Goal: Communication & Community: Answer question/provide support

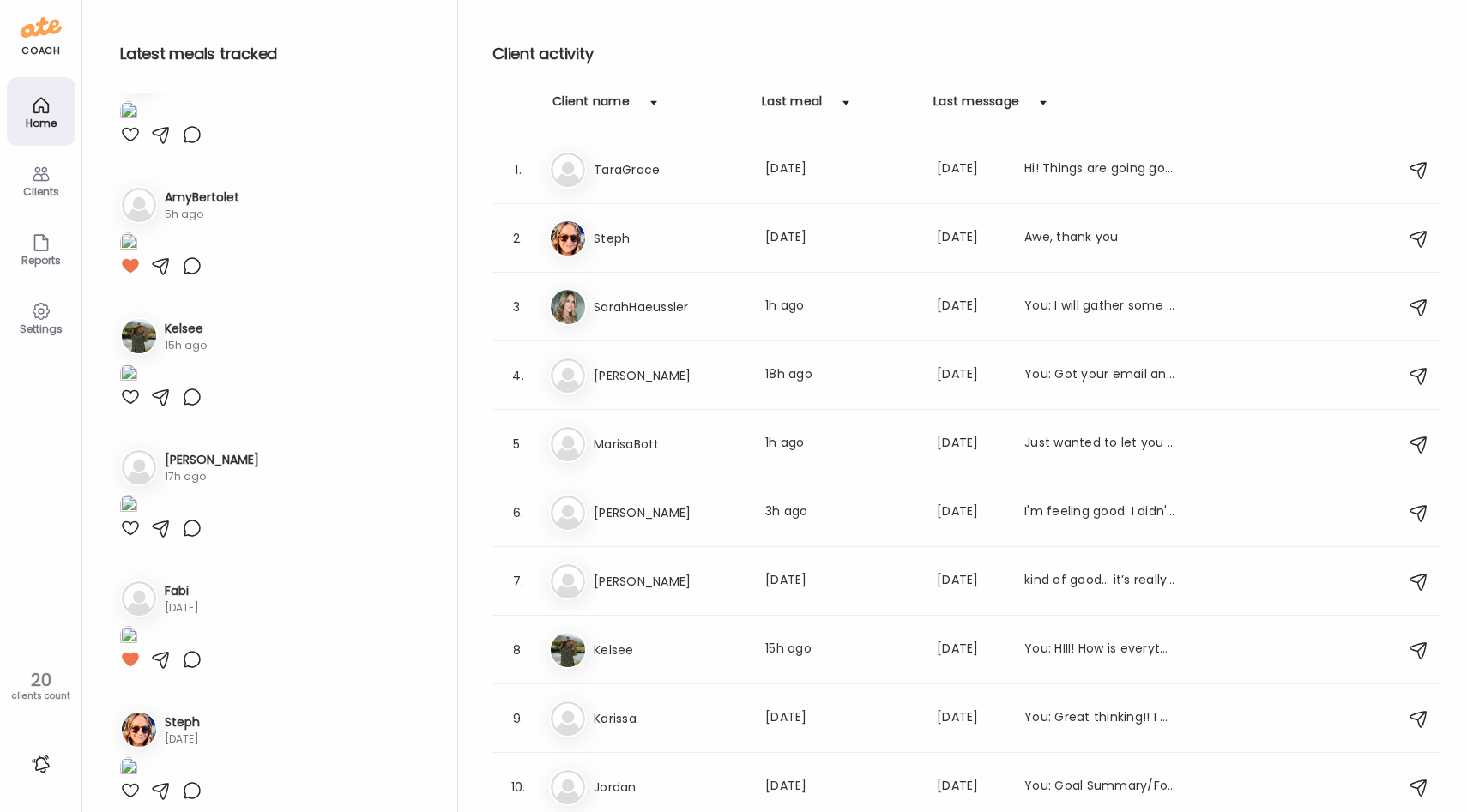
click at [44, 171] on icon at bounding box center [41, 174] width 17 height 15
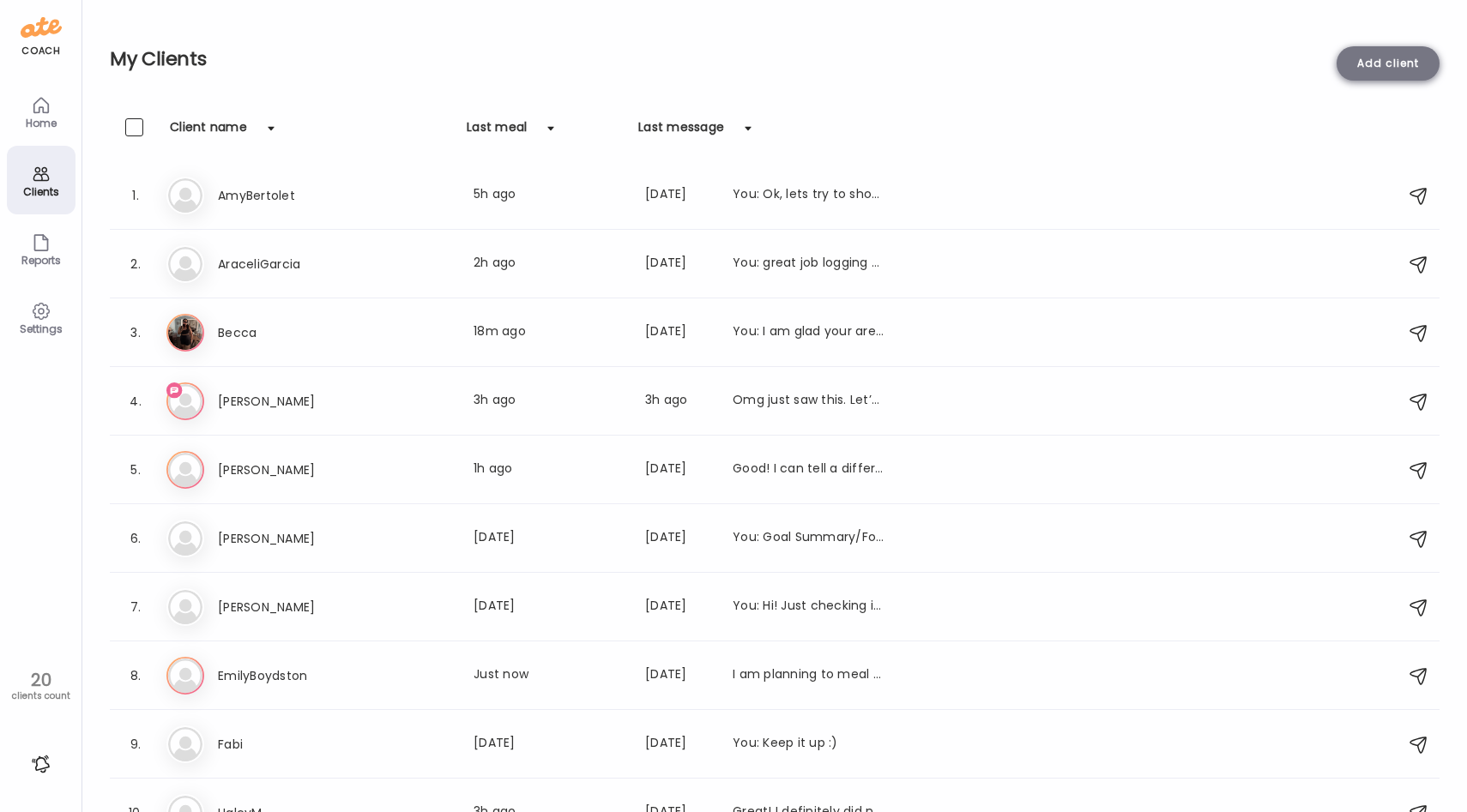
click at [1371, 69] on div "Add client" at bounding box center [1388, 63] width 103 height 34
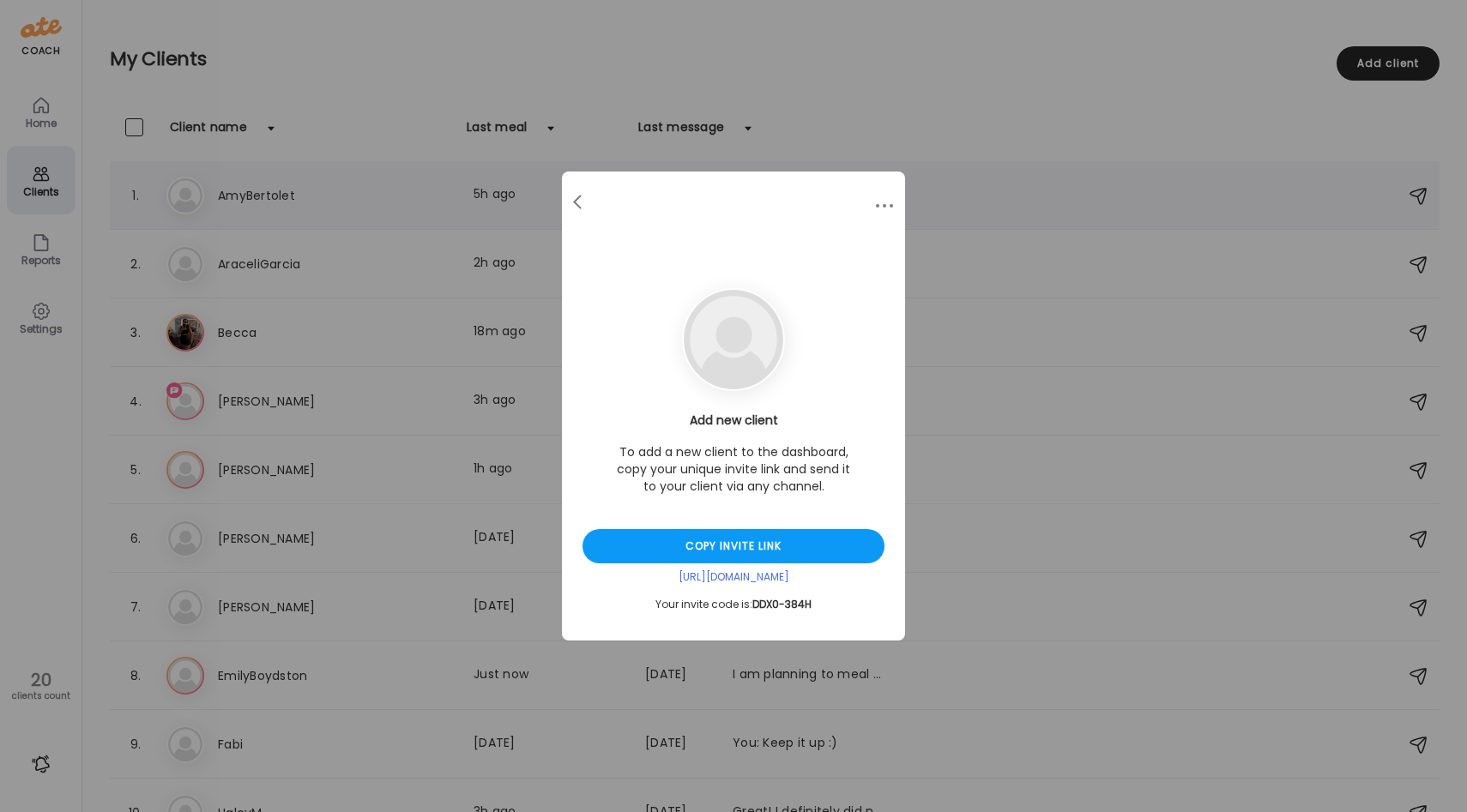
drag, startPoint x: 692, startPoint y: 185, endPoint x: 671, endPoint y: 164, distance: 29.7
click at [671, 165] on div "Ate Coach Dashboard Wahoo! It’s official Take a moment to set up your Coach Pro…" at bounding box center [734, 406] width 1467 height 812
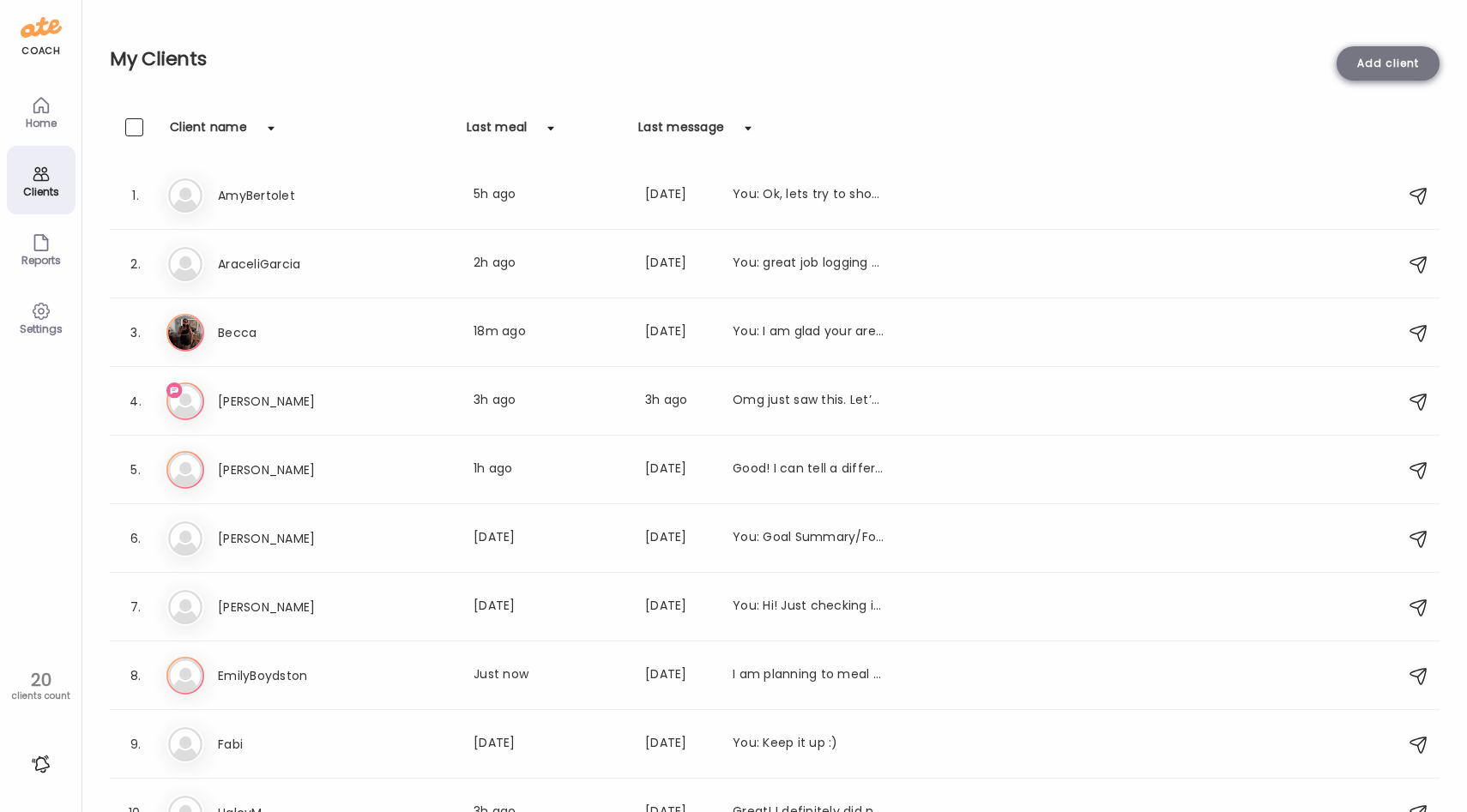
click at [1354, 70] on div "Add client" at bounding box center [1388, 63] width 103 height 34
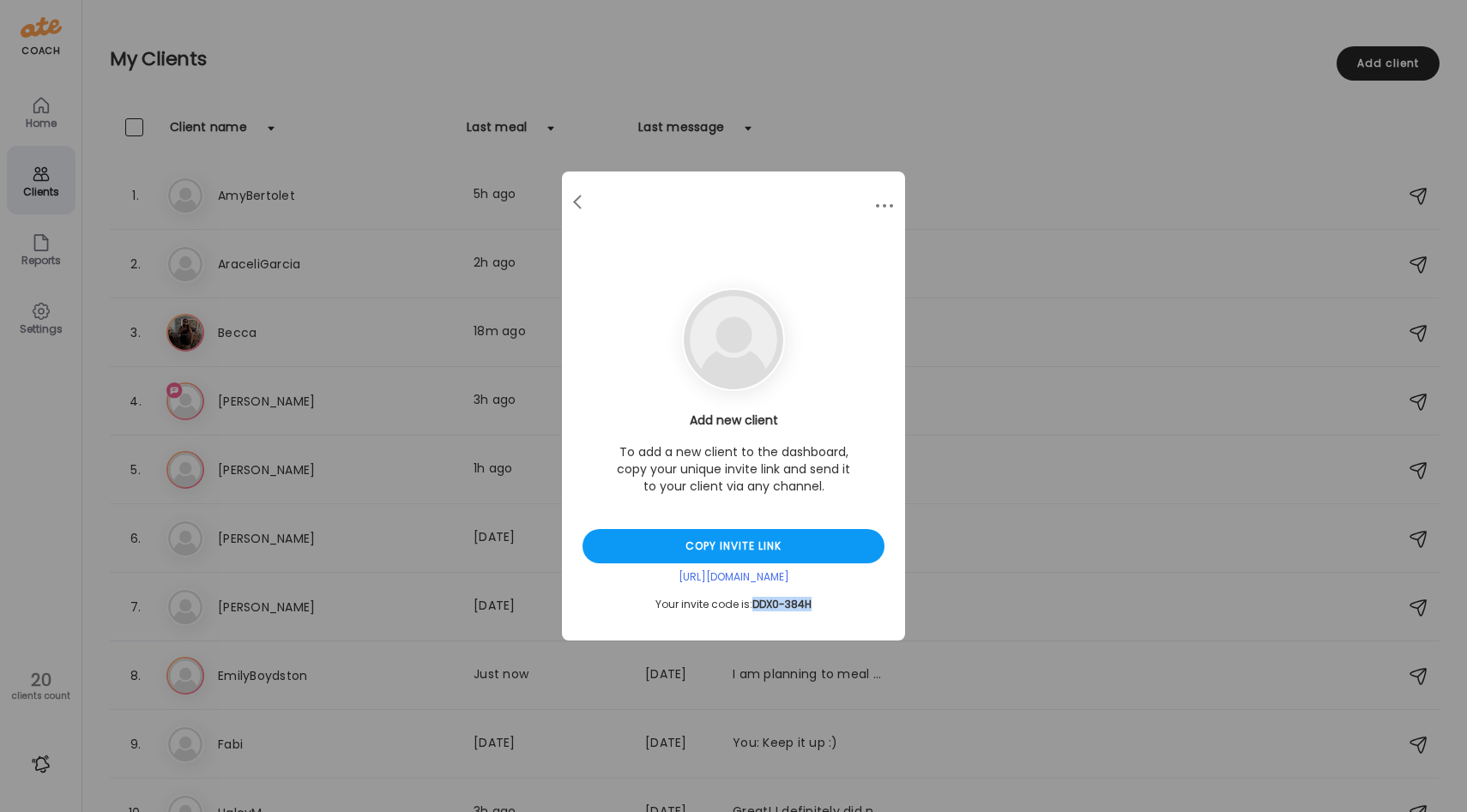
drag, startPoint x: 817, startPoint y: 609, endPoint x: 754, endPoint y: 610, distance: 63.0
click at [754, 610] on div "Your invite code is: DDX0-384H" at bounding box center [734, 604] width 302 height 14
click at [826, 610] on div "Your invite code is: DDX0-384H" at bounding box center [734, 604] width 302 height 14
drag, startPoint x: 716, startPoint y: 167, endPoint x: 780, endPoint y: 121, distance: 78.8
click at [780, 121] on div "Ate Coach Dashboard Wahoo! It’s official Take a moment to set up your Coach Pro…" at bounding box center [734, 406] width 1467 height 812
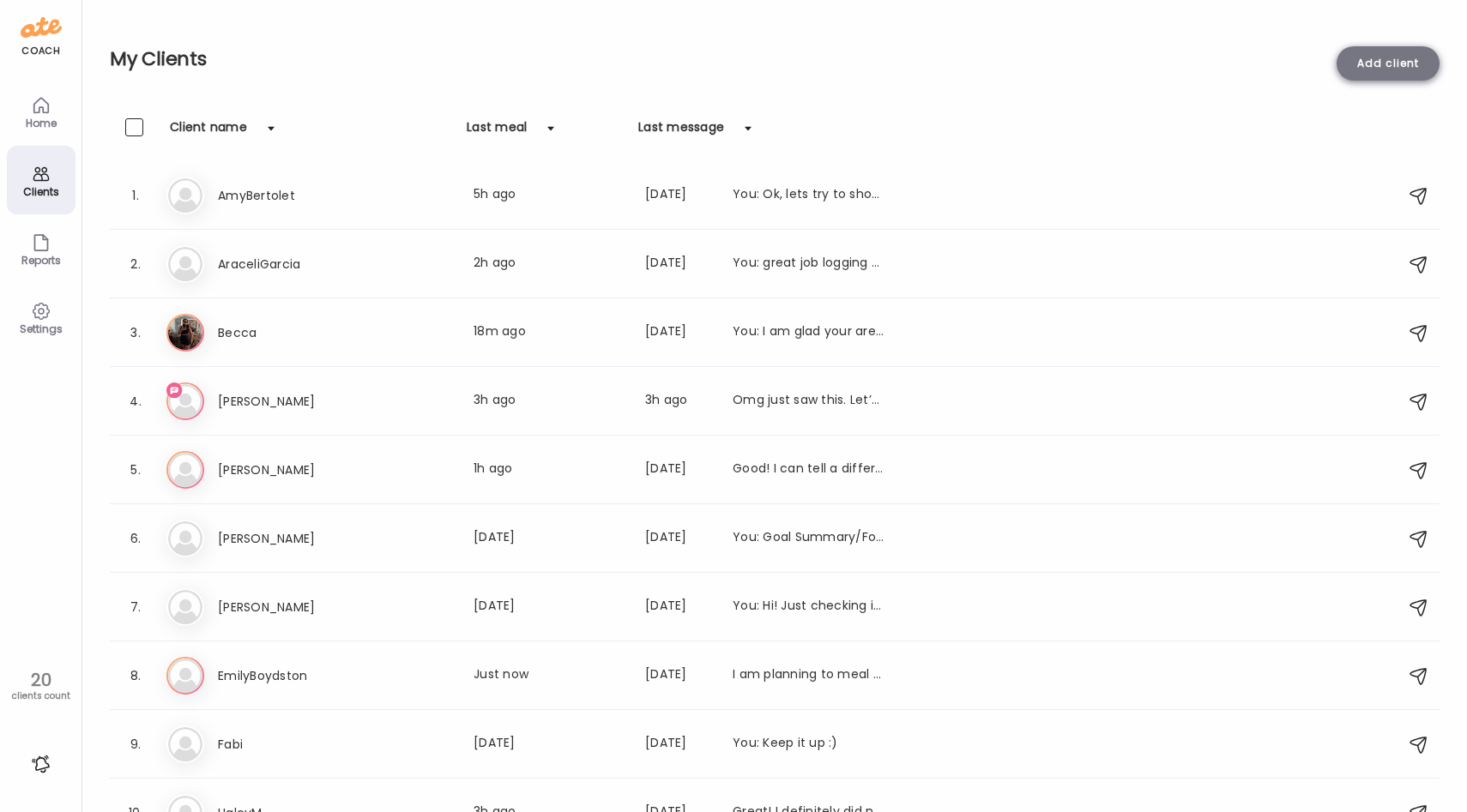
click at [1374, 69] on div "Add client" at bounding box center [1388, 63] width 103 height 34
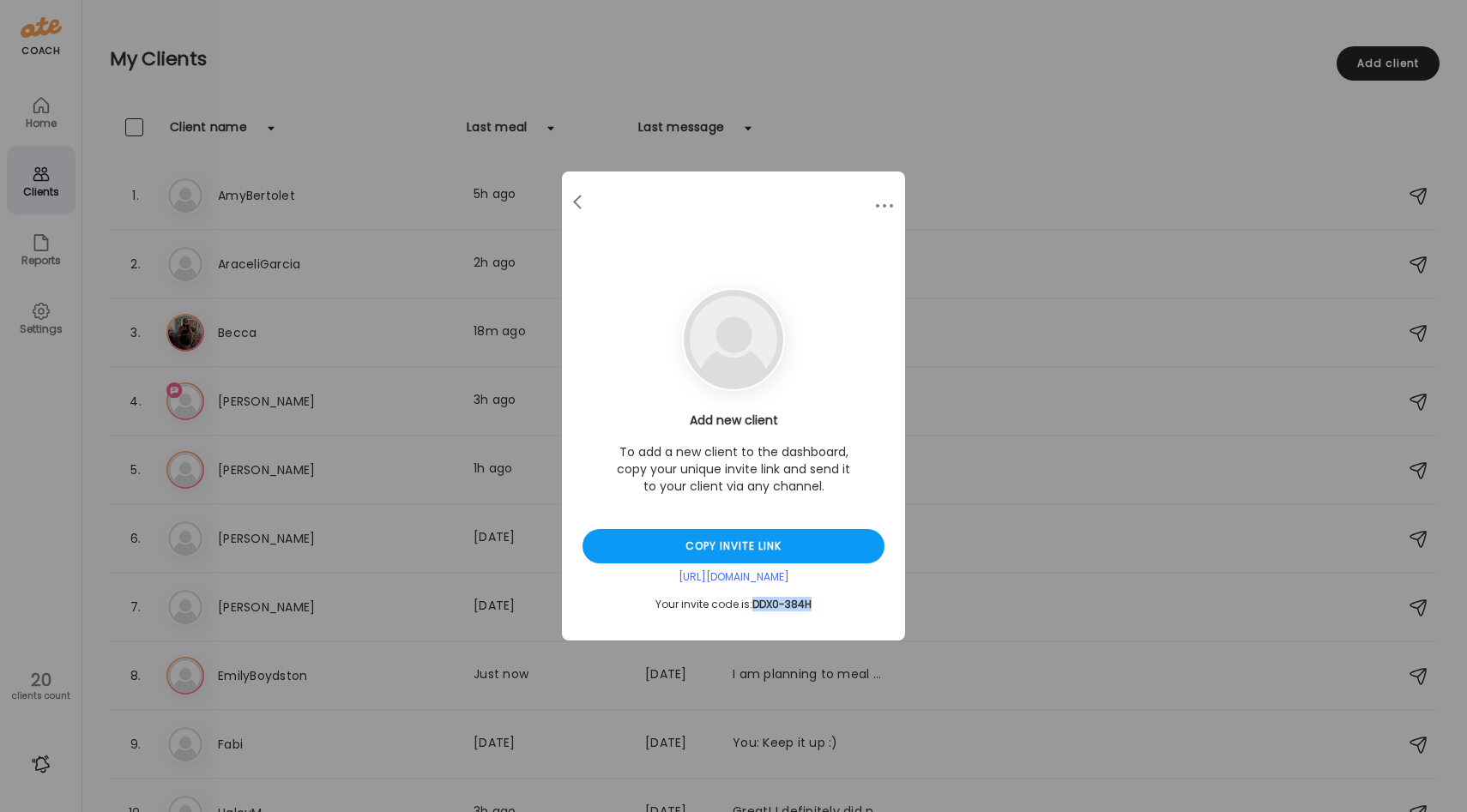
drag, startPoint x: 753, startPoint y: 604, endPoint x: 852, endPoint y: 603, distance: 99.0
click at [852, 603] on div "Your invite code is: DDX0-384H" at bounding box center [734, 604] width 302 height 14
click at [809, 611] on span "DDX0-384H" at bounding box center [783, 604] width 59 height 15
click at [584, 209] on div at bounding box center [579, 202] width 34 height 34
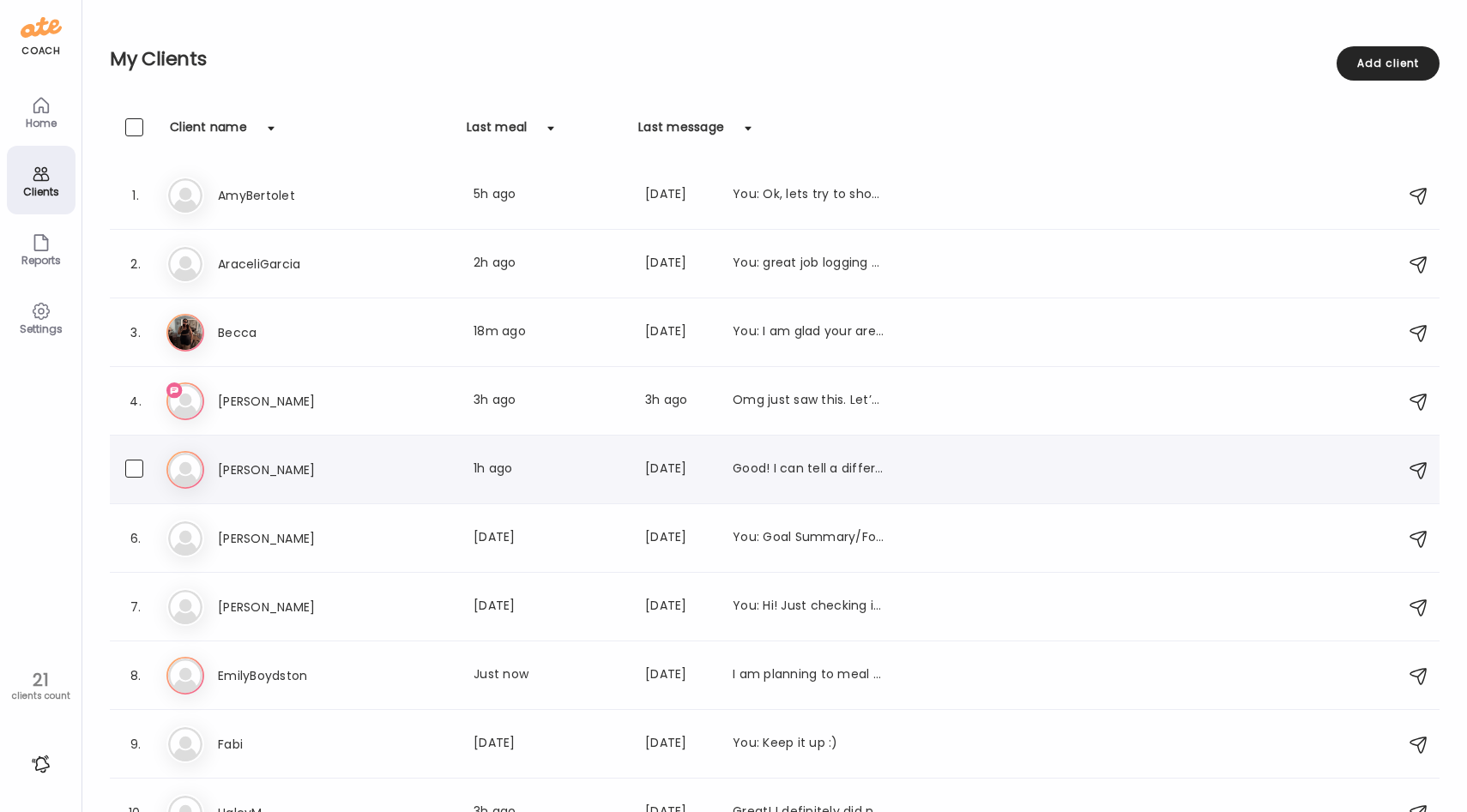
scroll to position [788, 0]
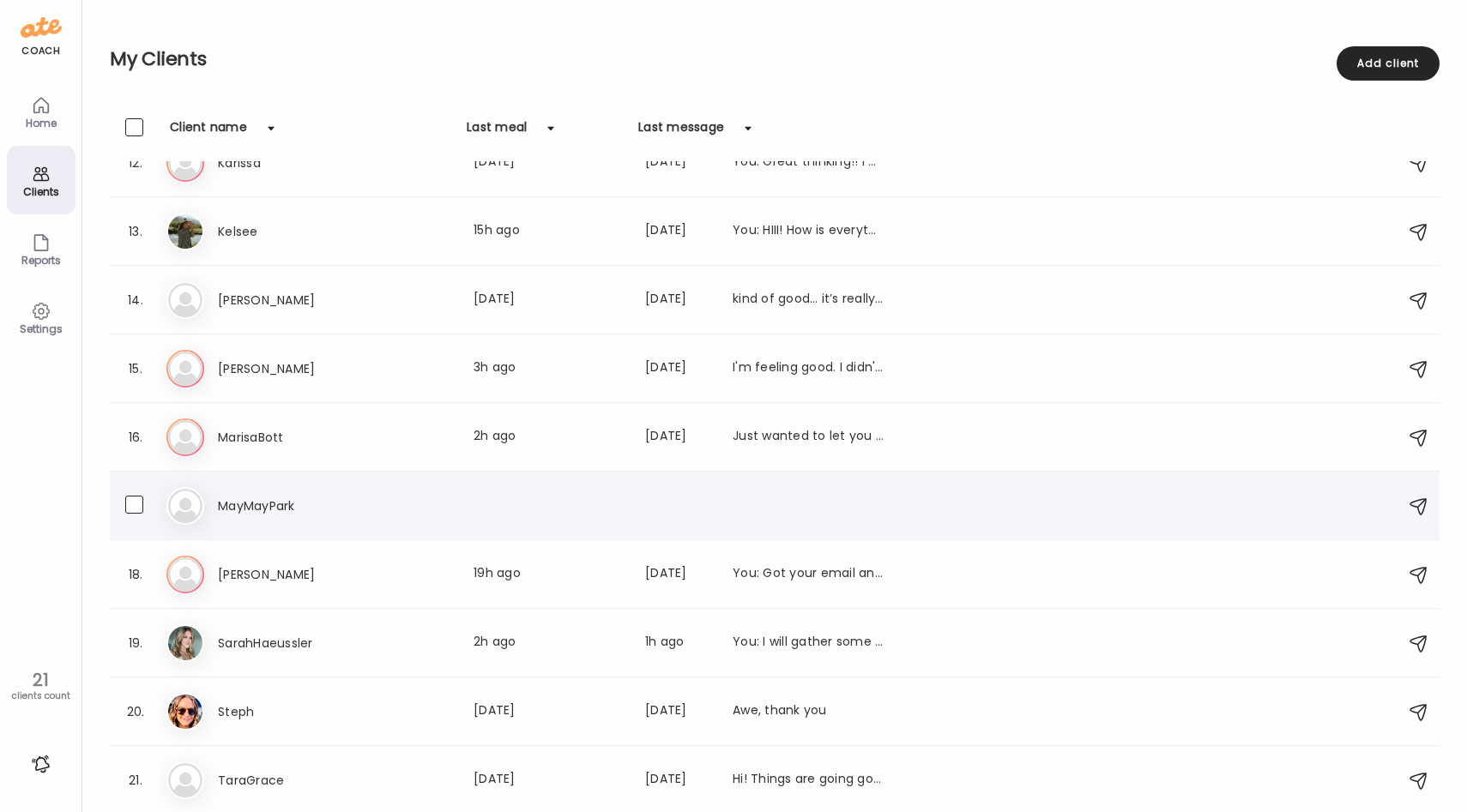
click at [476, 493] on div "Ma MayMayPark" at bounding box center [778, 506] width 1222 height 38
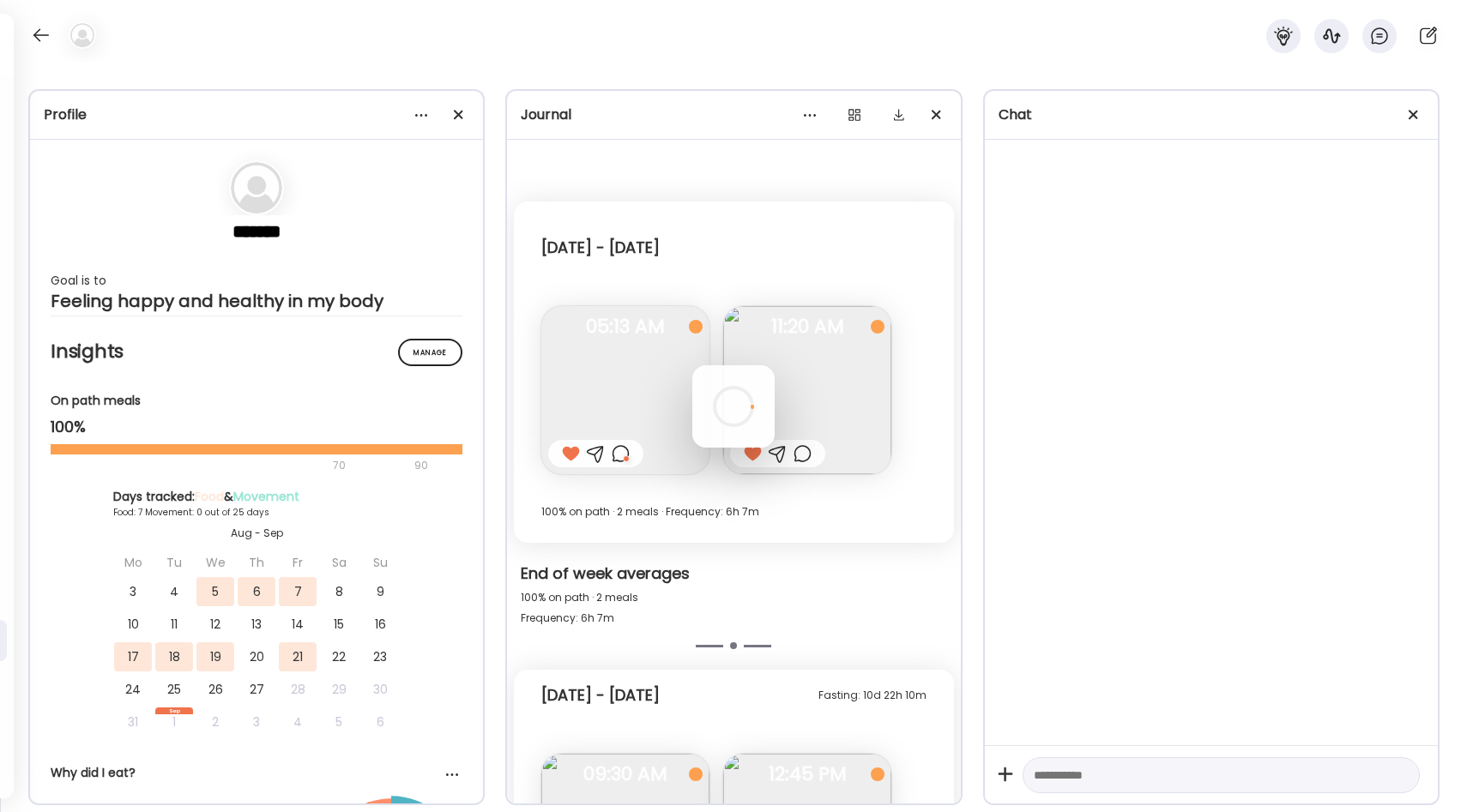
scroll to position [0, 0]
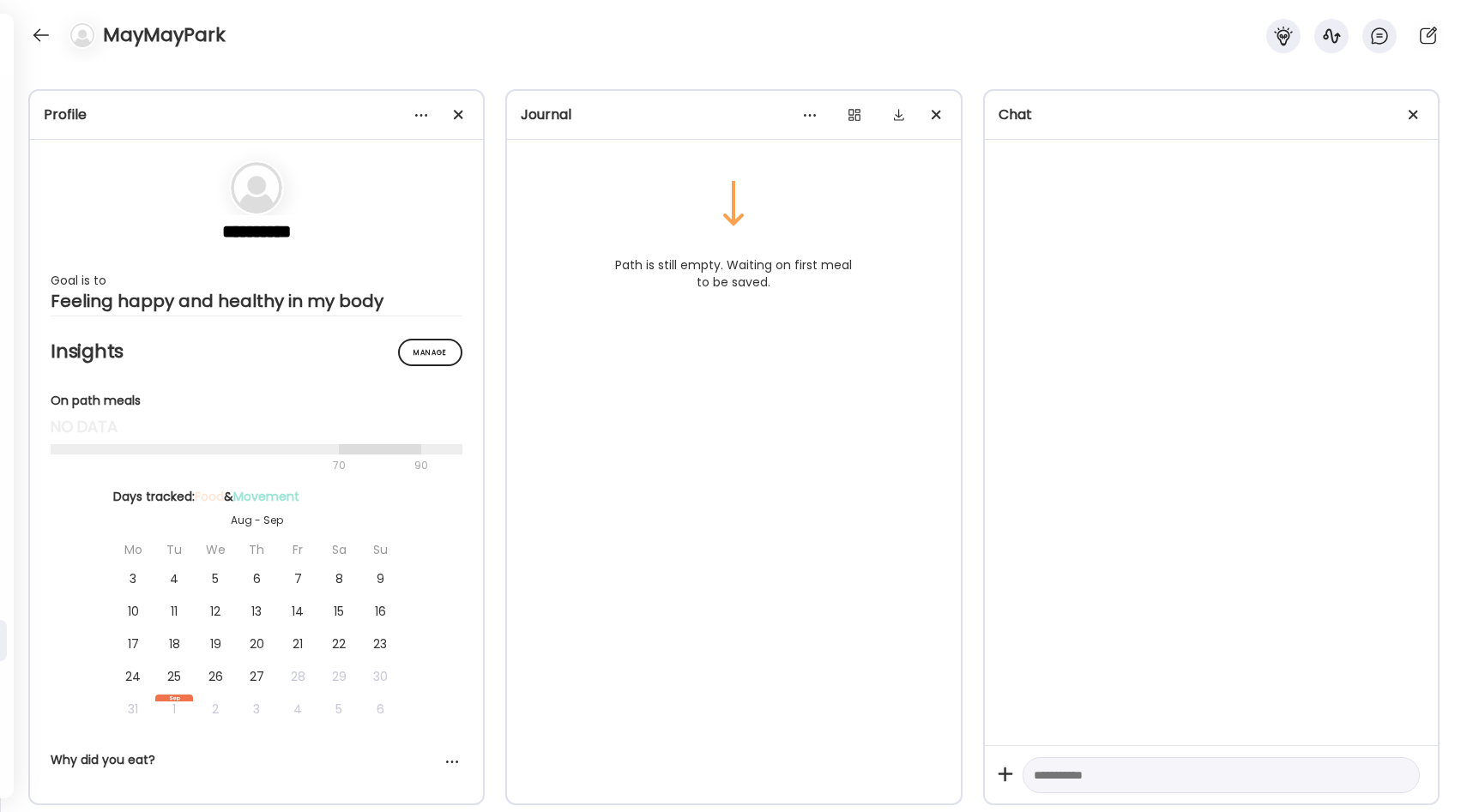
click at [1097, 788] on div at bounding box center [1221, 776] width 397 height 37
click at [1065, 776] on textarea at bounding box center [1205, 775] width 344 height 20
type textarea "**********"
drag, startPoint x: 1025, startPoint y: 194, endPoint x: 1119, endPoint y: 232, distance: 101.4
click at [1119, 232] on div "[DATE] FORMATNutrition 02:33PM Hi its Blayke" at bounding box center [1211, 442] width 453 height 605
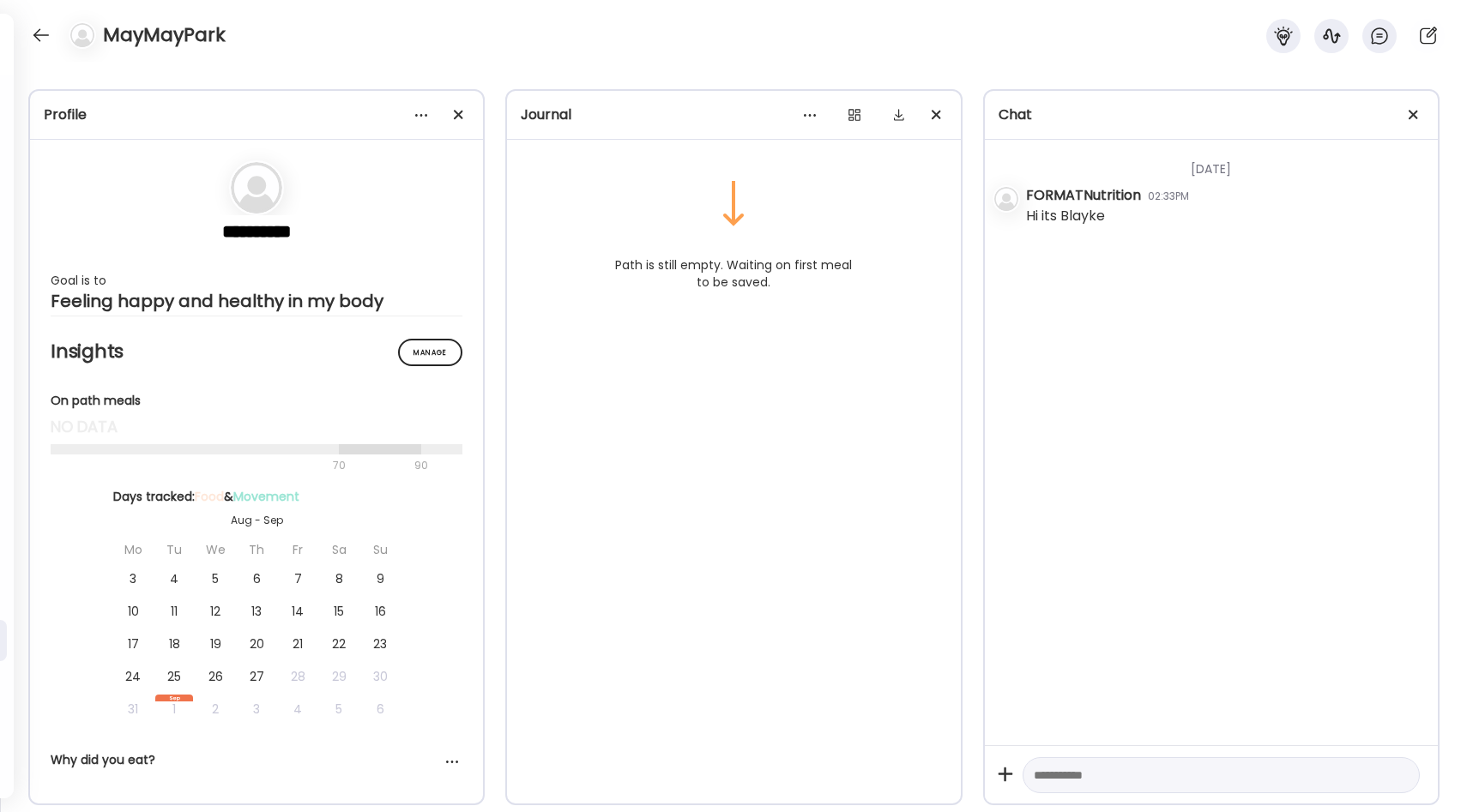
click at [1119, 232] on div "[DATE] FORMATNutrition 02:33PM Hi its Blayke" at bounding box center [1211, 442] width 453 height 605
drag, startPoint x: 1130, startPoint y: 230, endPoint x: 1014, endPoint y: 190, distance: 122.7
click at [1014, 190] on div "[DATE] FORMATNutrition 02:33PM Hi its Blayke" at bounding box center [1211, 442] width 453 height 605
click at [1028, 259] on div "[DATE] FORMATNutrition 02:33PM Hi its Blayke" at bounding box center [1211, 442] width 453 height 605
click at [822, 117] on div at bounding box center [810, 114] width 34 height 34
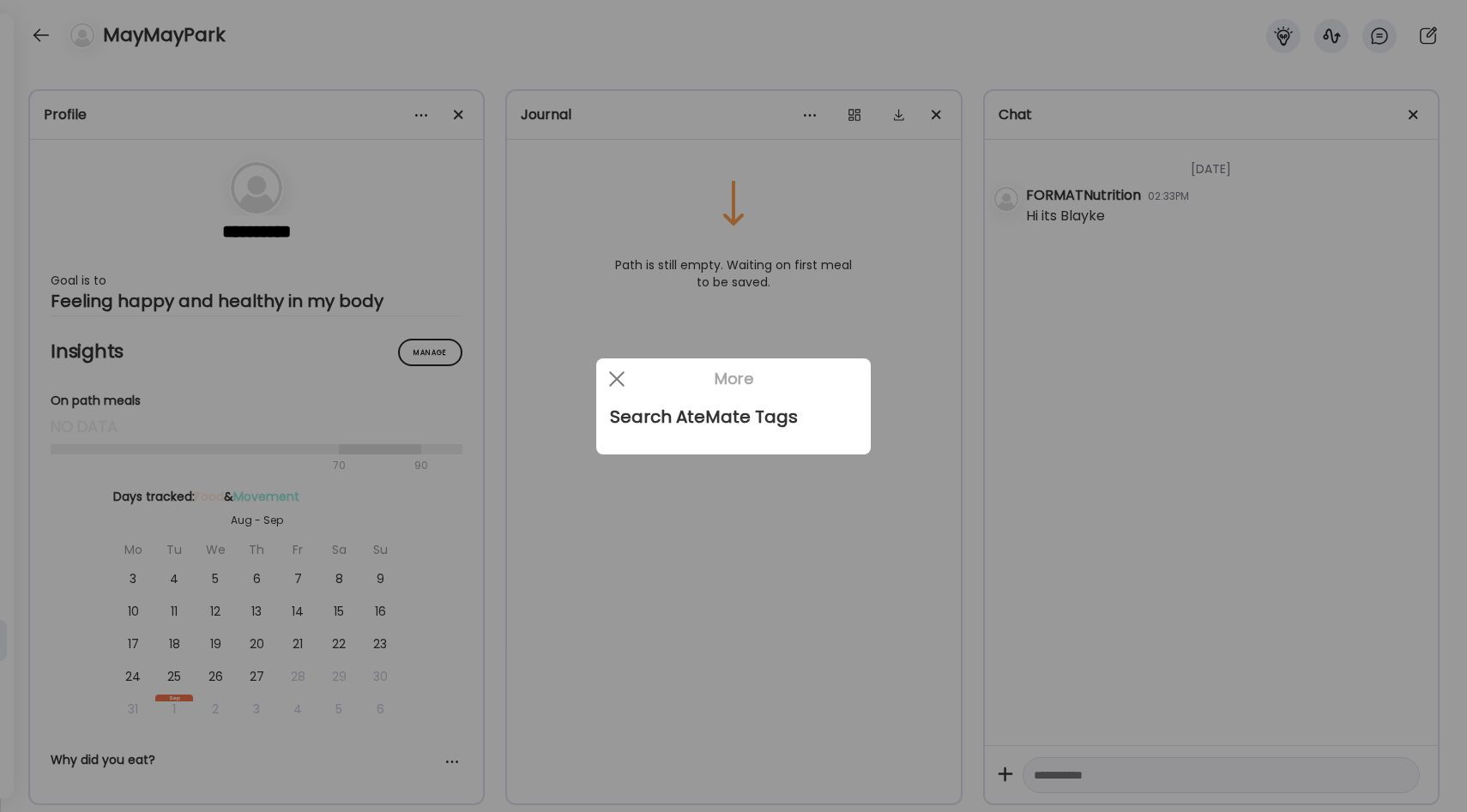
click at [779, 216] on div at bounding box center [734, 406] width 1467 height 812
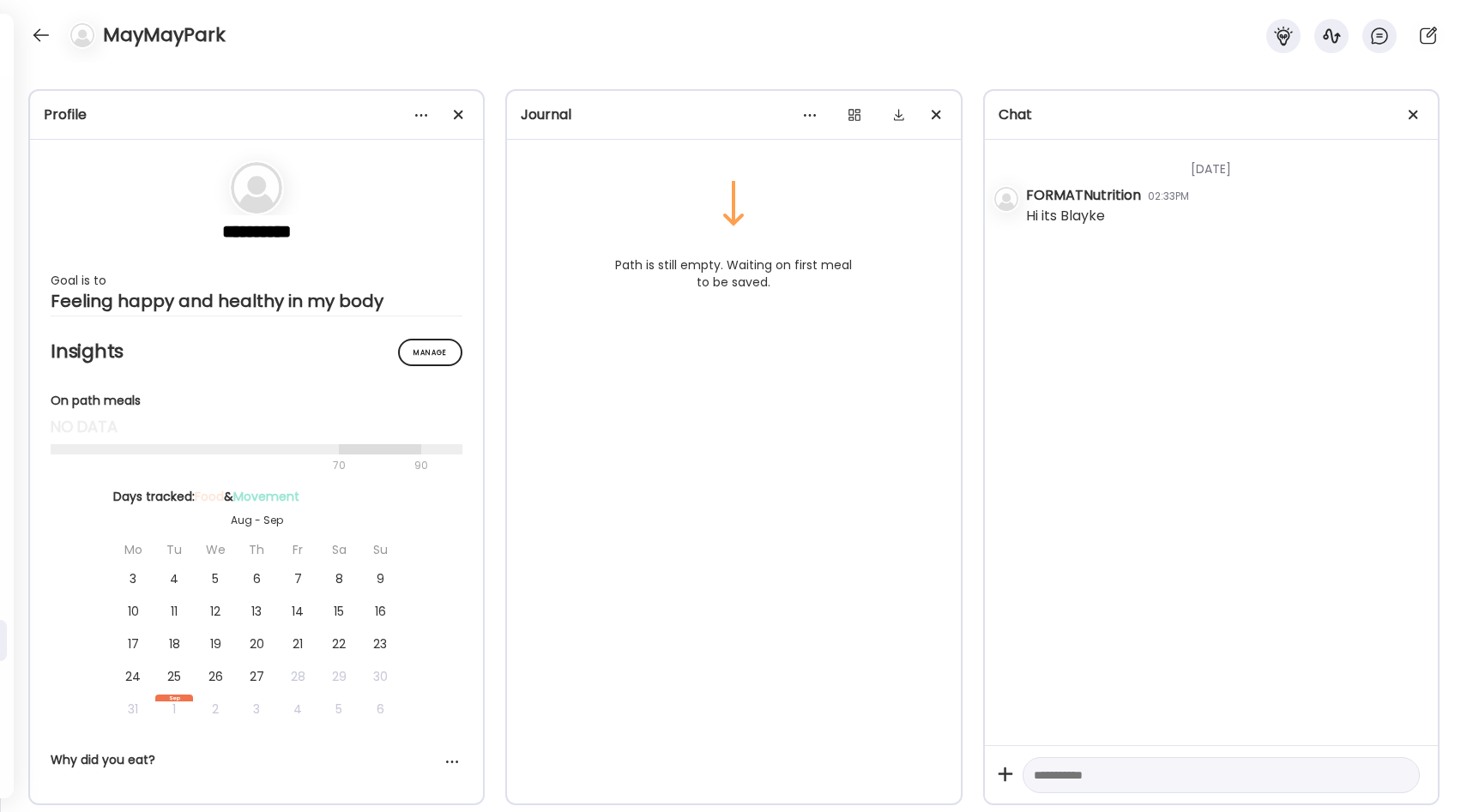
click at [851, 109] on div at bounding box center [854, 114] width 34 height 34
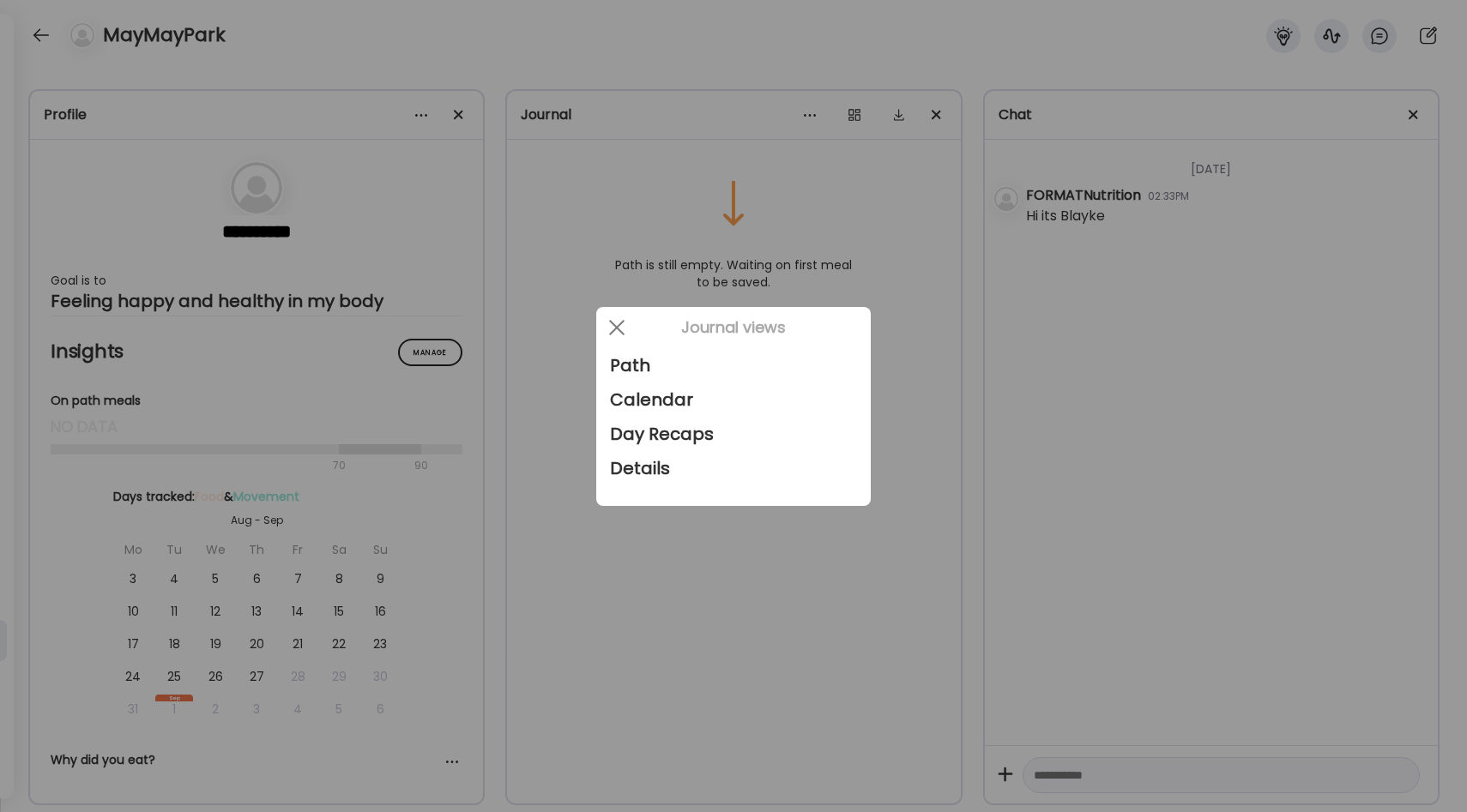
click at [709, 204] on div at bounding box center [734, 406] width 1467 height 812
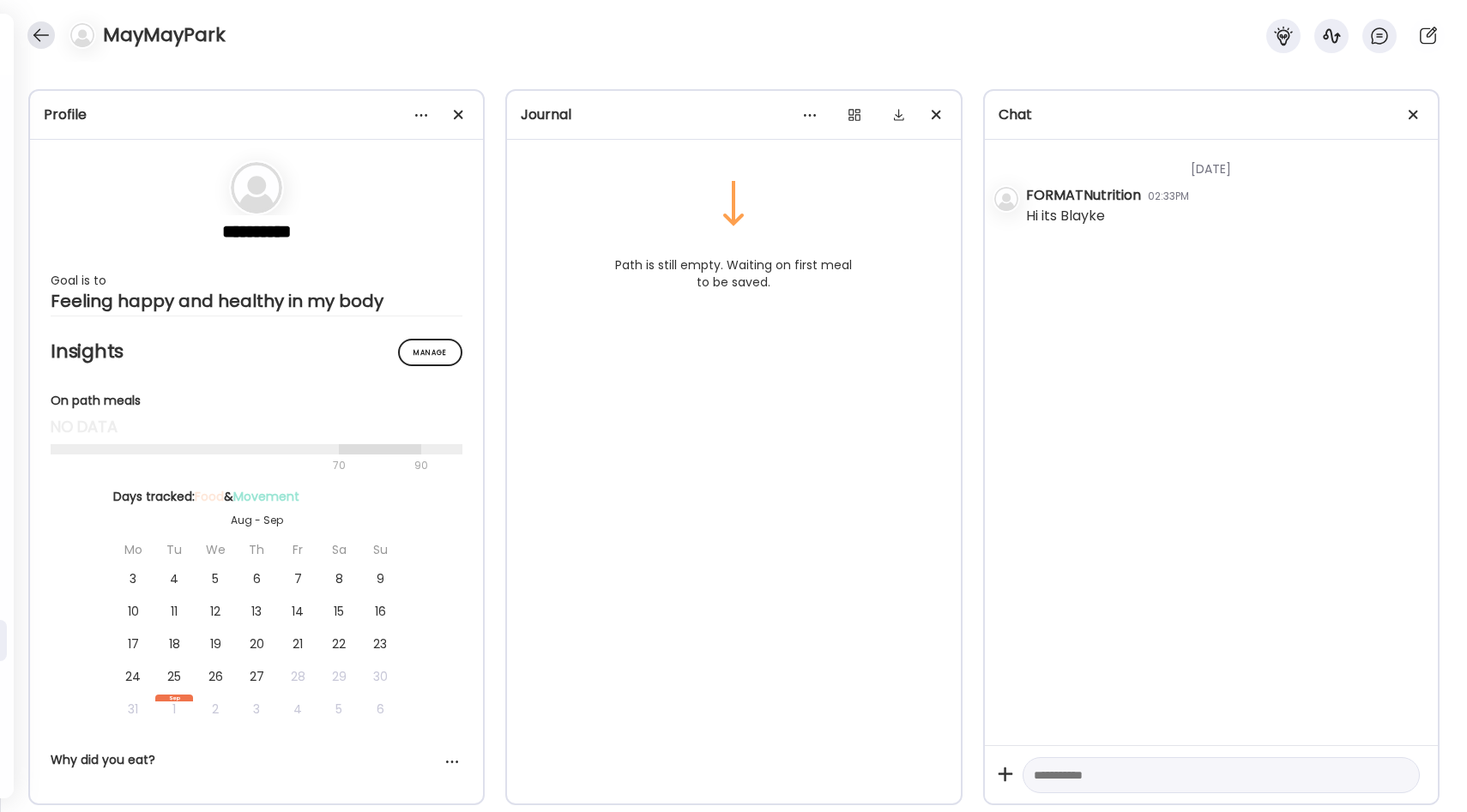
click at [40, 38] on div at bounding box center [42, 35] width 28 height 28
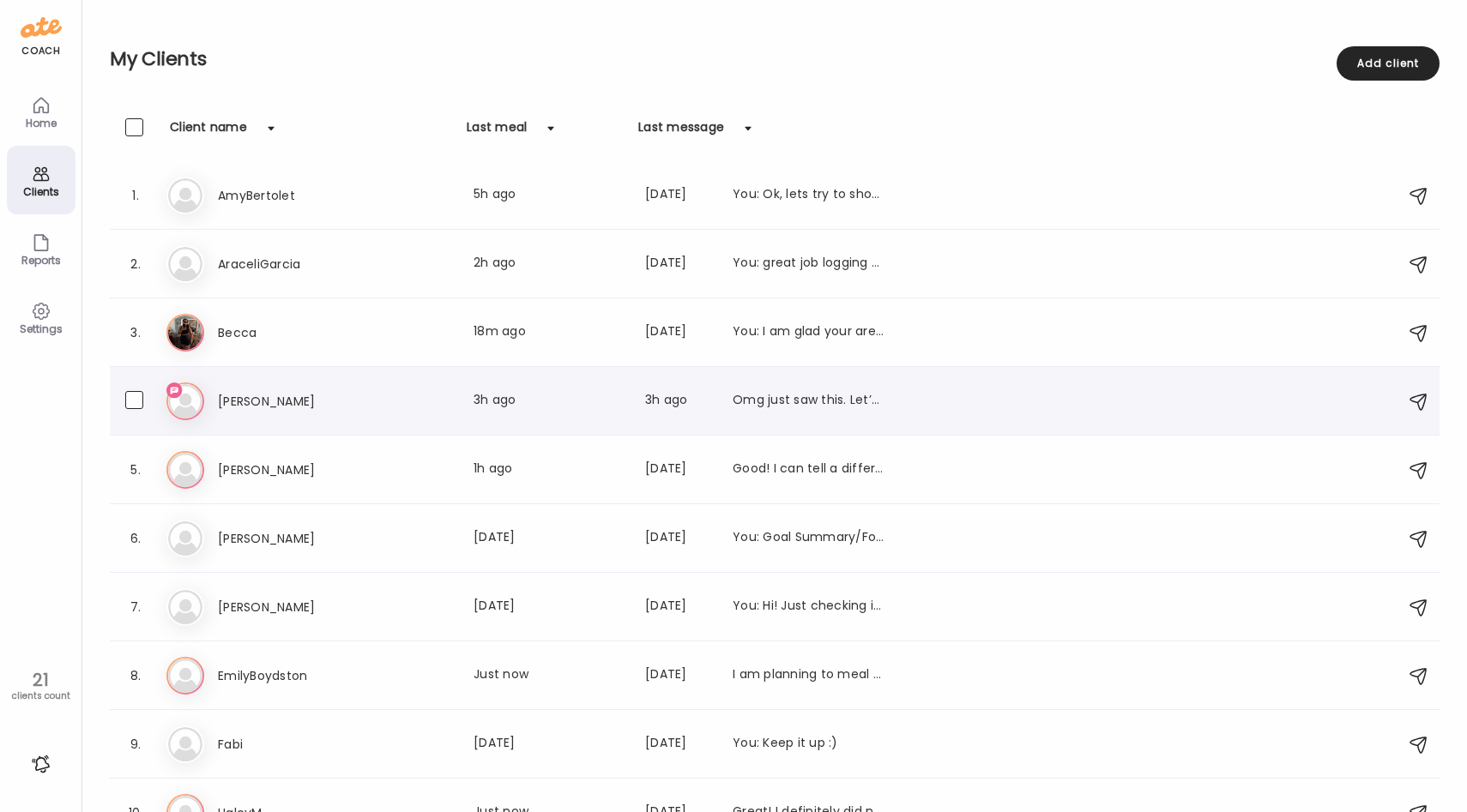
click at [362, 424] on div "4. Ca [PERSON_NAME] Last meal: 3h ago Last message: 3h ago Omg just saw this. L…" at bounding box center [774, 401] width 1330 height 69
click at [449, 414] on div "Ca [PERSON_NAME] Last meal: 3h ago Last message: 3h ago Omg just saw this. Let’…" at bounding box center [778, 401] width 1222 height 38
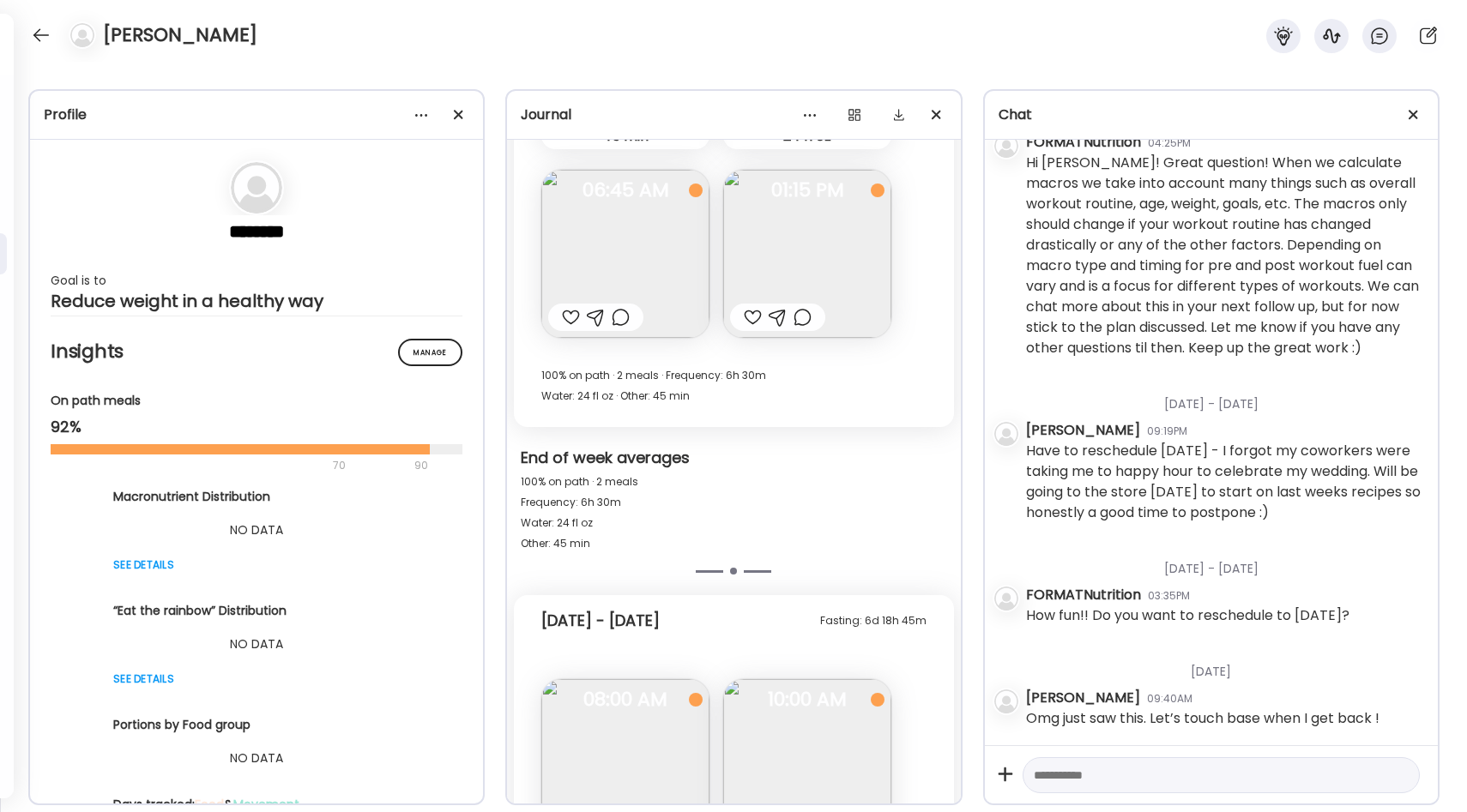
scroll to position [8516, 0]
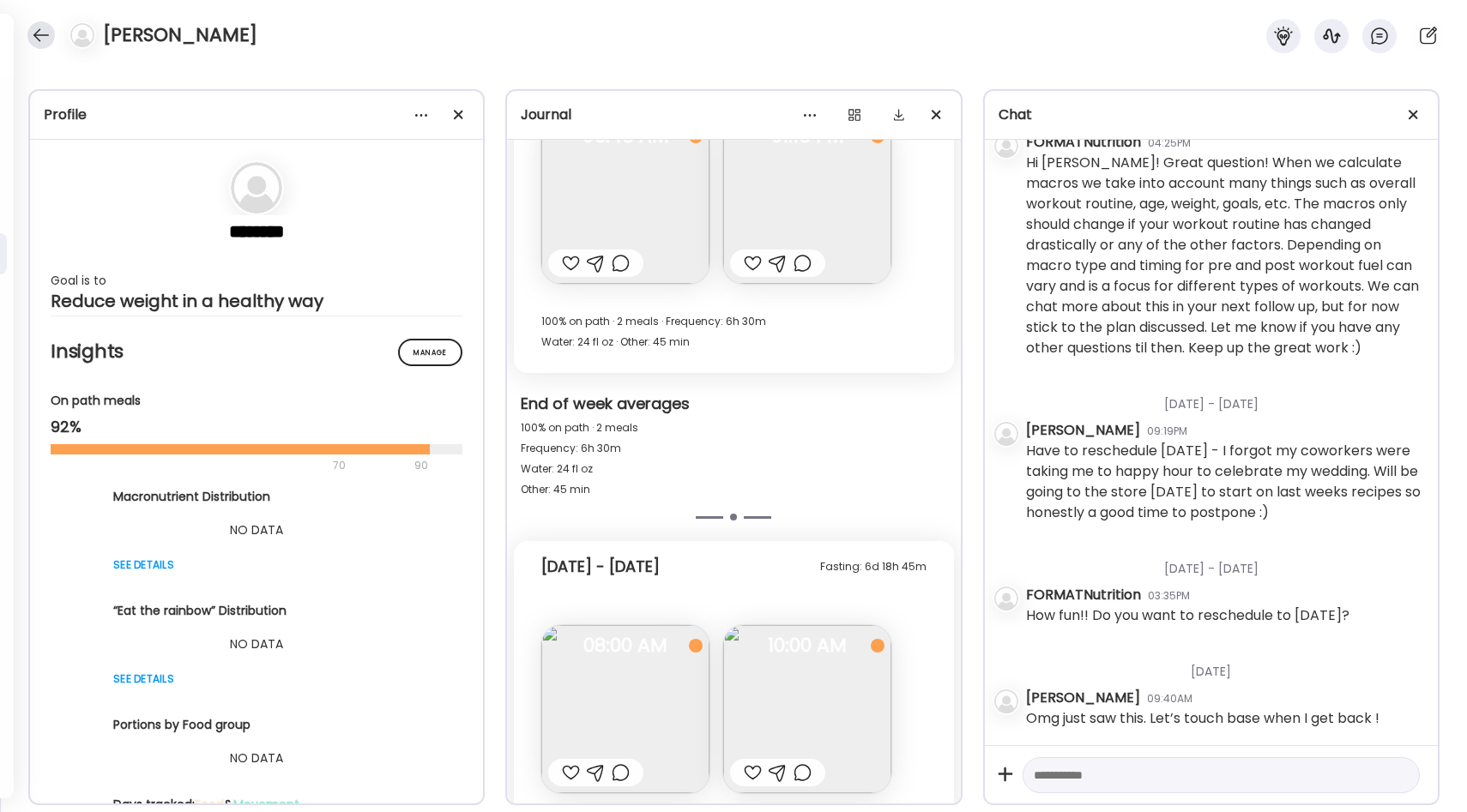
click at [38, 36] on div at bounding box center [42, 35] width 28 height 28
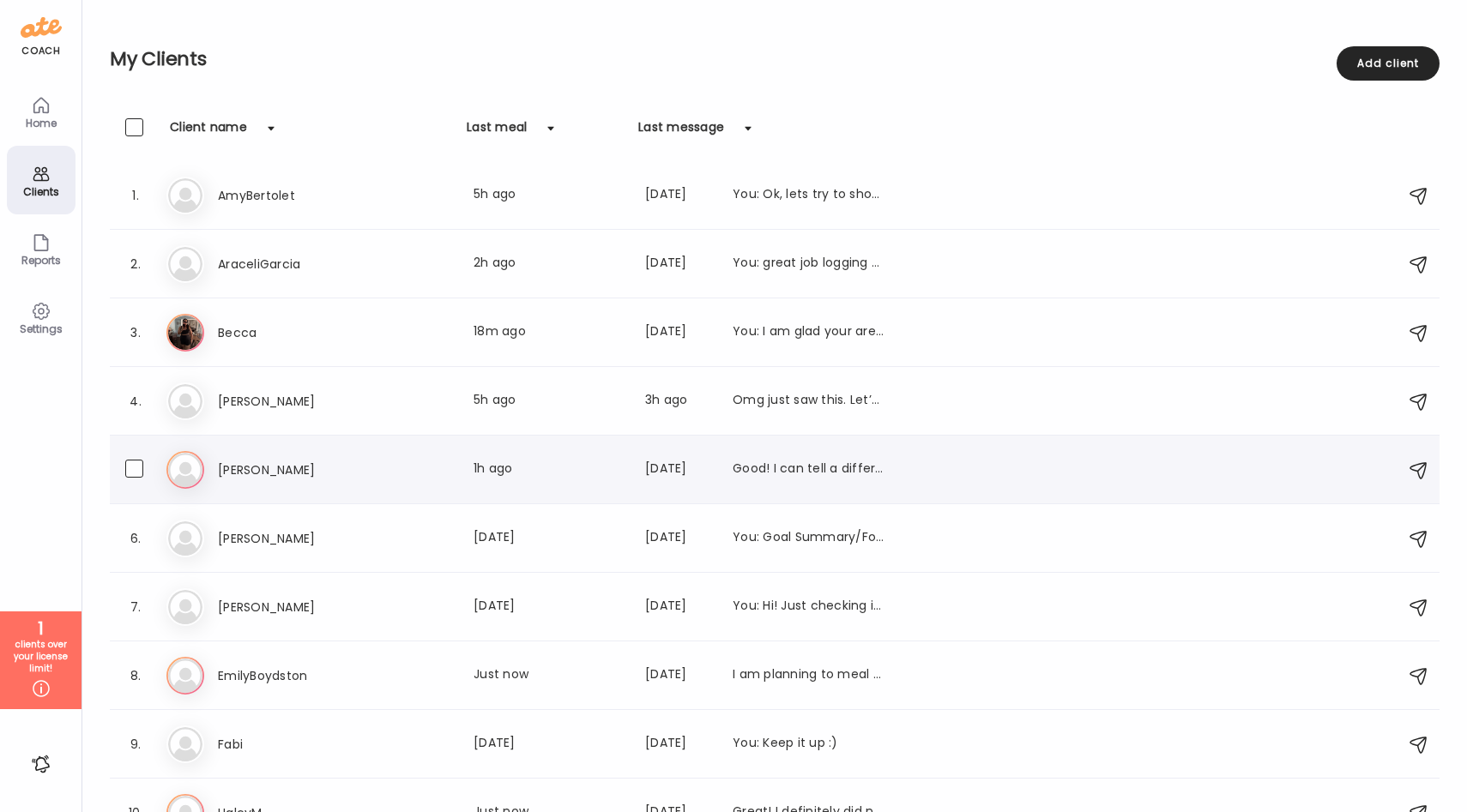
click at [303, 462] on h3 "[PERSON_NAME]" at bounding box center [293, 470] width 151 height 20
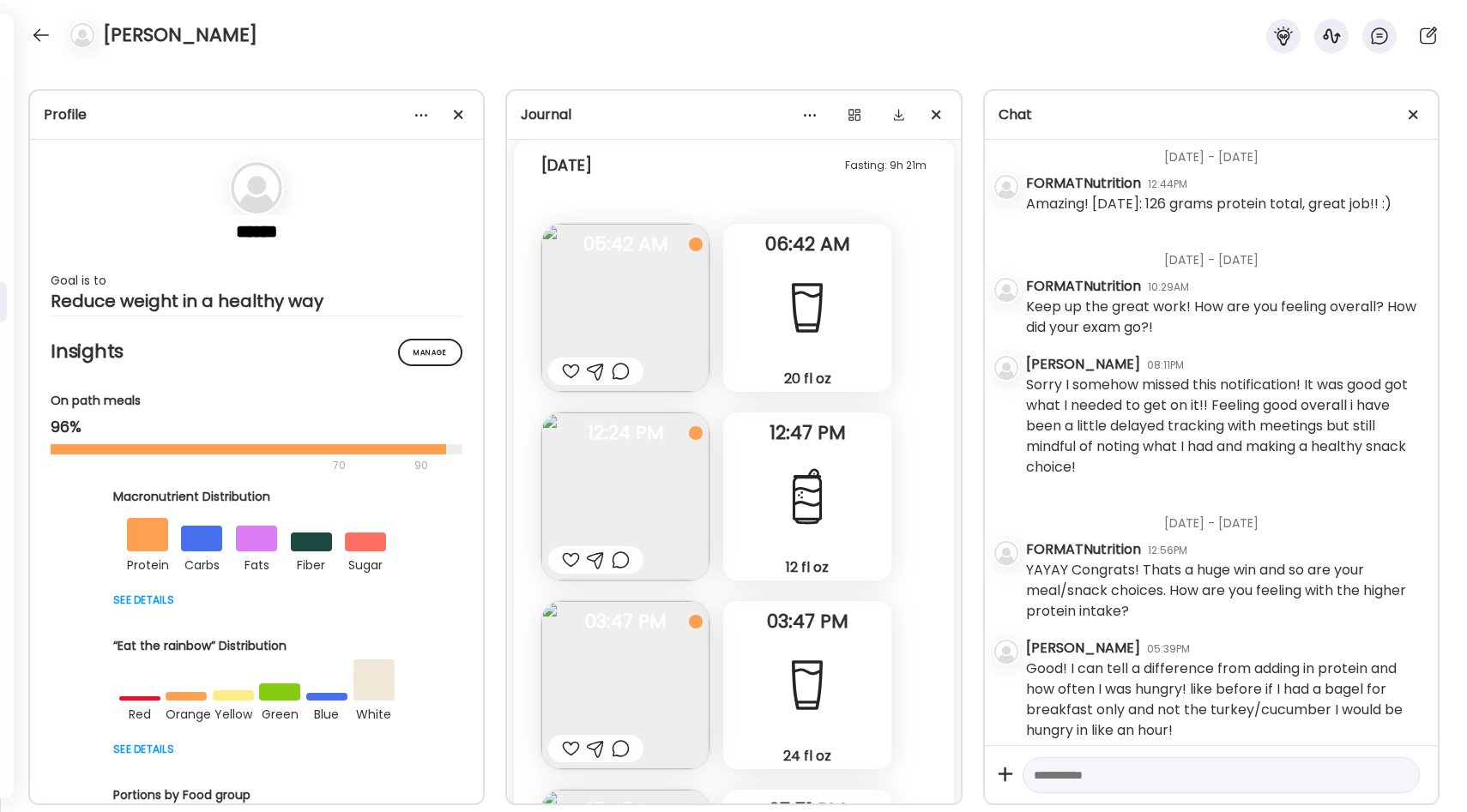
scroll to position [33399, 0]
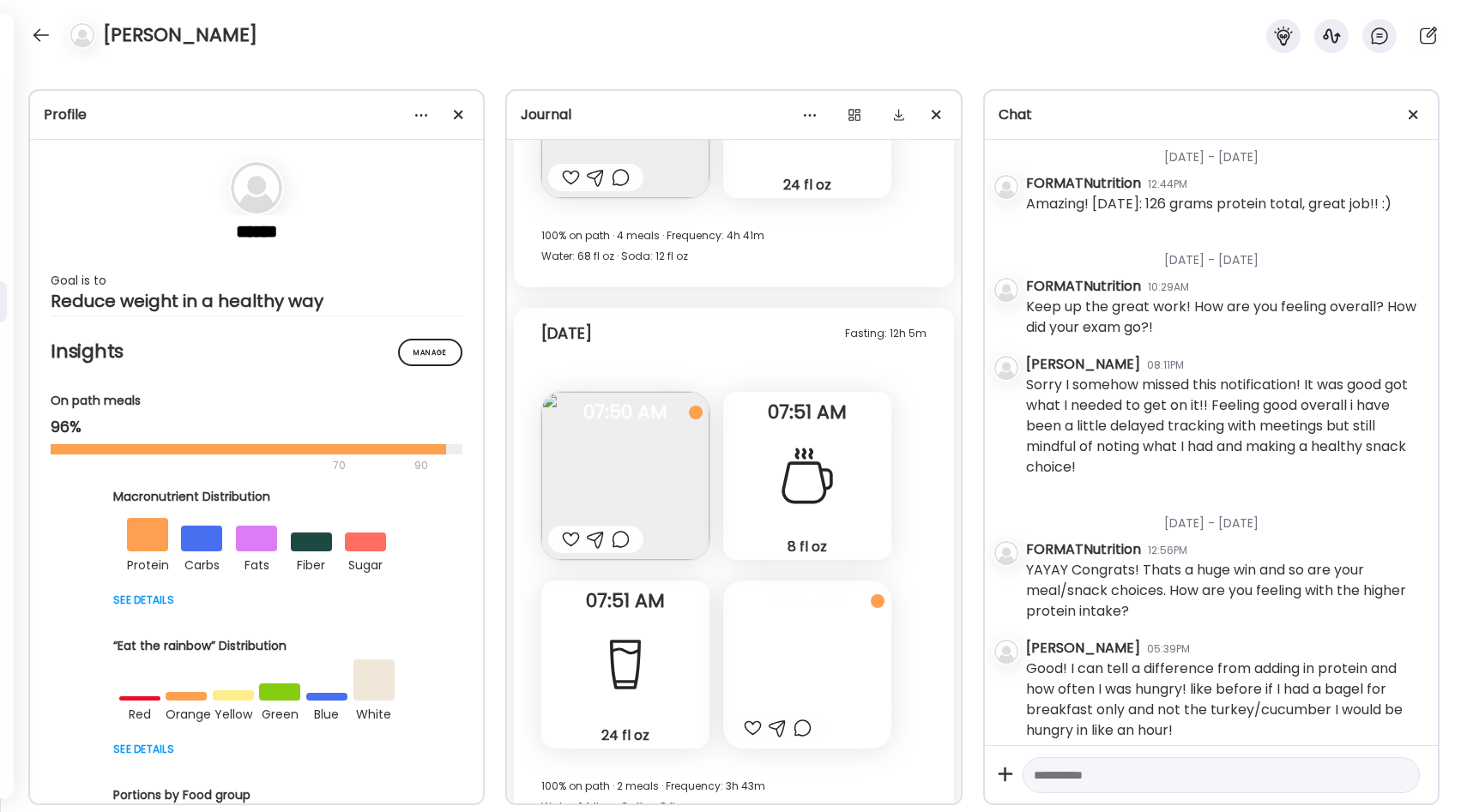
click at [1061, 773] on textarea at bounding box center [1205, 775] width 344 height 20
type textarea "**********"
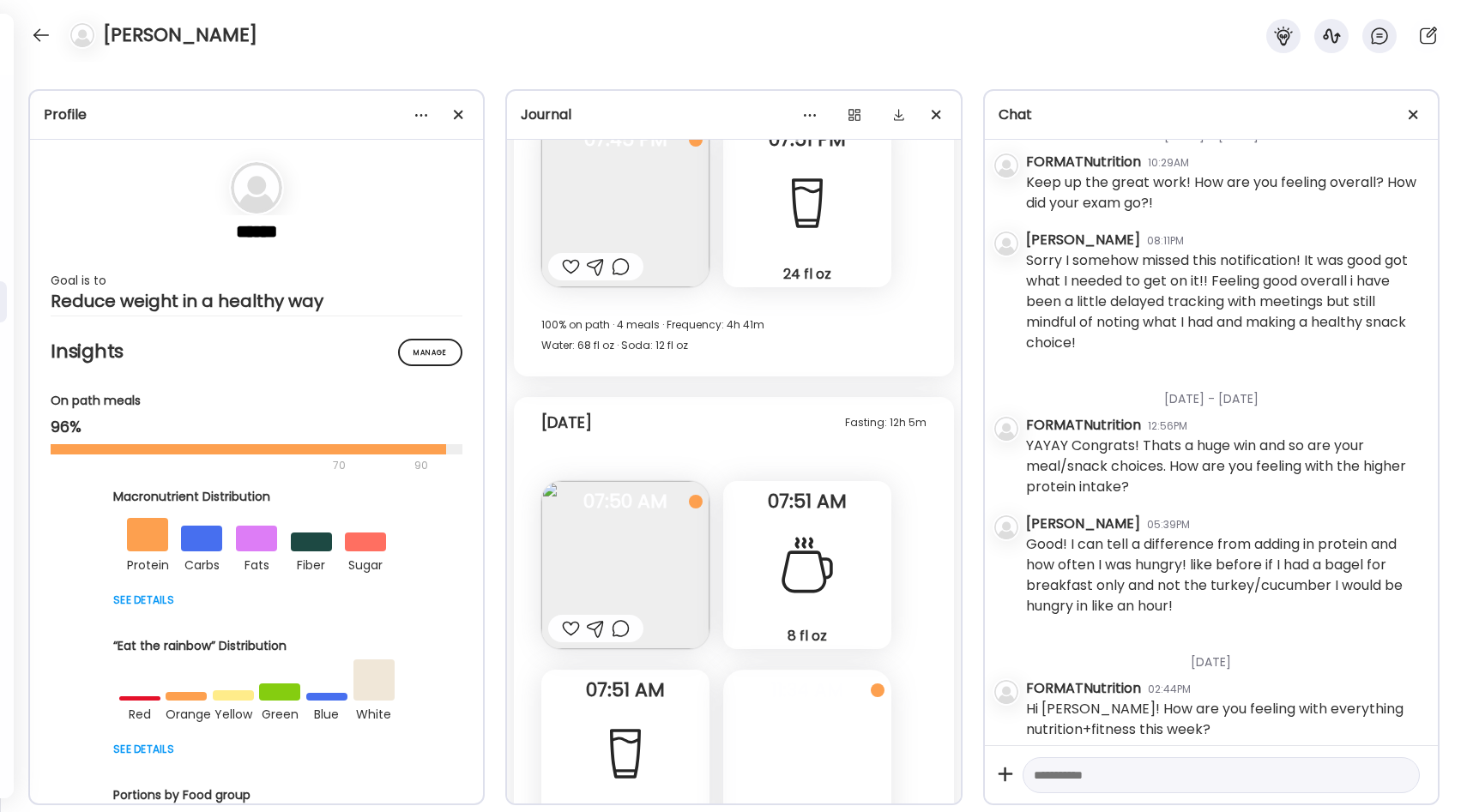
scroll to position [33304, 0]
click at [760, 685] on div at bounding box center [807, 758] width 168 height 168
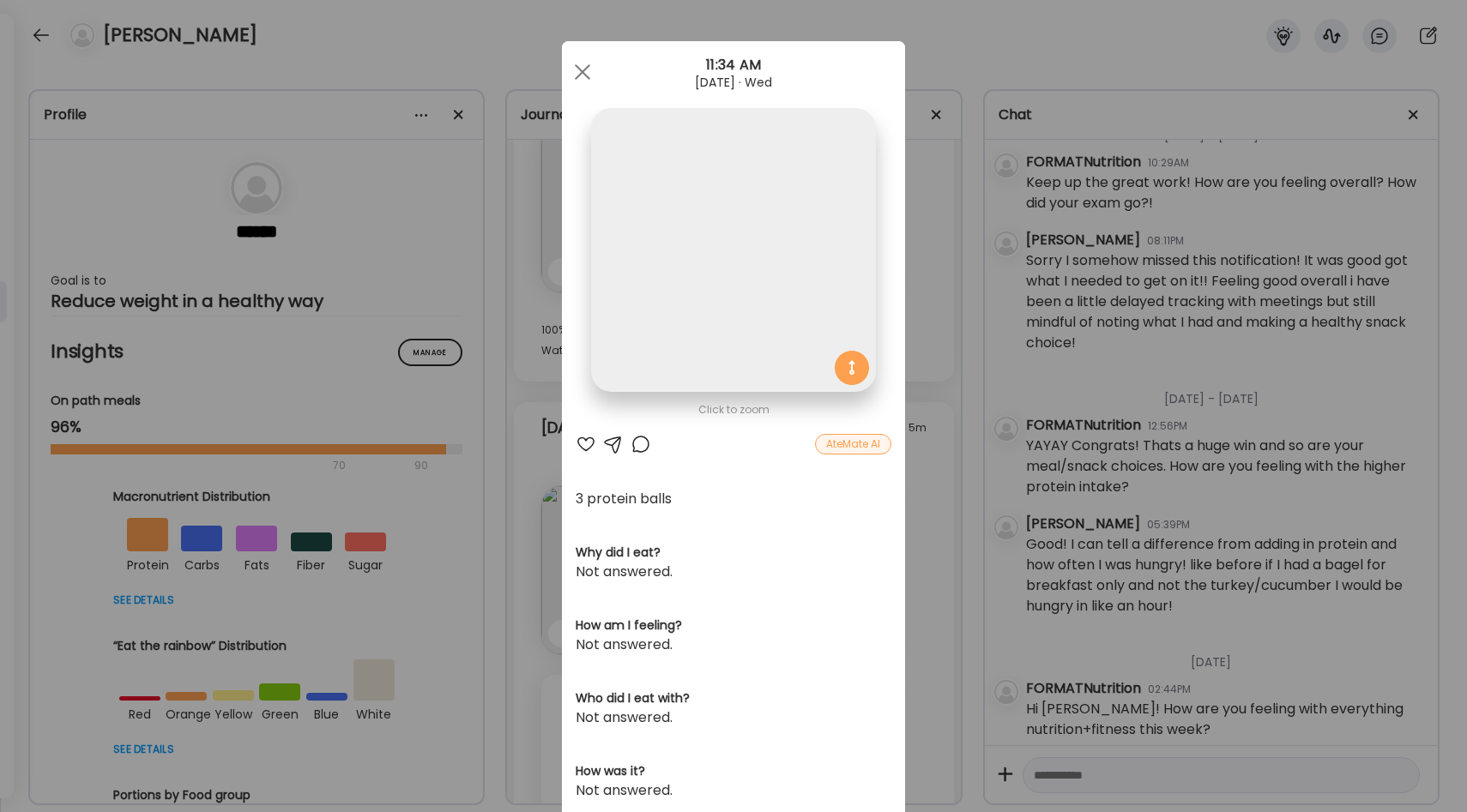
click at [924, 489] on div "Ate Coach Dashboard Wahoo! It’s official Take a moment to set up your Coach Pro…" at bounding box center [734, 406] width 1467 height 812
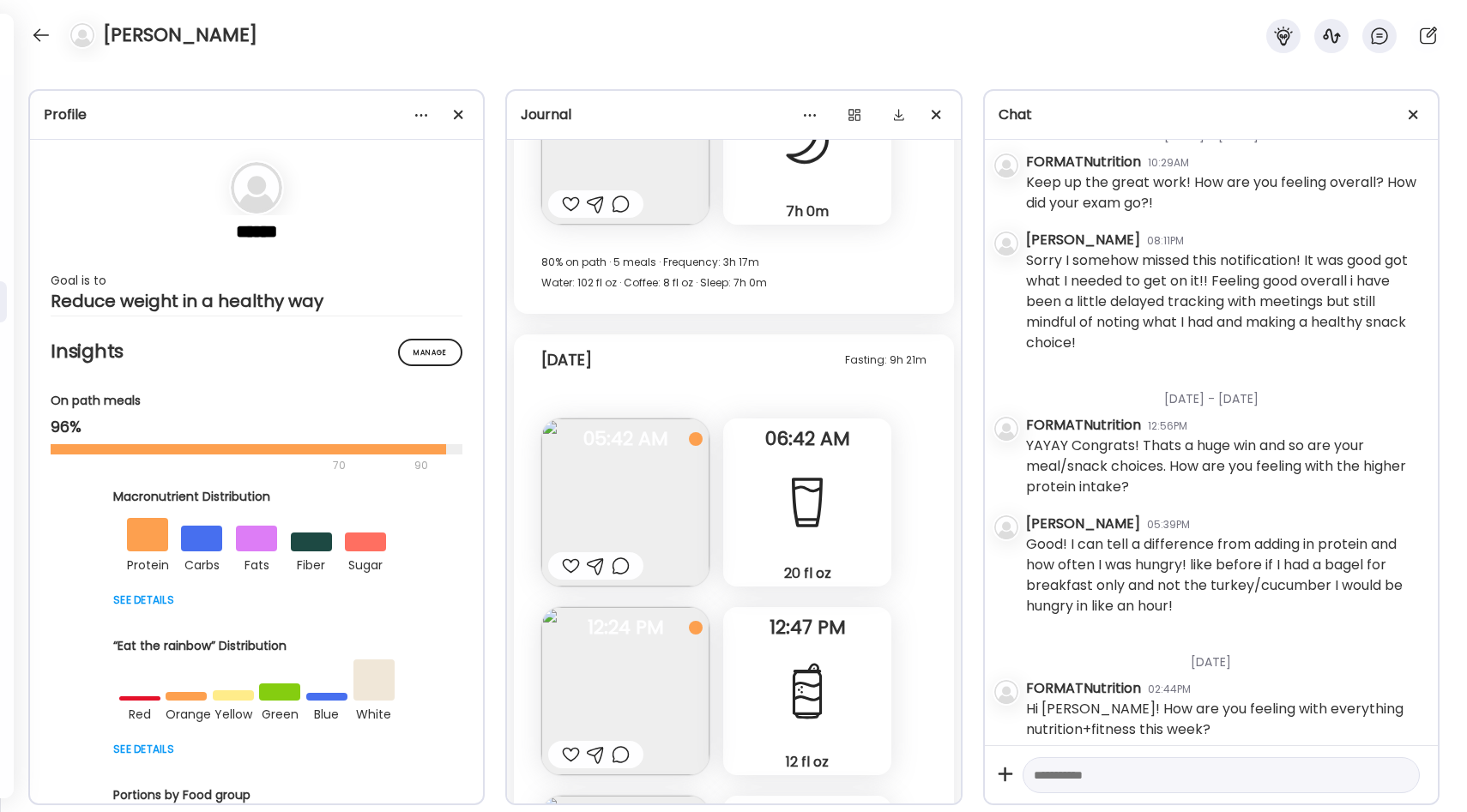
scroll to position [32421, 0]
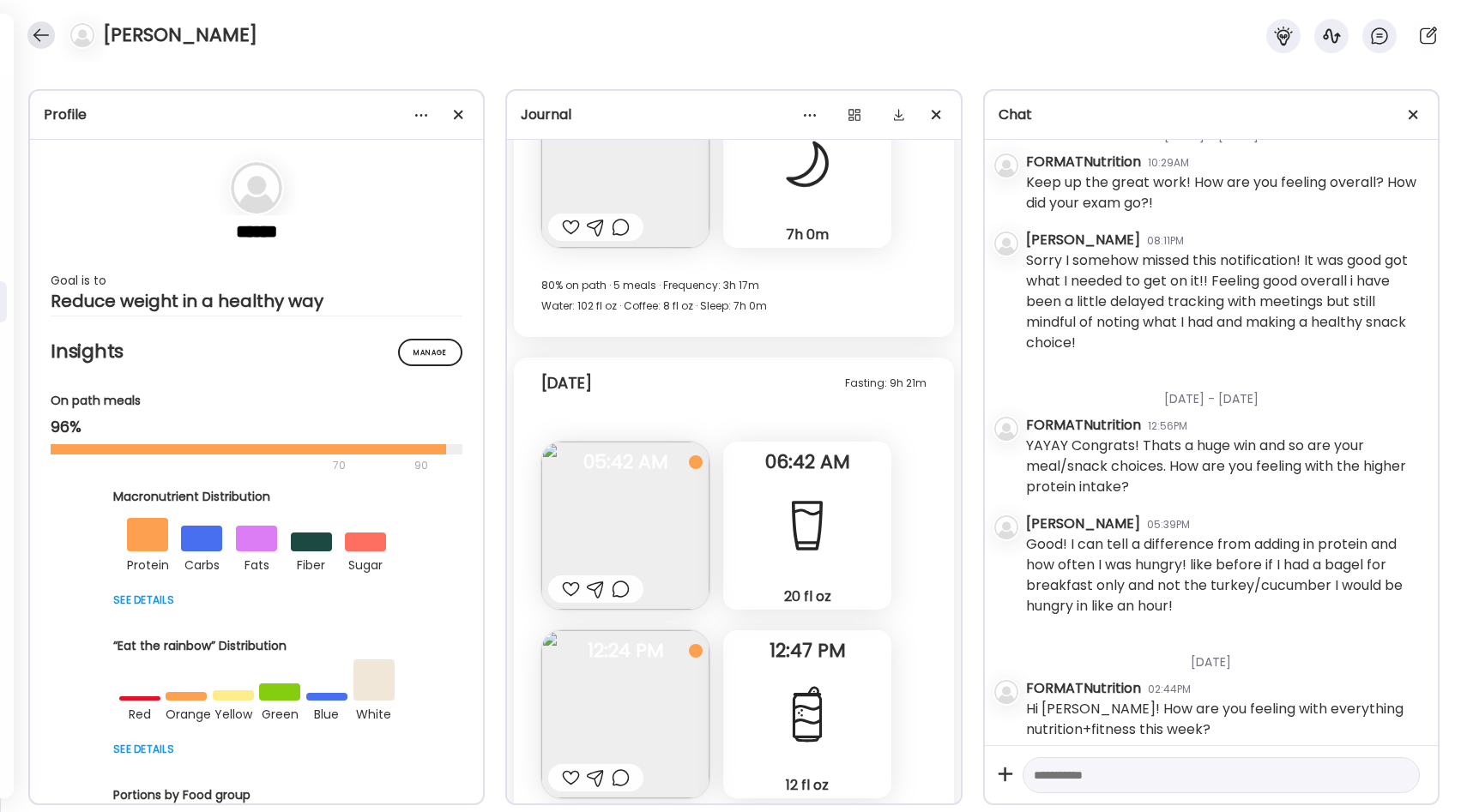
click at [43, 47] on div at bounding box center [42, 35] width 28 height 28
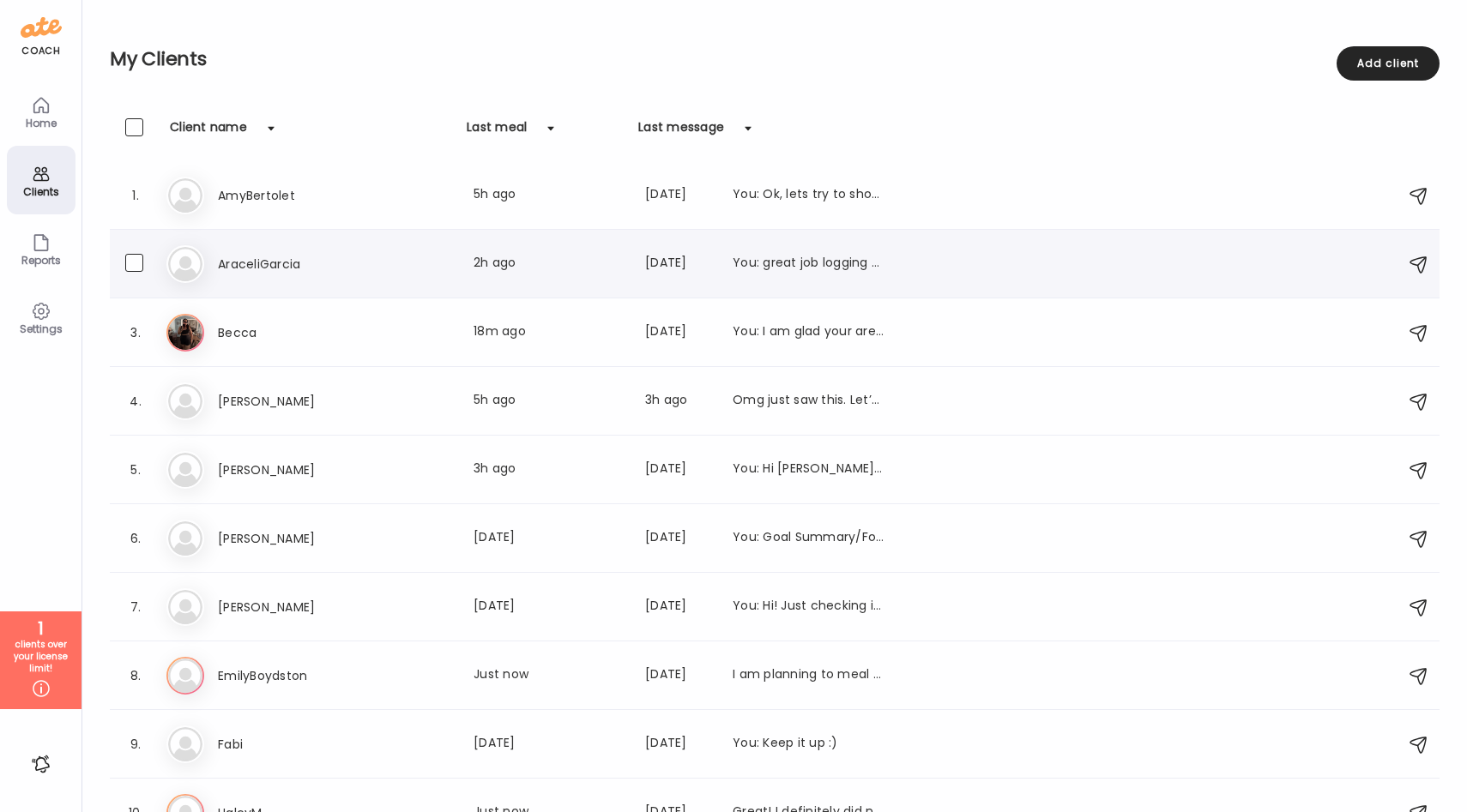
click at [427, 276] on div "Ar AraceliGarcia Last meal: 2h ago Last message: [DATE] You: great job logging …" at bounding box center [778, 264] width 1222 height 38
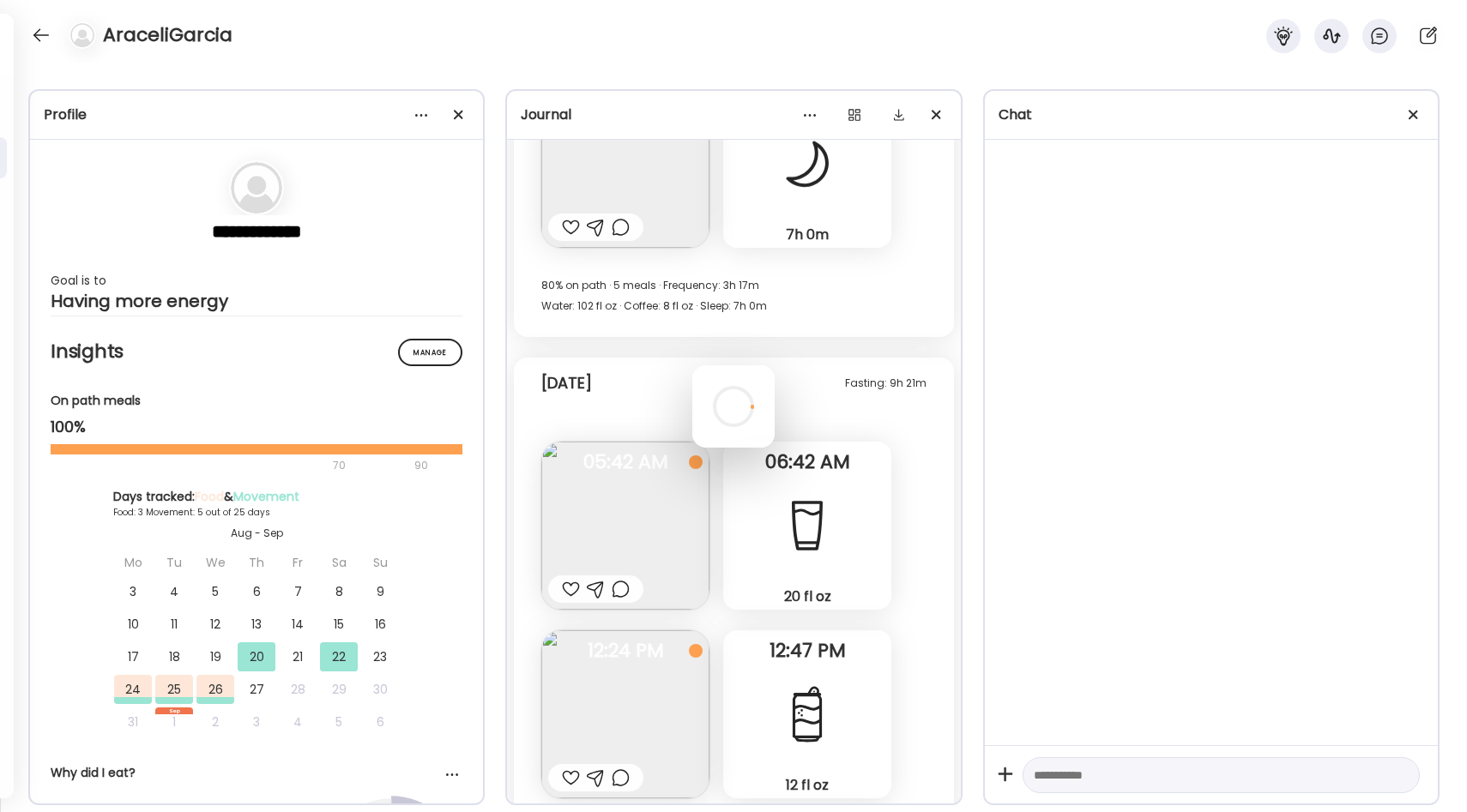
scroll to position [2265, 0]
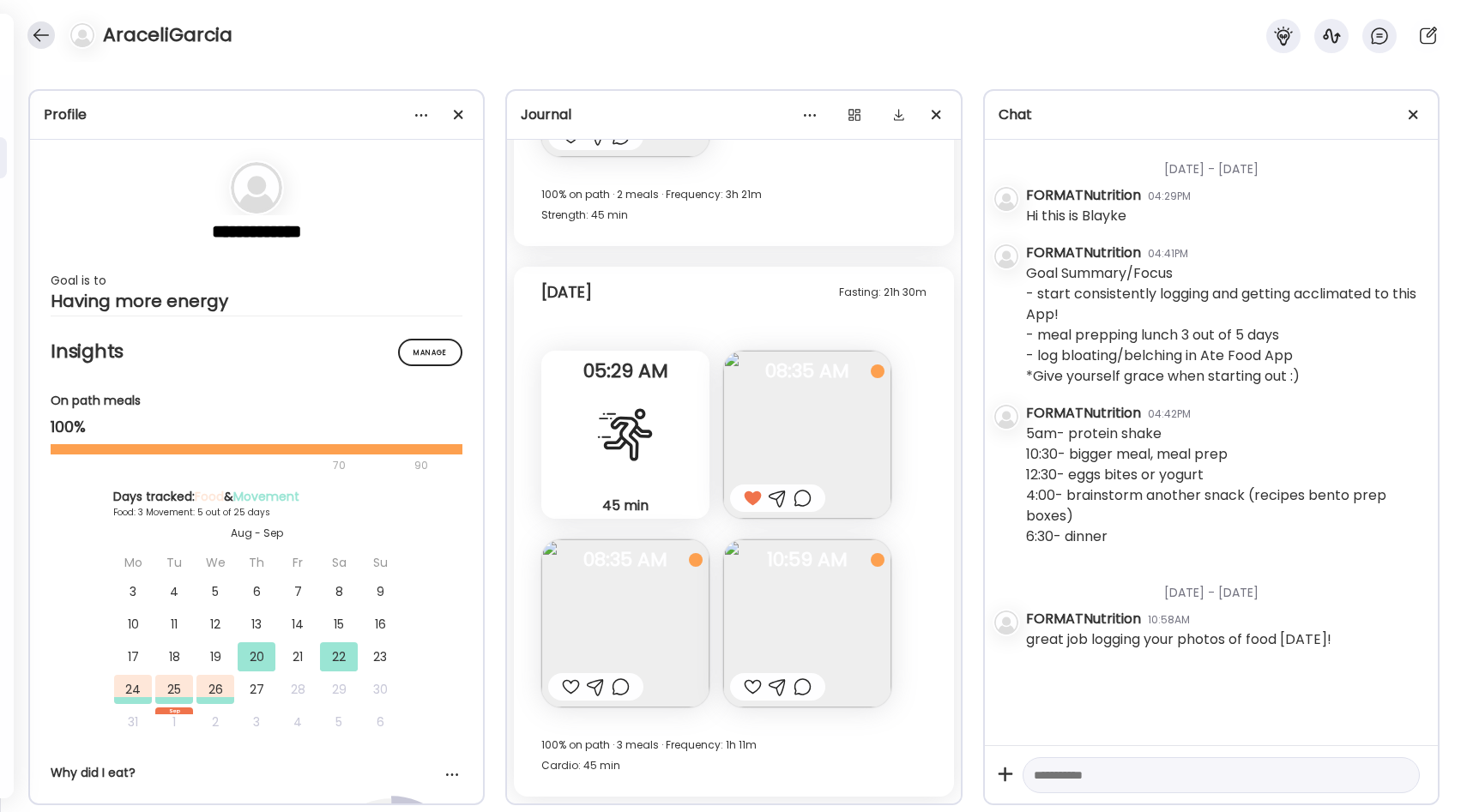
click at [41, 34] on div at bounding box center [42, 35] width 28 height 28
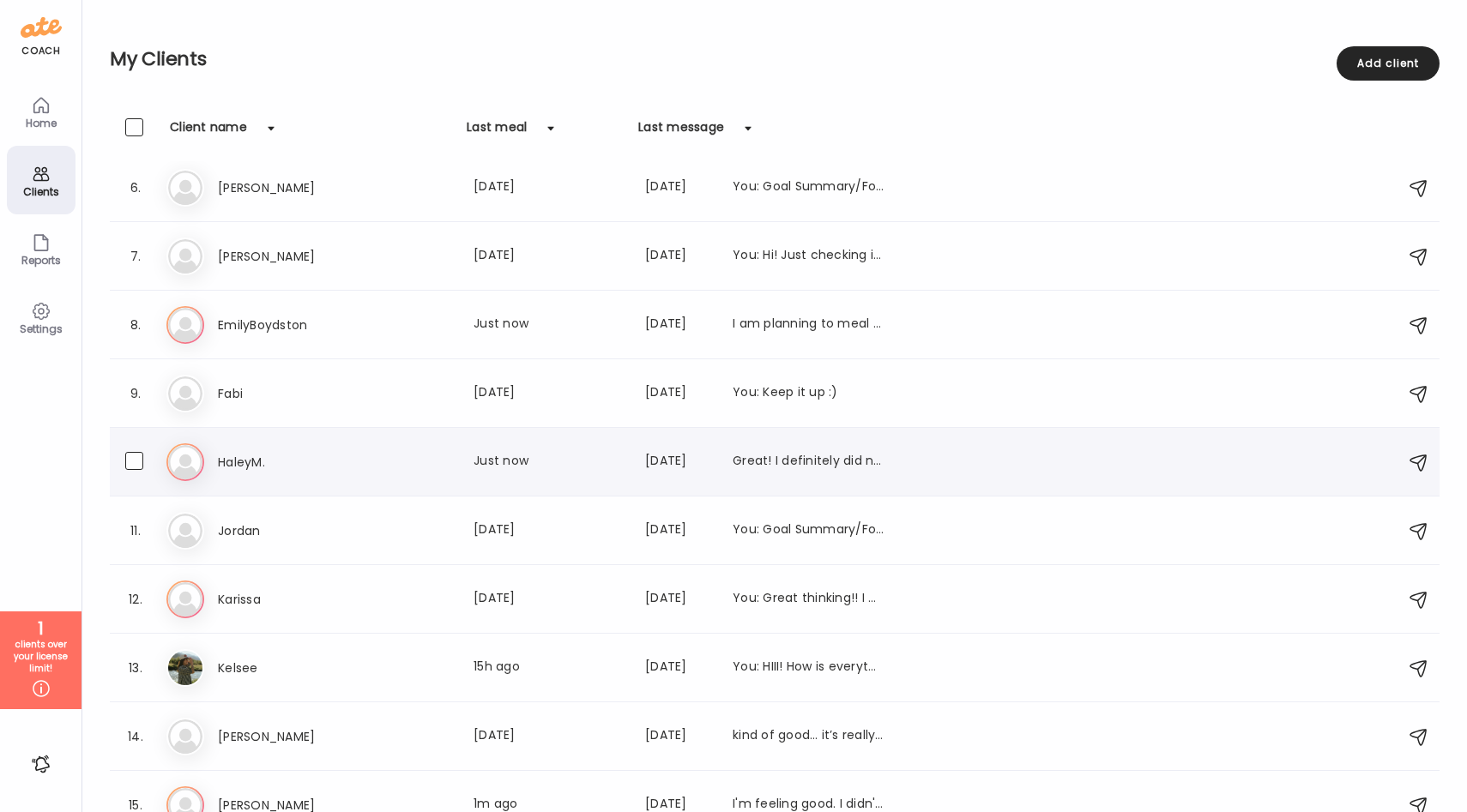
click at [344, 445] on div "Ha HaleyM. Last meal: Just now Last message: [DATE] Great! I definitely did not…" at bounding box center [778, 462] width 1222 height 38
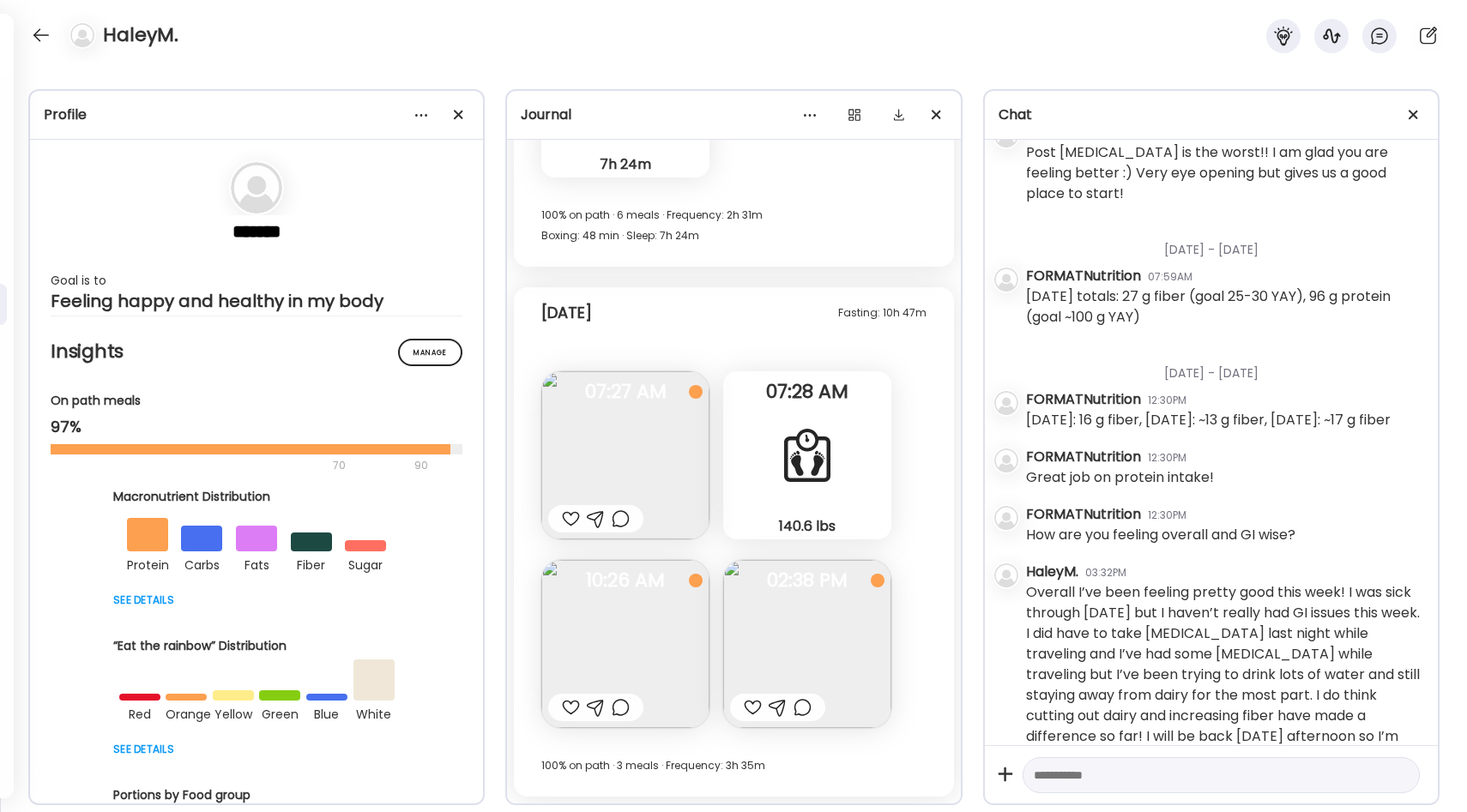
scroll to position [2144, 0]
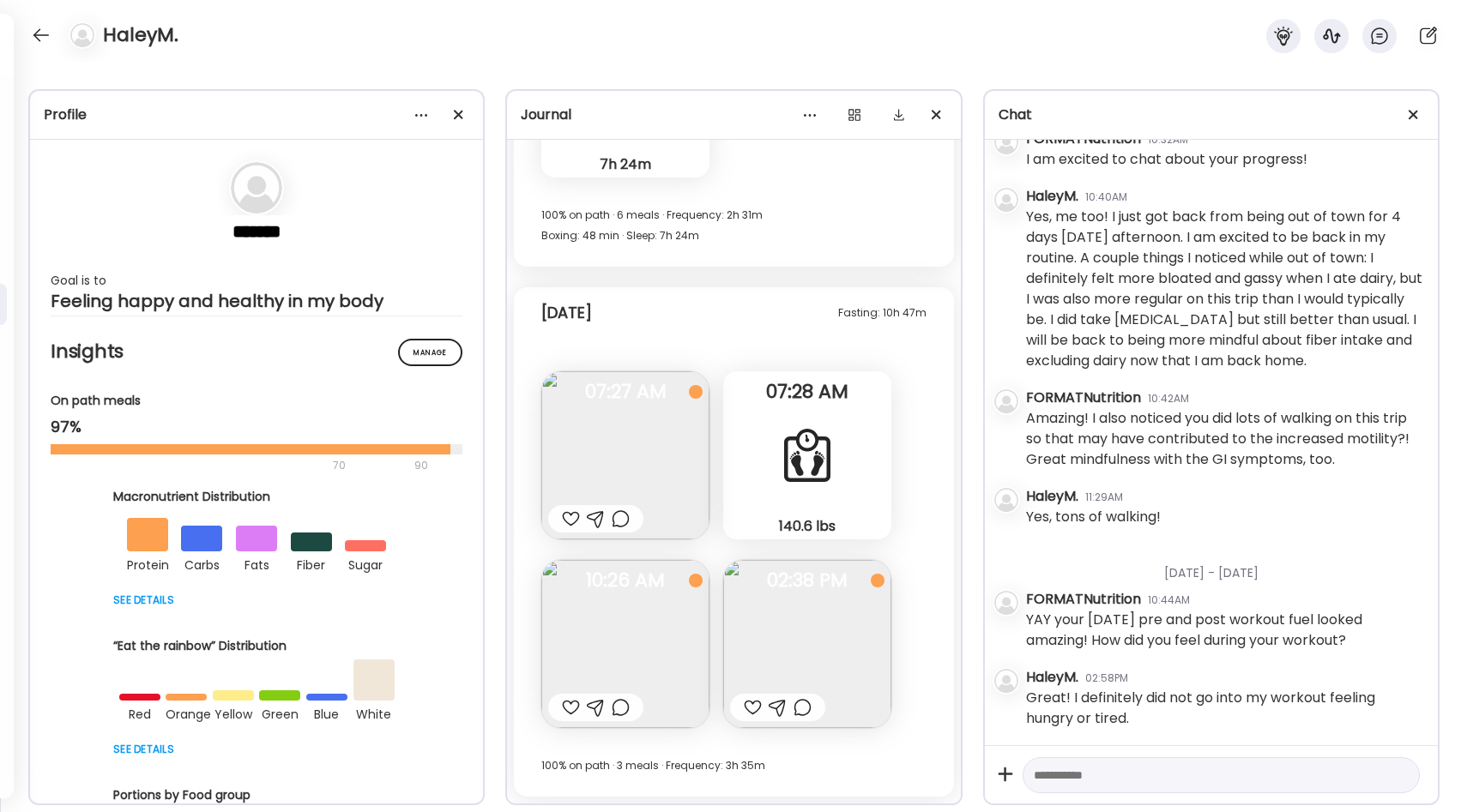
click at [772, 609] on img at bounding box center [807, 643] width 168 height 168
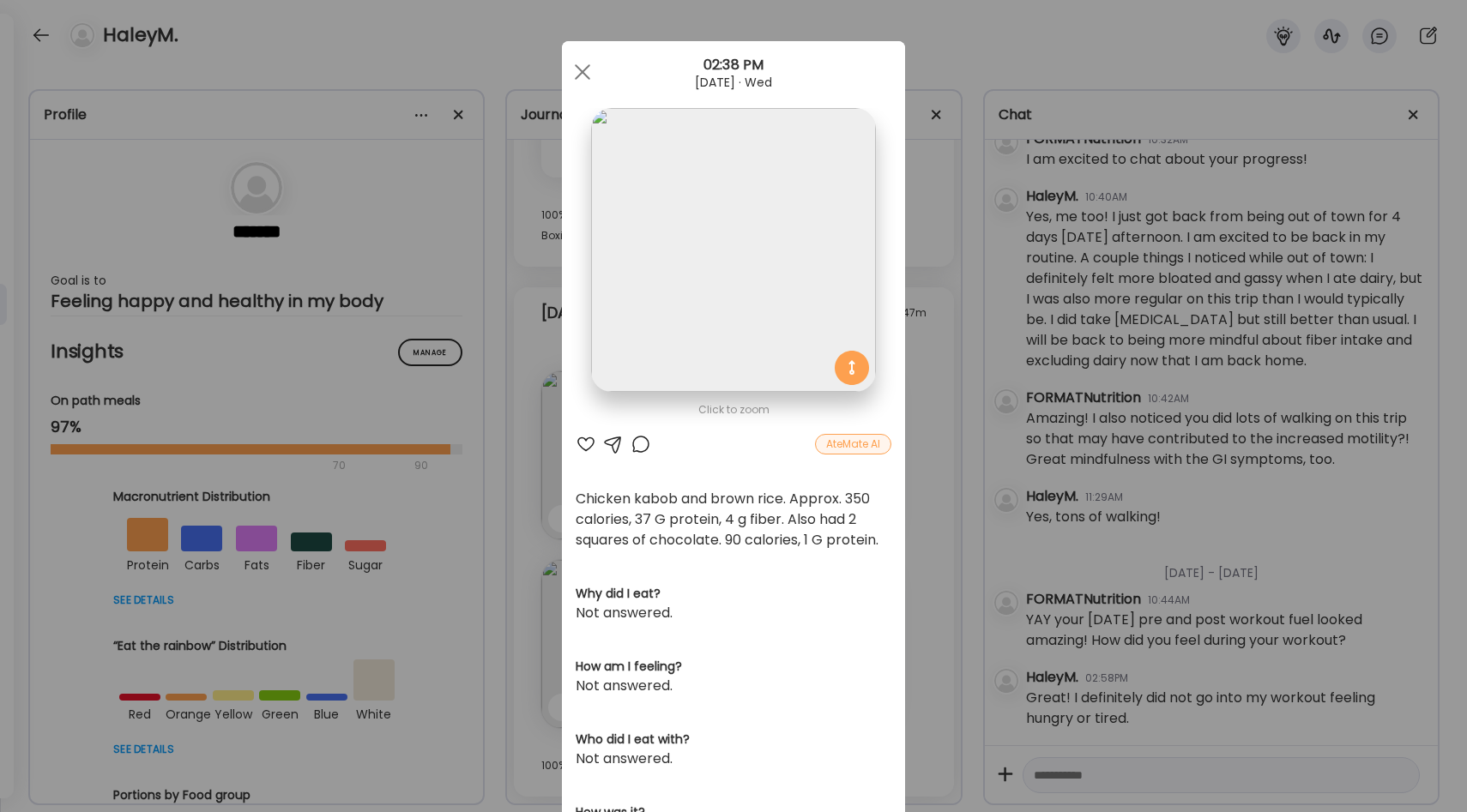
click at [925, 525] on div "Ate Coach Dashboard Wahoo! It’s official Take a moment to set up your Coach Pro…" at bounding box center [734, 406] width 1467 height 812
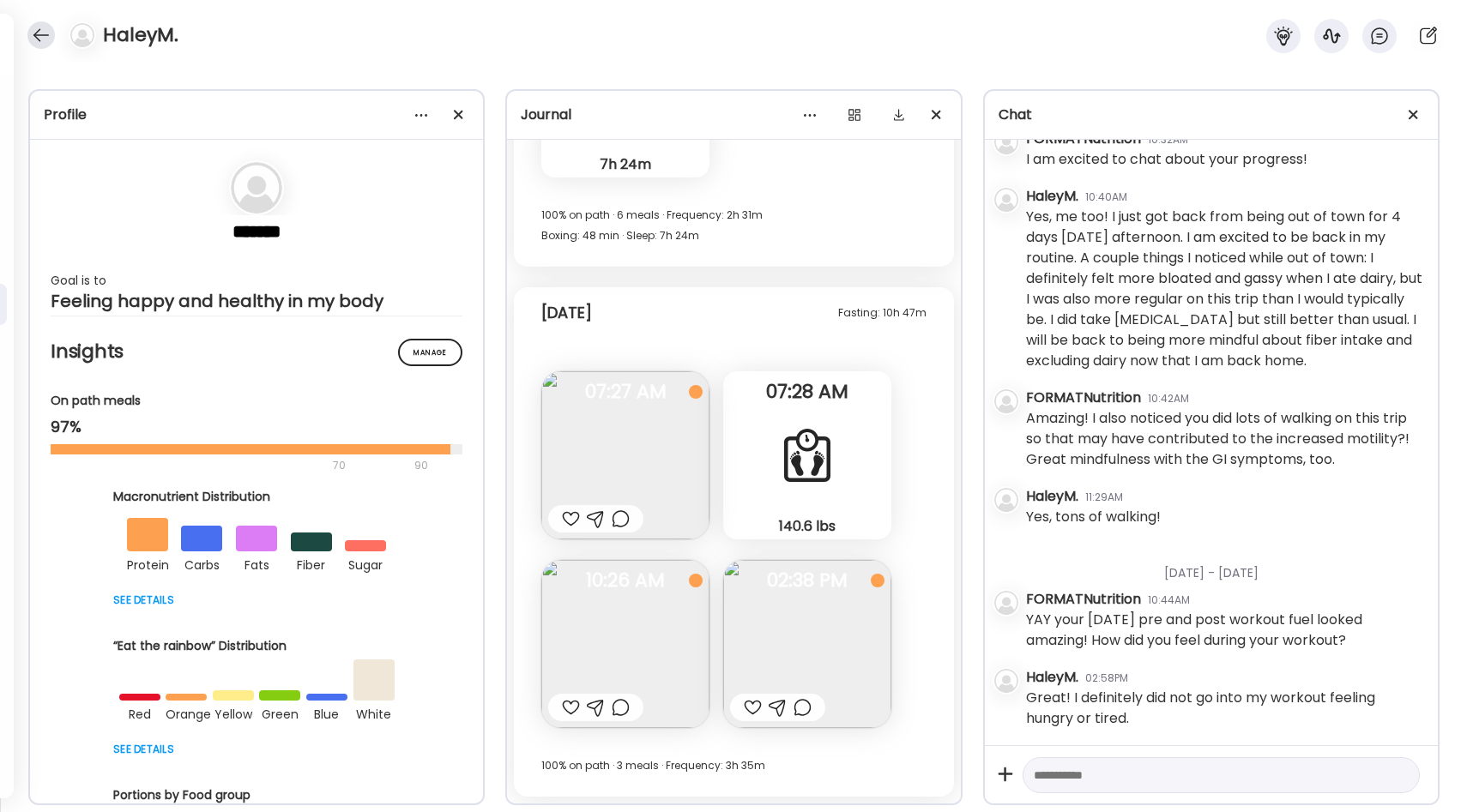
click at [51, 40] on div at bounding box center [42, 35] width 28 height 28
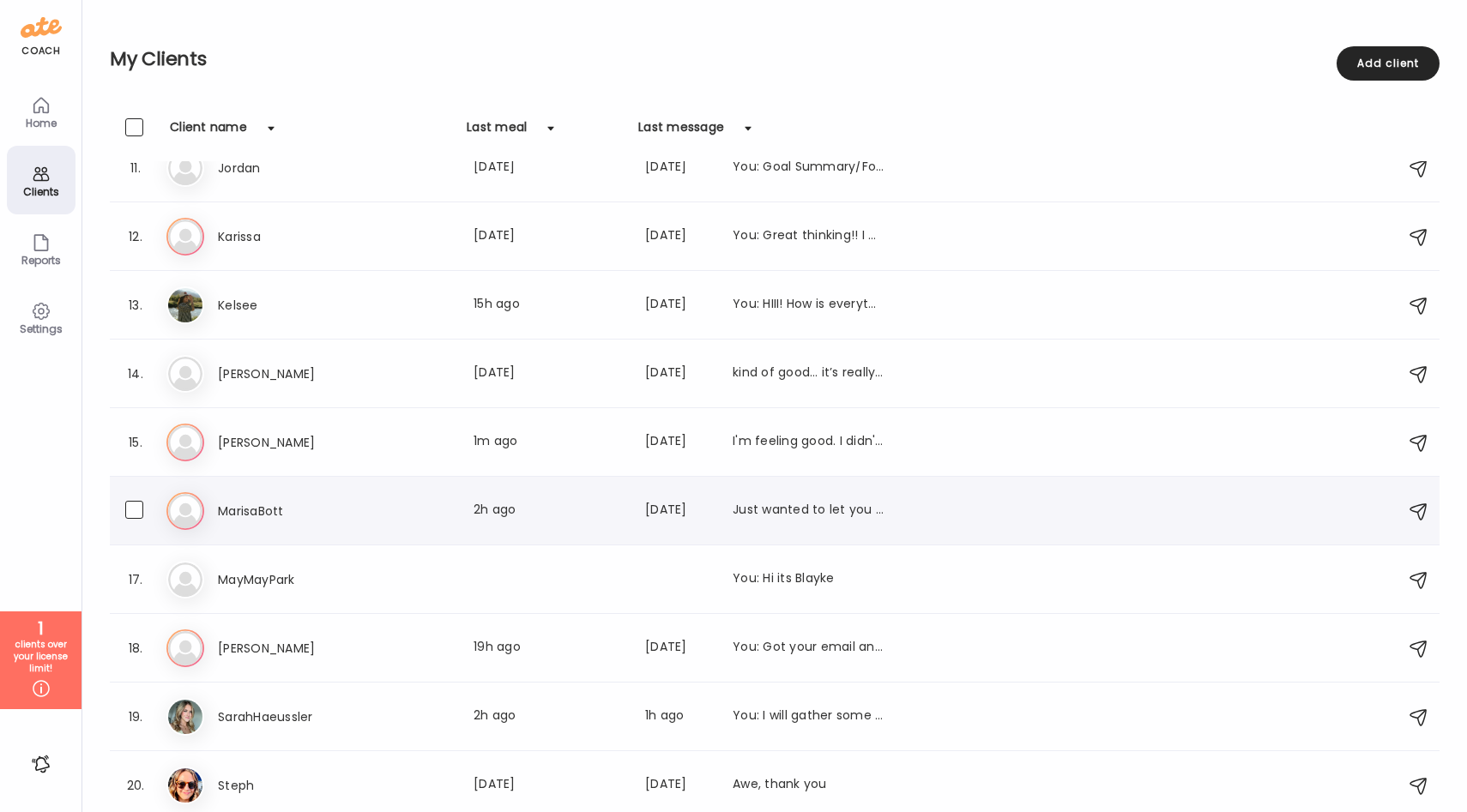
scroll to position [788, 0]
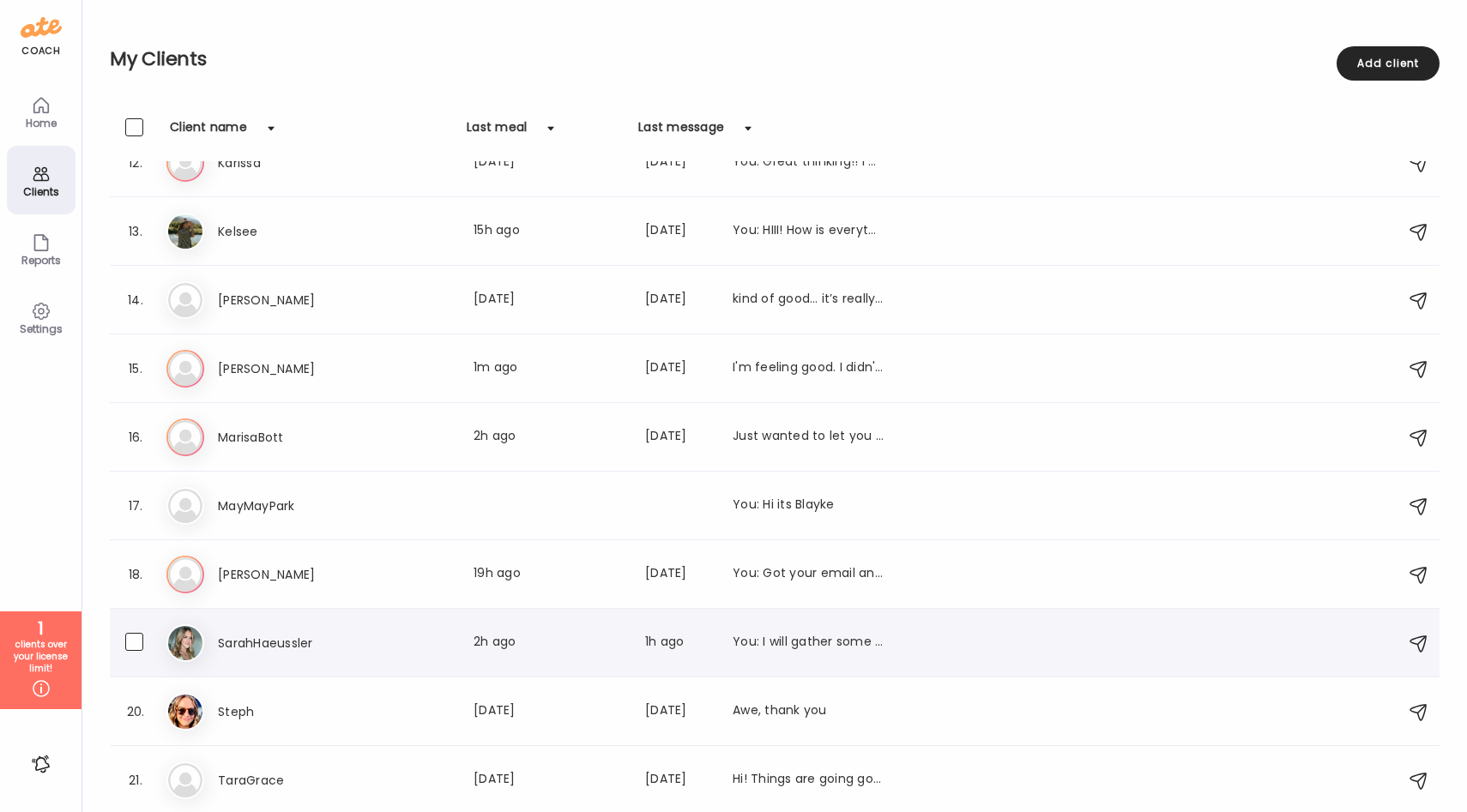
click at [364, 630] on div "Sa SarahHaeussler Last meal: 2h ago Last message: 1h ago You: I will gather som…" at bounding box center [778, 643] width 1222 height 38
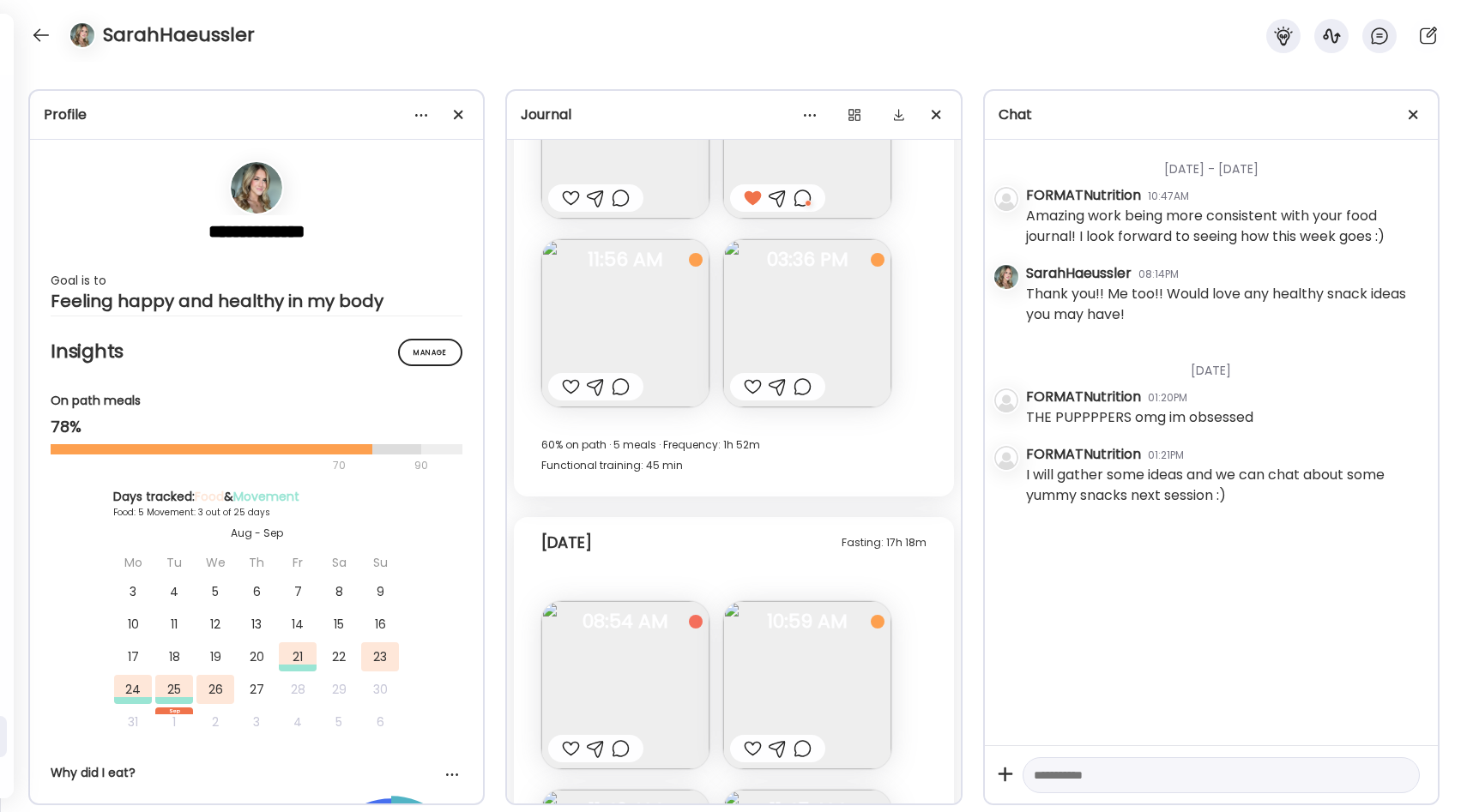
scroll to position [2999, 0]
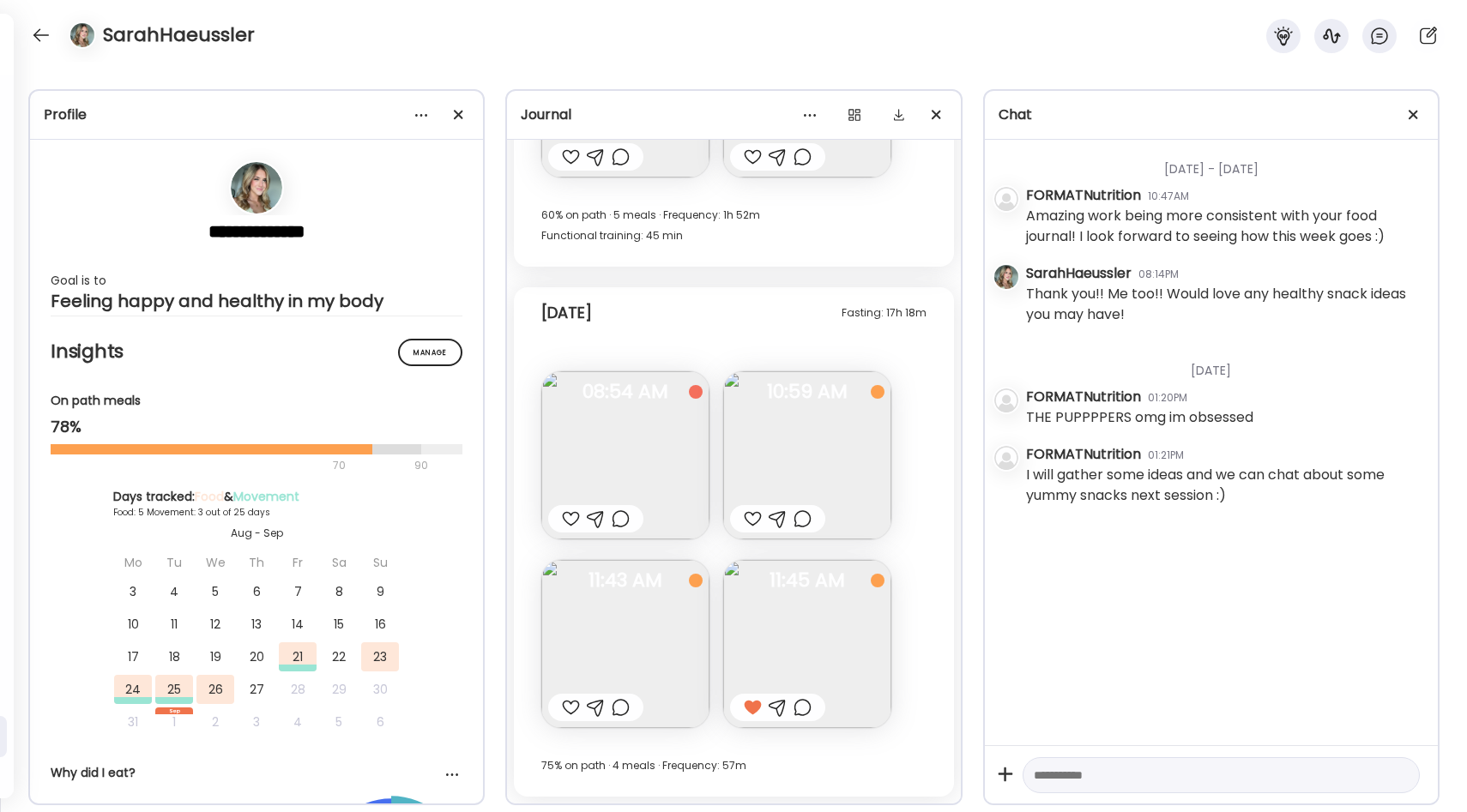
click at [45, 18] on div "SarahHaeussler" at bounding box center [734, 31] width 1467 height 62
click at [43, 33] on div at bounding box center [42, 35] width 28 height 28
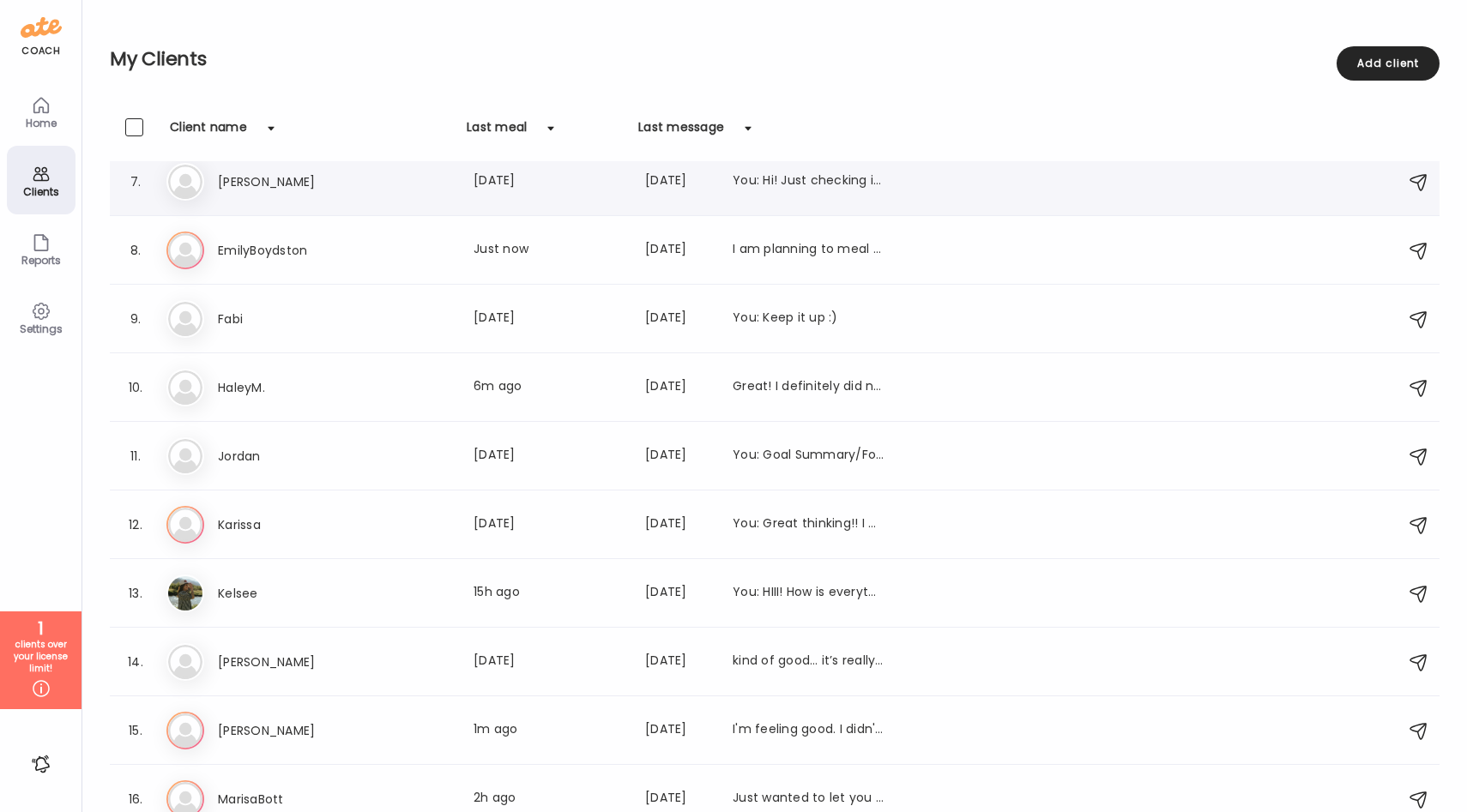
scroll to position [0, 0]
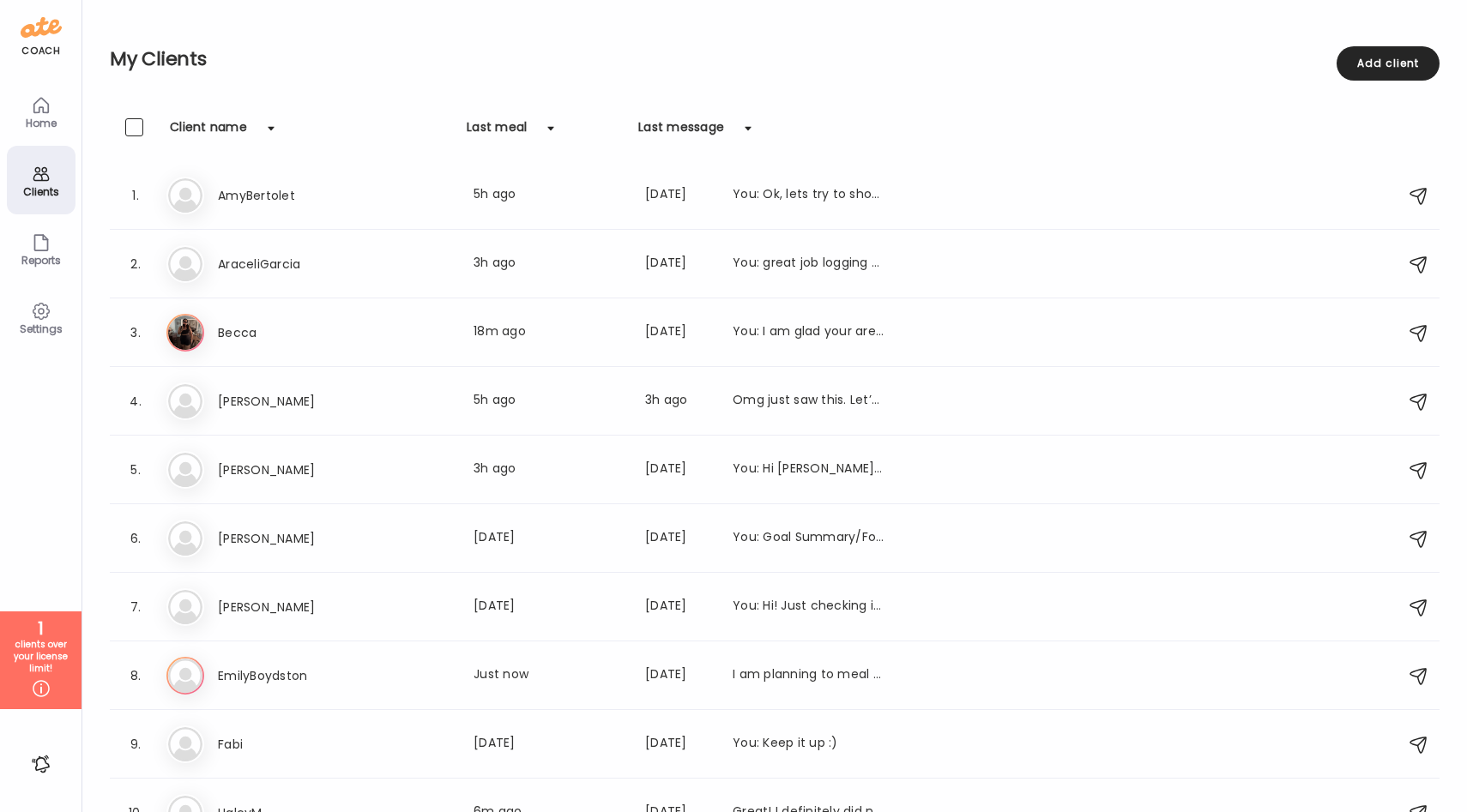
click at [37, 98] on icon at bounding box center [41, 106] width 20 height 20
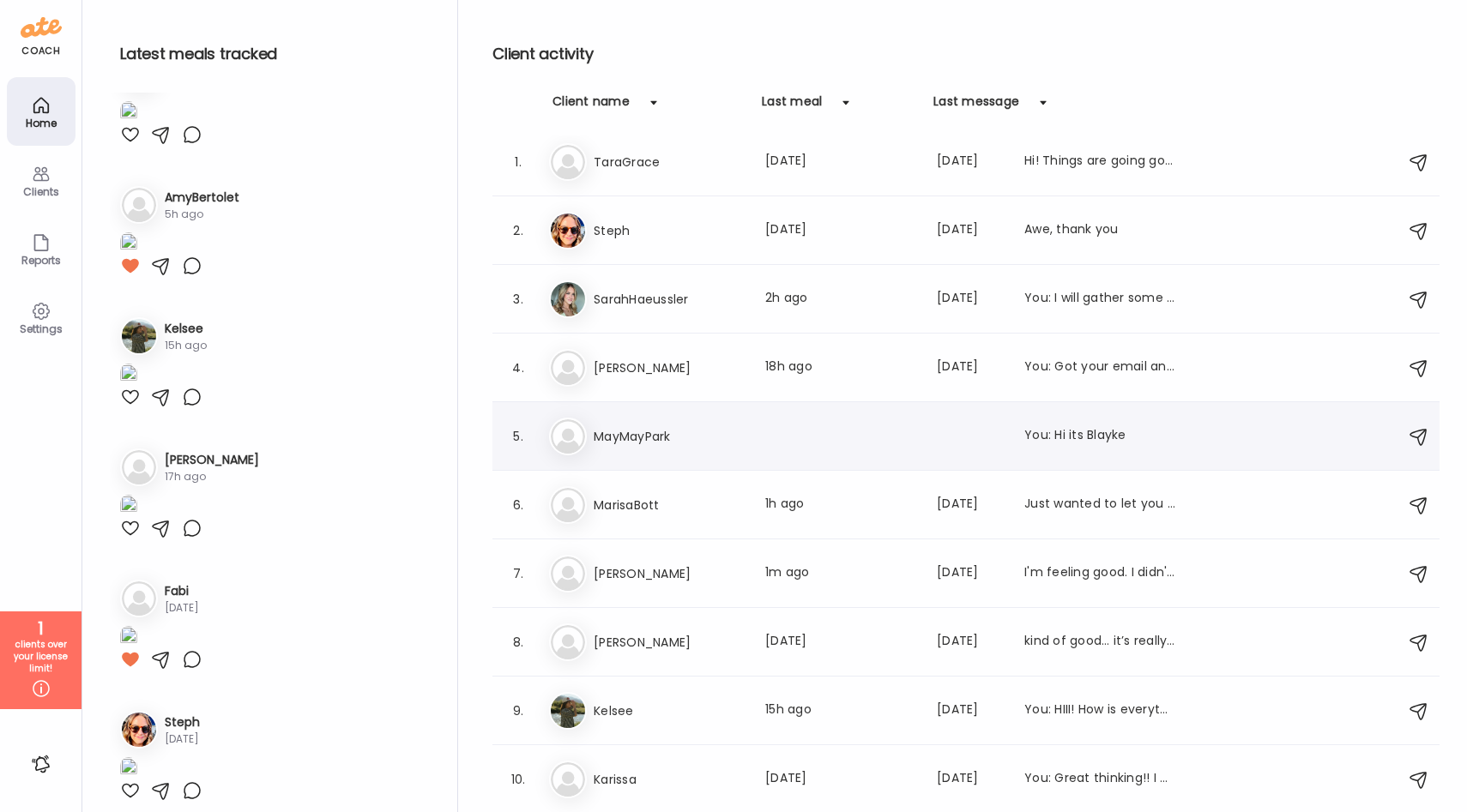
scroll to position [13, 0]
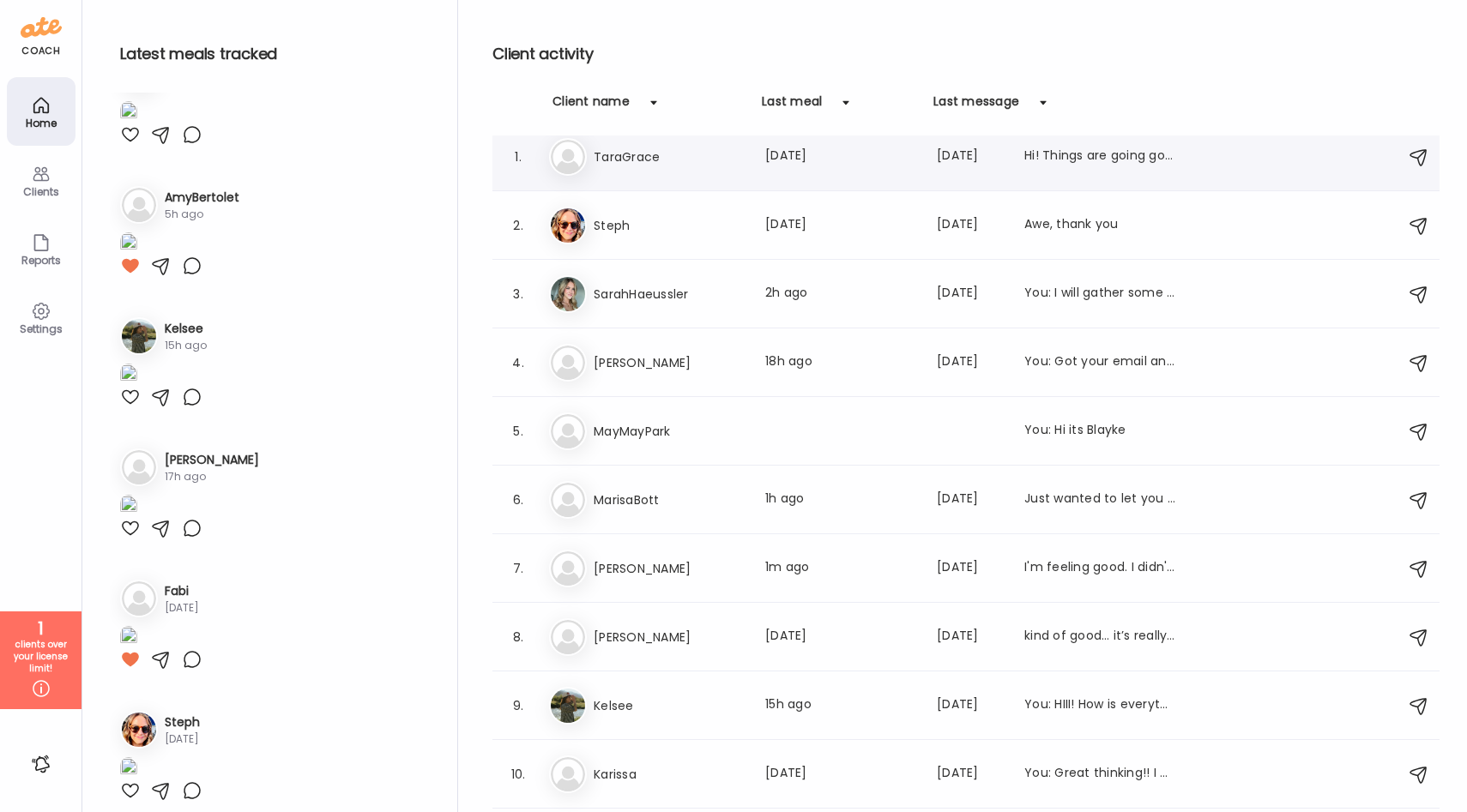
click at [708, 175] on div "Ta TaraGrace Last meal: [DATE] Last message: [DATE] Hi! Things are going good! …" at bounding box center [968, 157] width 839 height 38
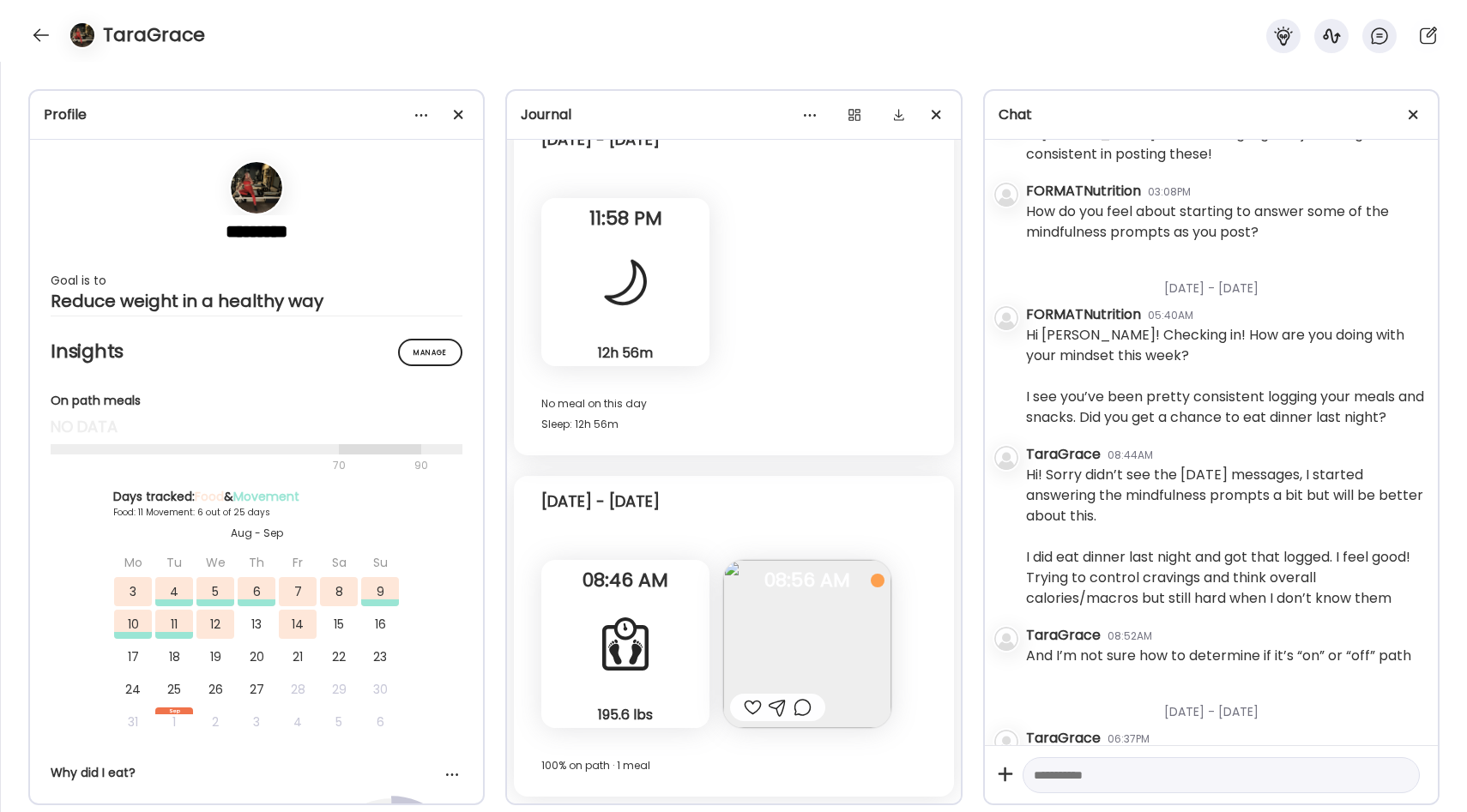
scroll to position [1224, 0]
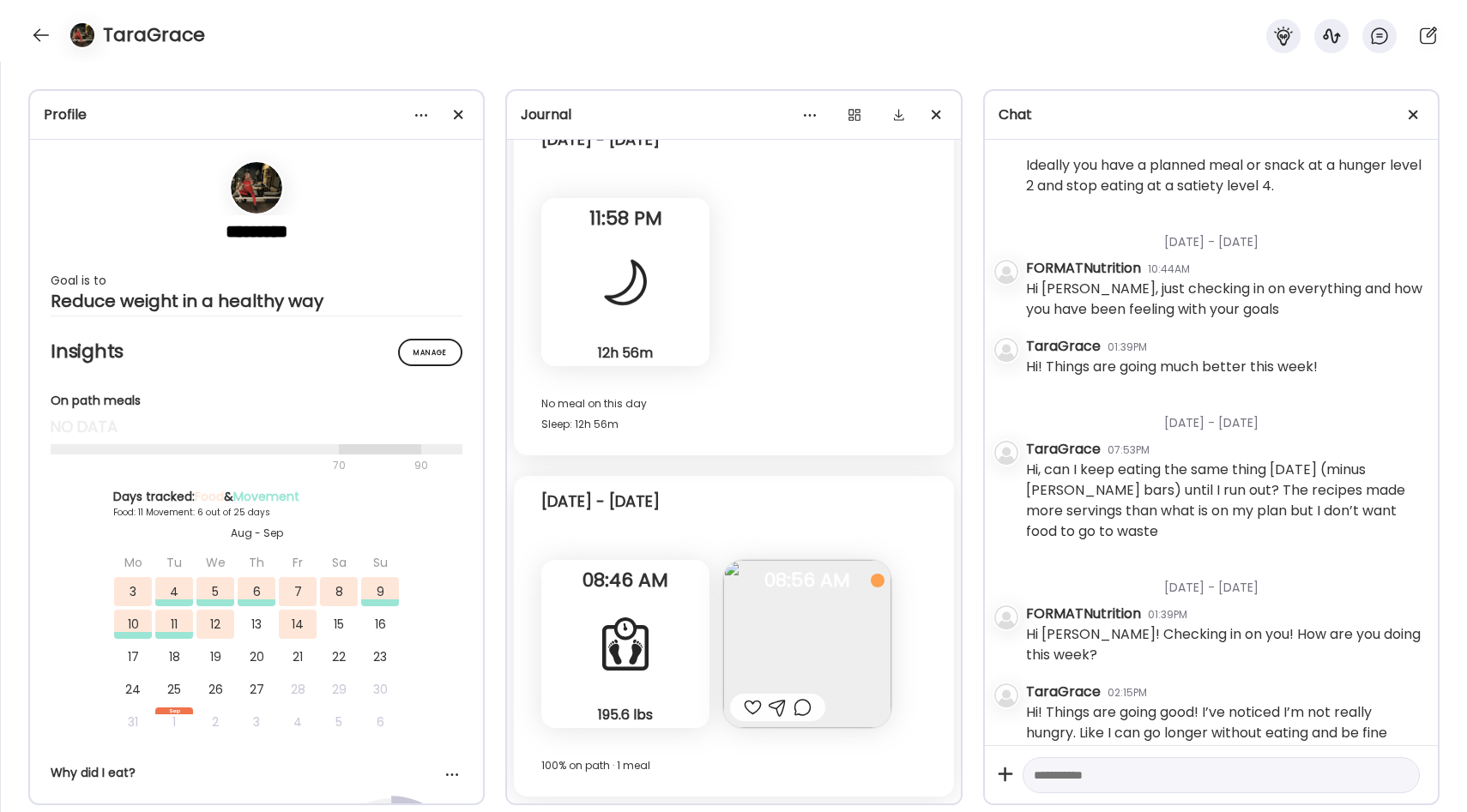
click at [51, 21] on div "TaraGrace" at bounding box center [734, 31] width 1467 height 62
click at [46, 32] on div at bounding box center [42, 35] width 28 height 28
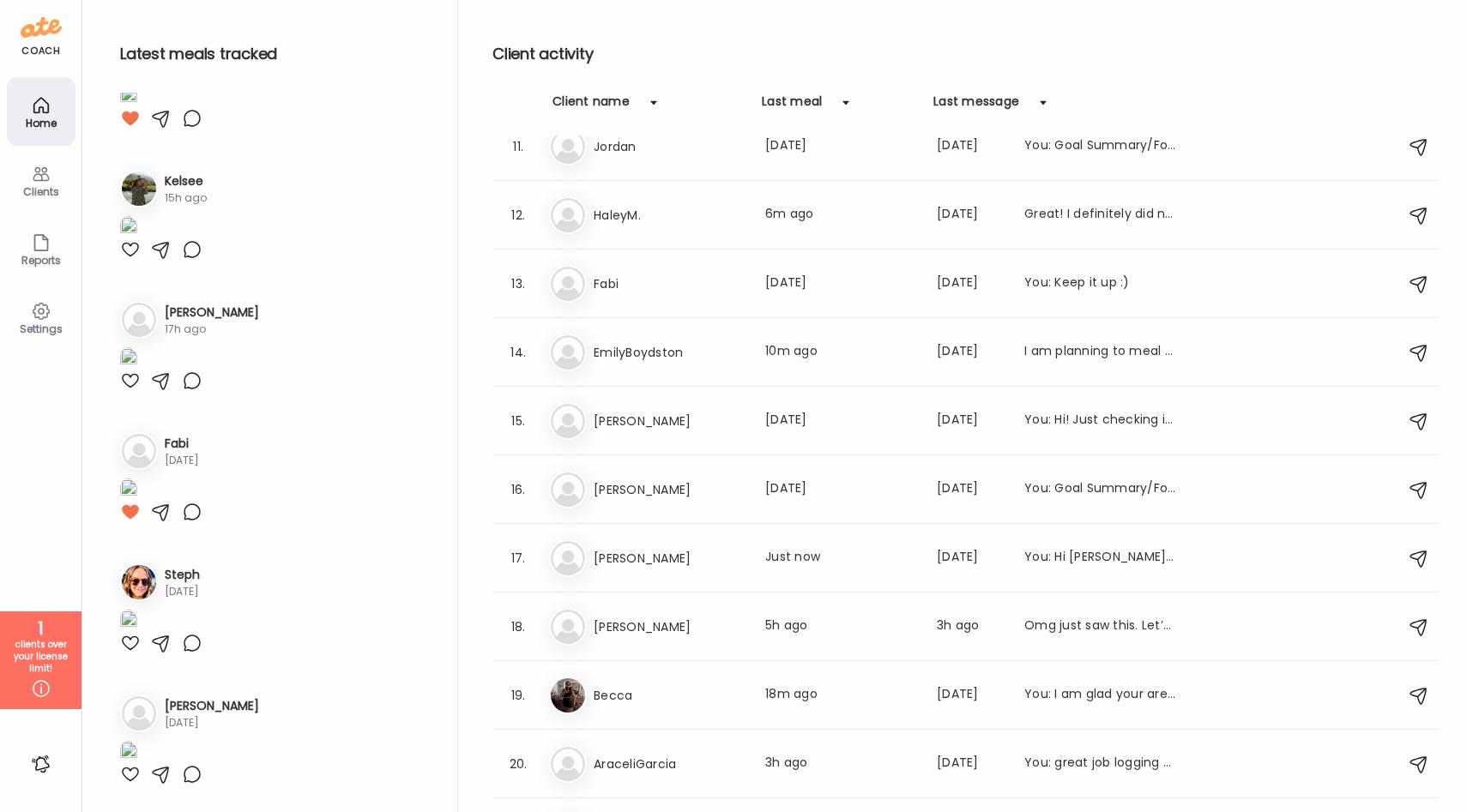
scroll to position [755, 0]
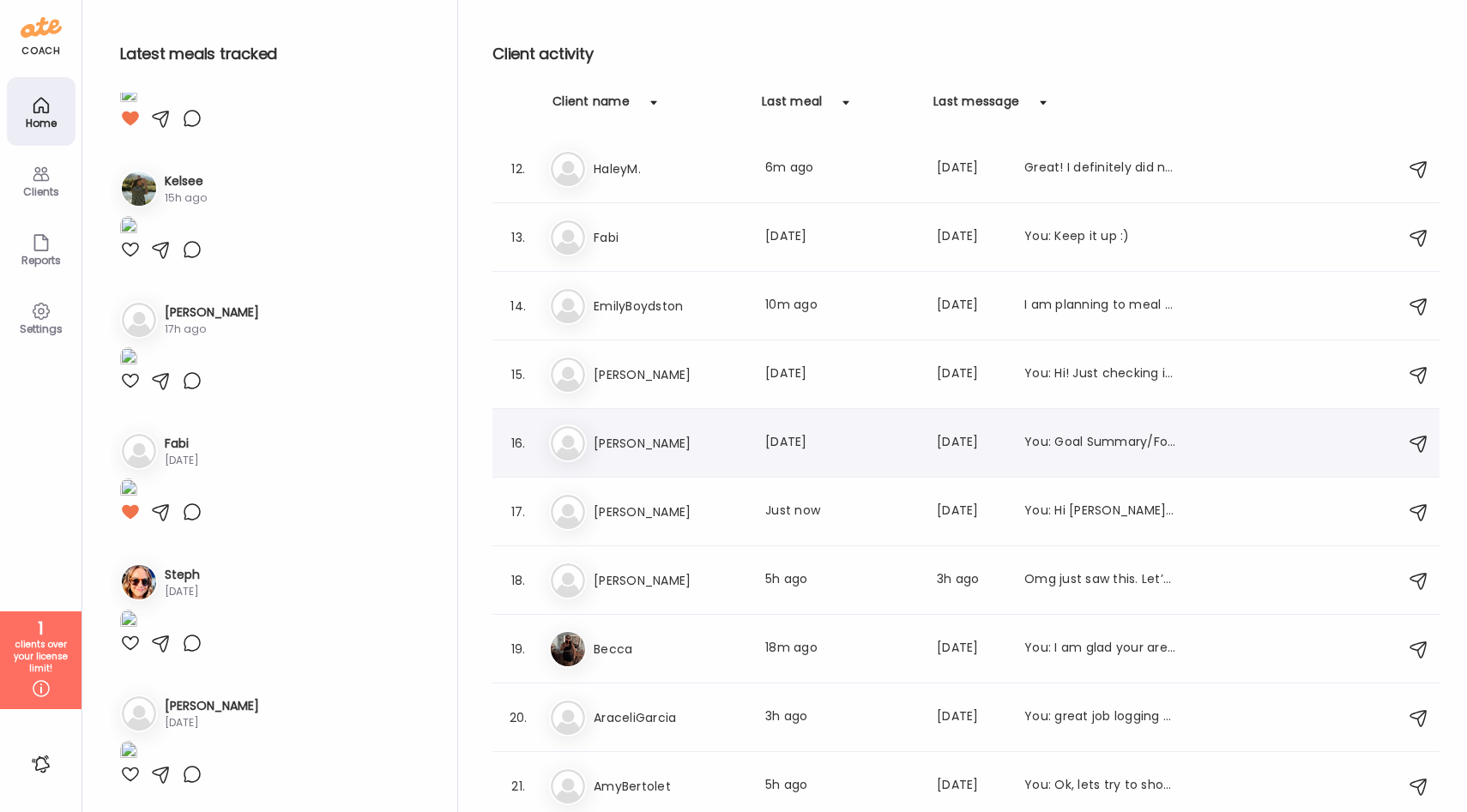
click at [695, 451] on h3 "[PERSON_NAME]" at bounding box center [669, 443] width 151 height 20
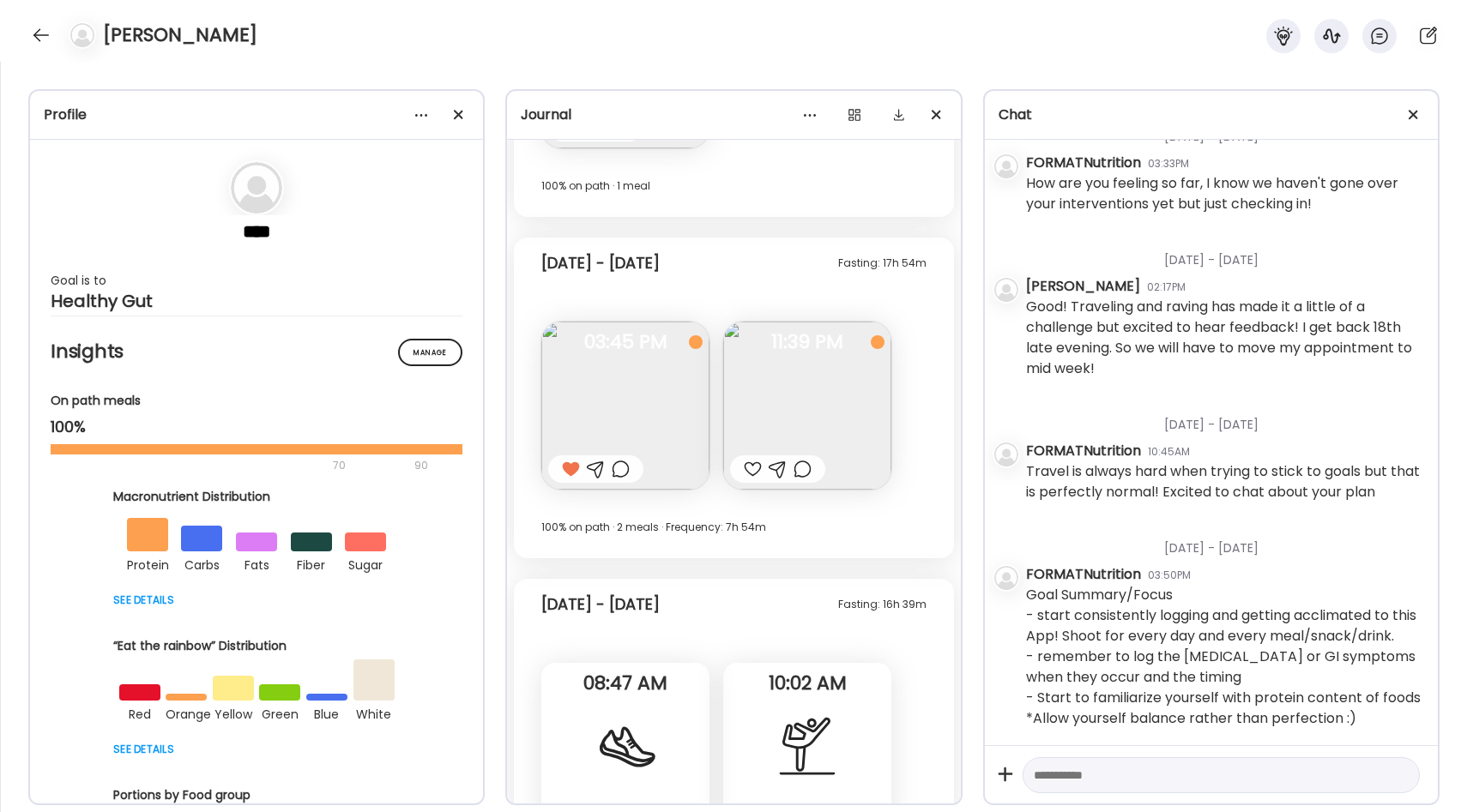
scroll to position [10111, 0]
click at [673, 404] on img at bounding box center [625, 407] width 168 height 168
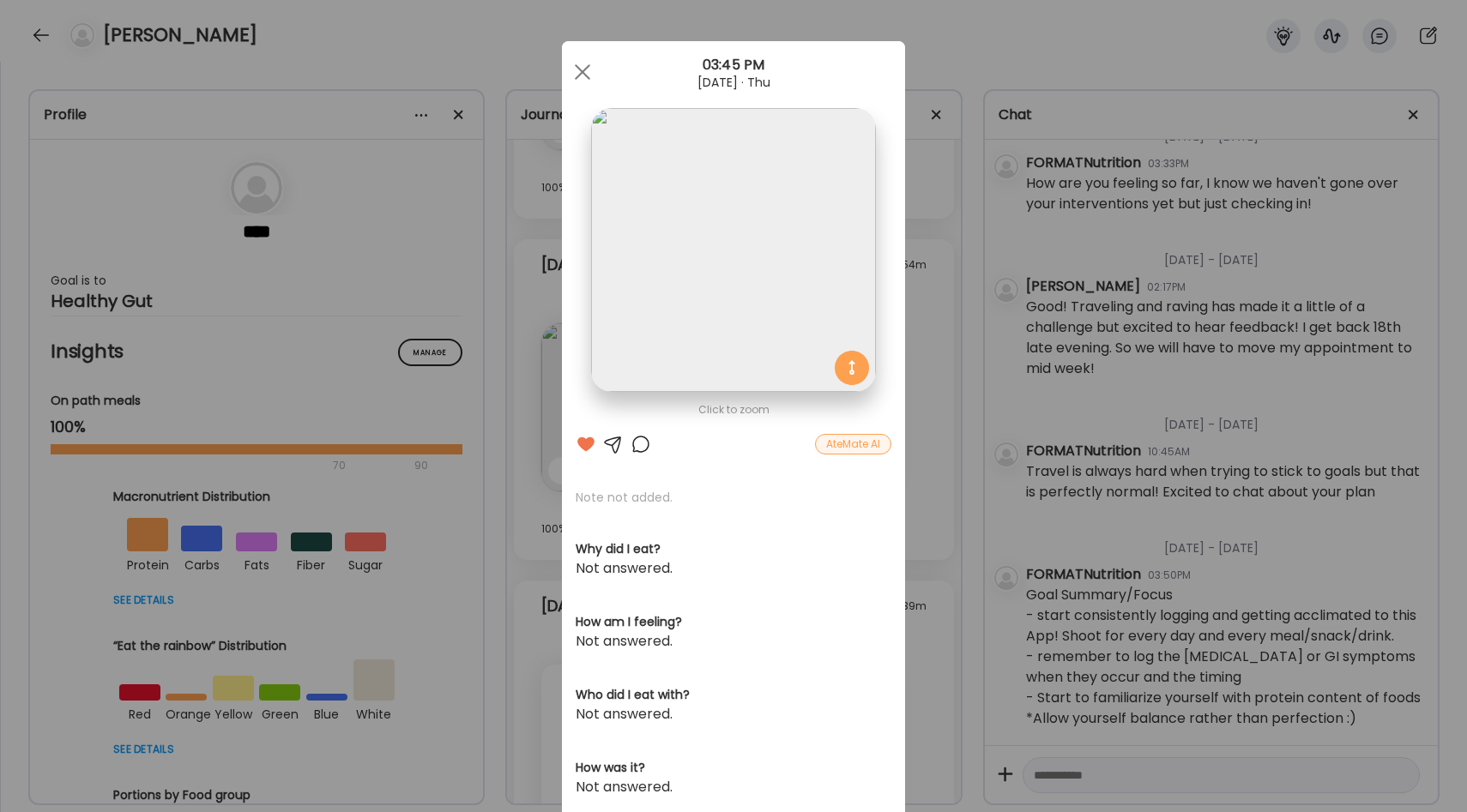
click at [968, 407] on div "Ate Coach Dashboard Wahoo! It’s official Take a moment to set up your Coach Pro…" at bounding box center [734, 406] width 1467 height 812
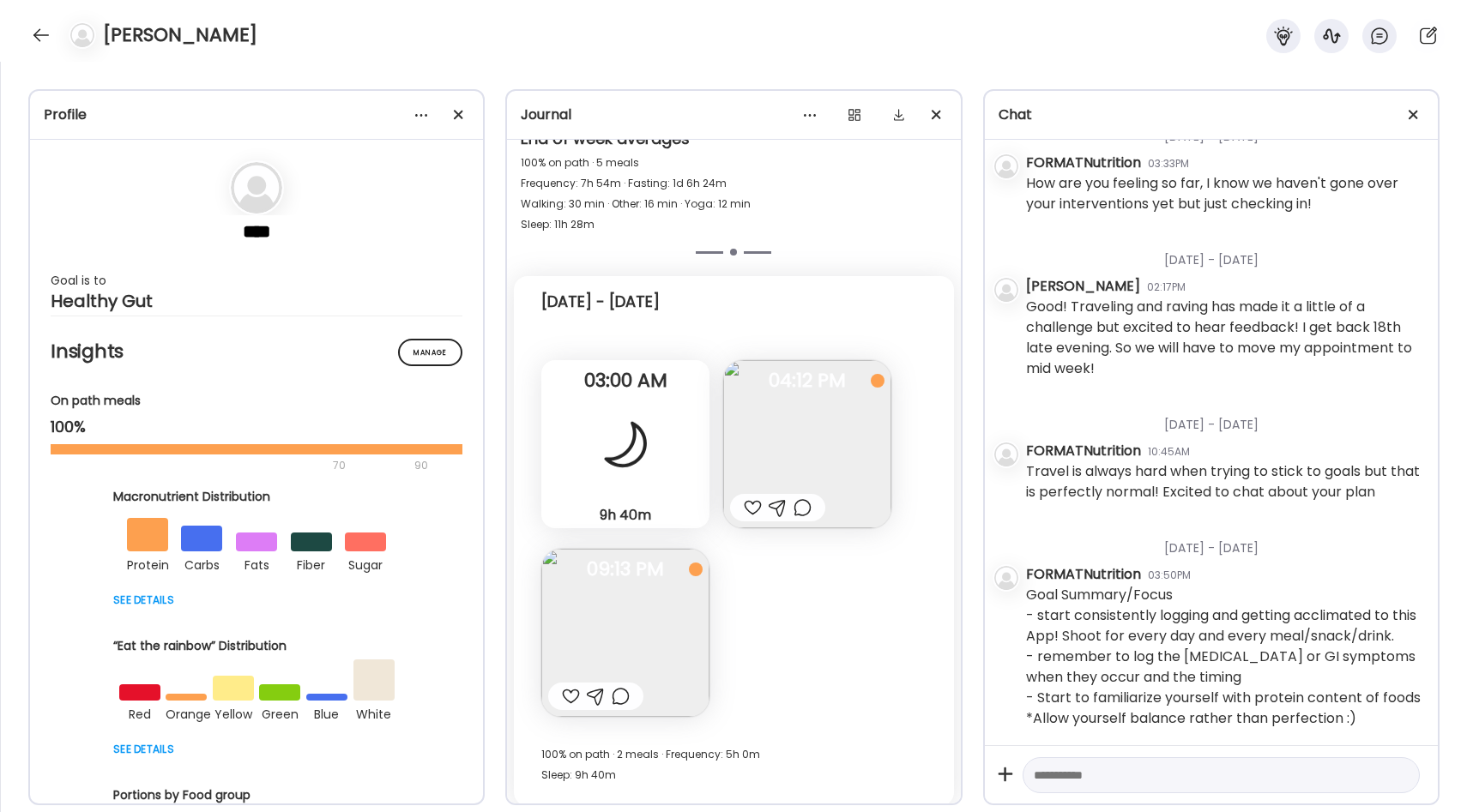
scroll to position [11486, 0]
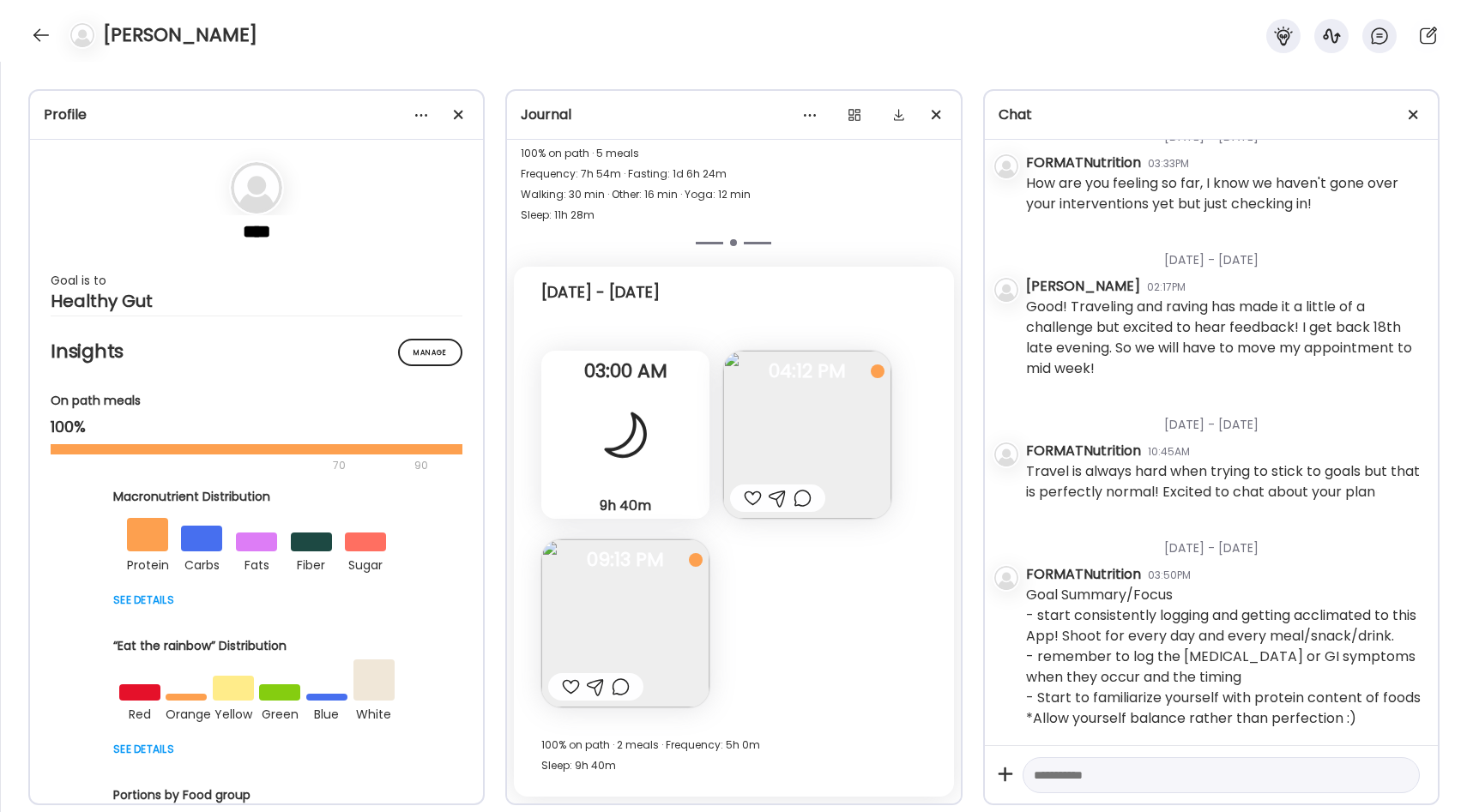
click at [692, 612] on img at bounding box center [625, 623] width 168 height 168
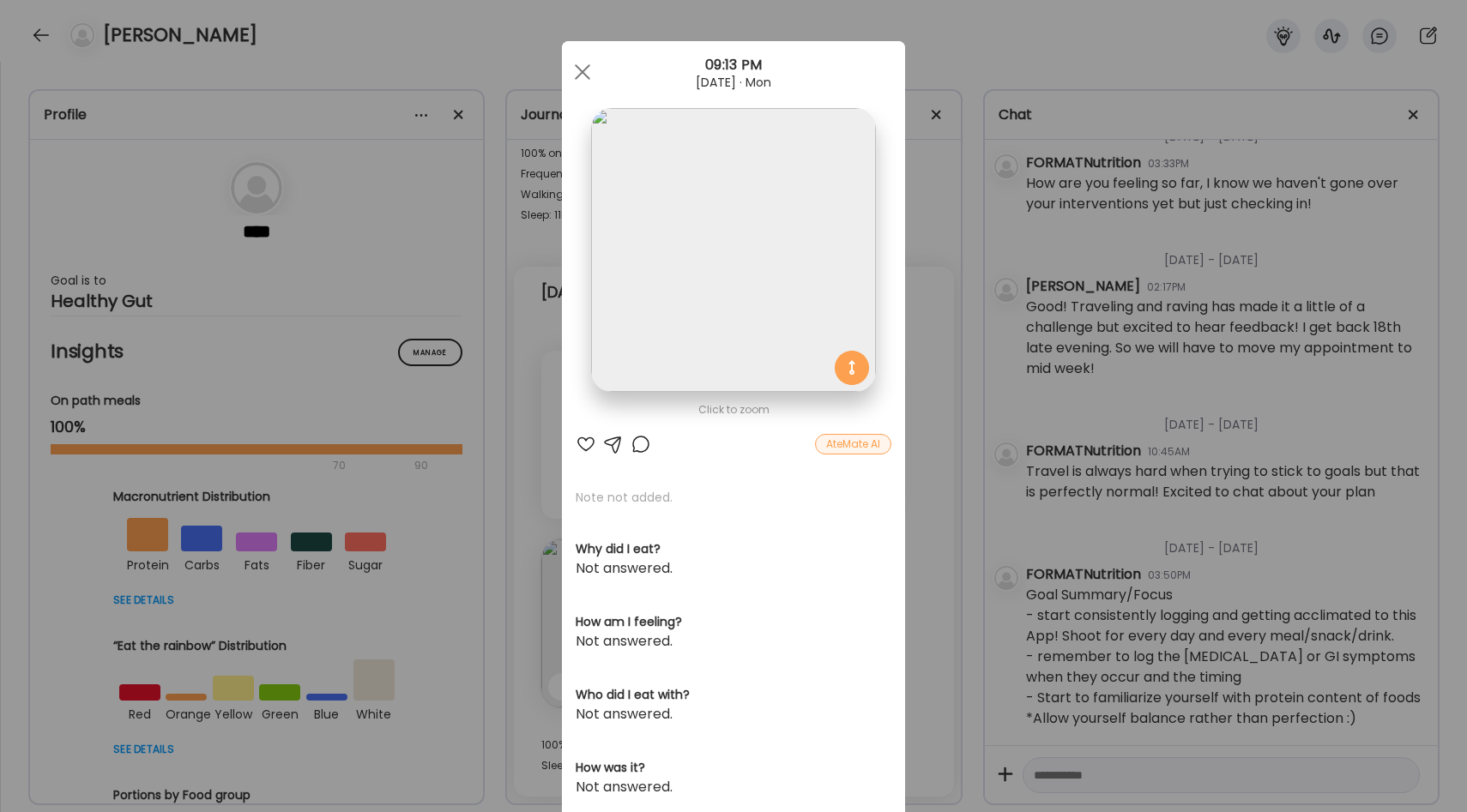
click at [914, 516] on div "Ate Coach Dashboard Wahoo! It’s official Take a moment to set up your Coach Pro…" at bounding box center [734, 406] width 1467 height 812
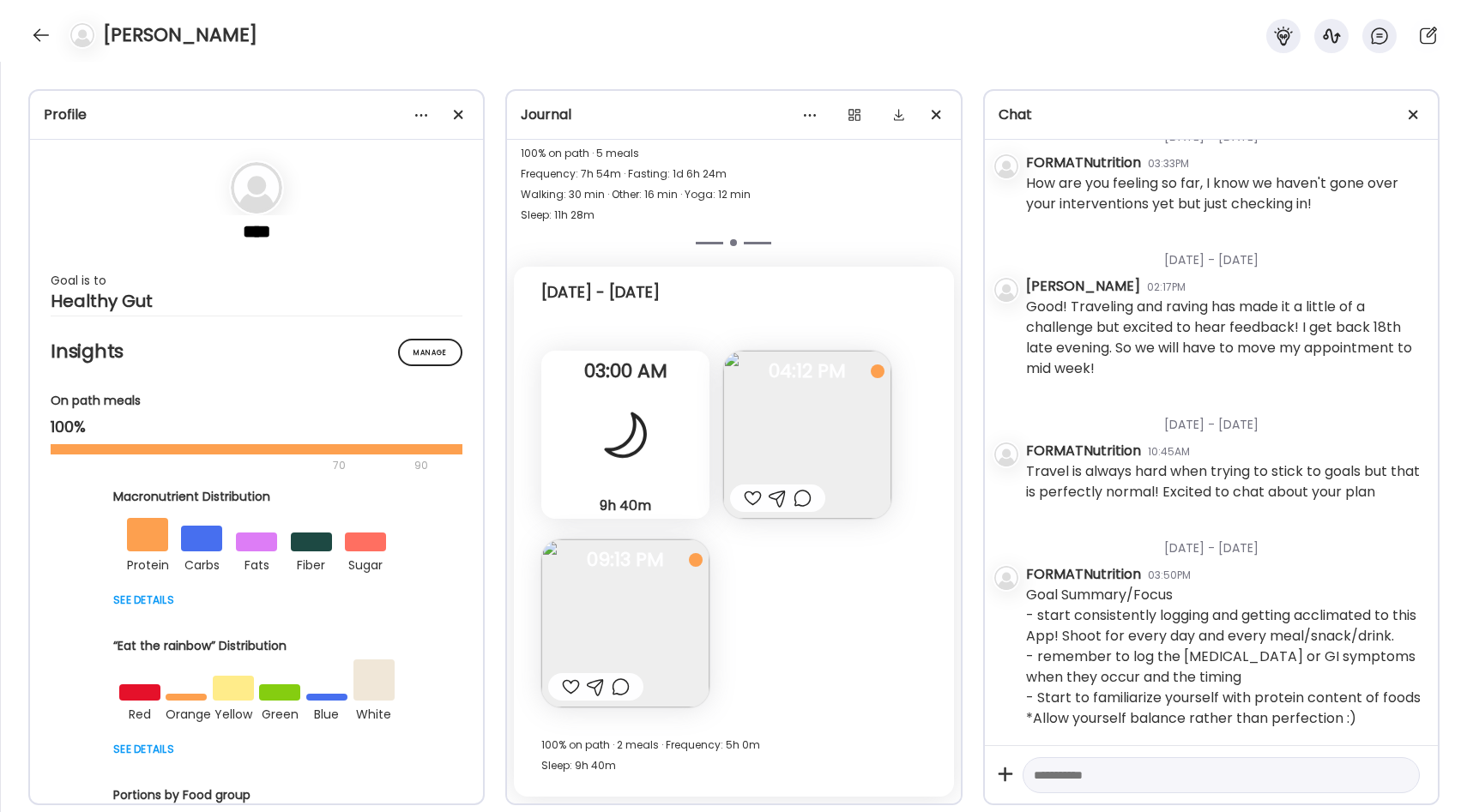
click at [795, 412] on img at bounding box center [807, 434] width 168 height 168
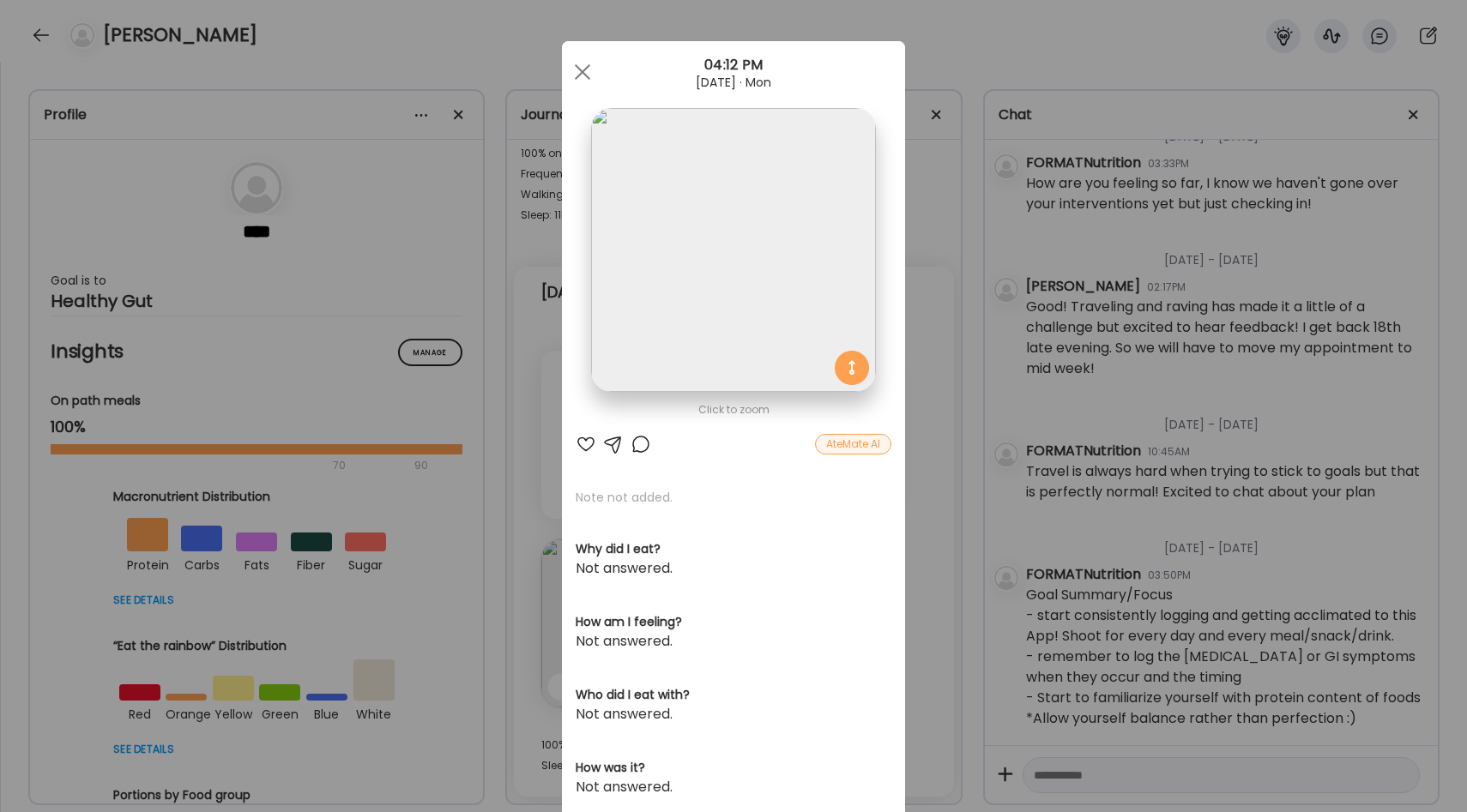
click at [937, 476] on div "Ate Coach Dashboard Wahoo! It’s official Take a moment to set up your Coach Pro…" at bounding box center [734, 406] width 1467 height 812
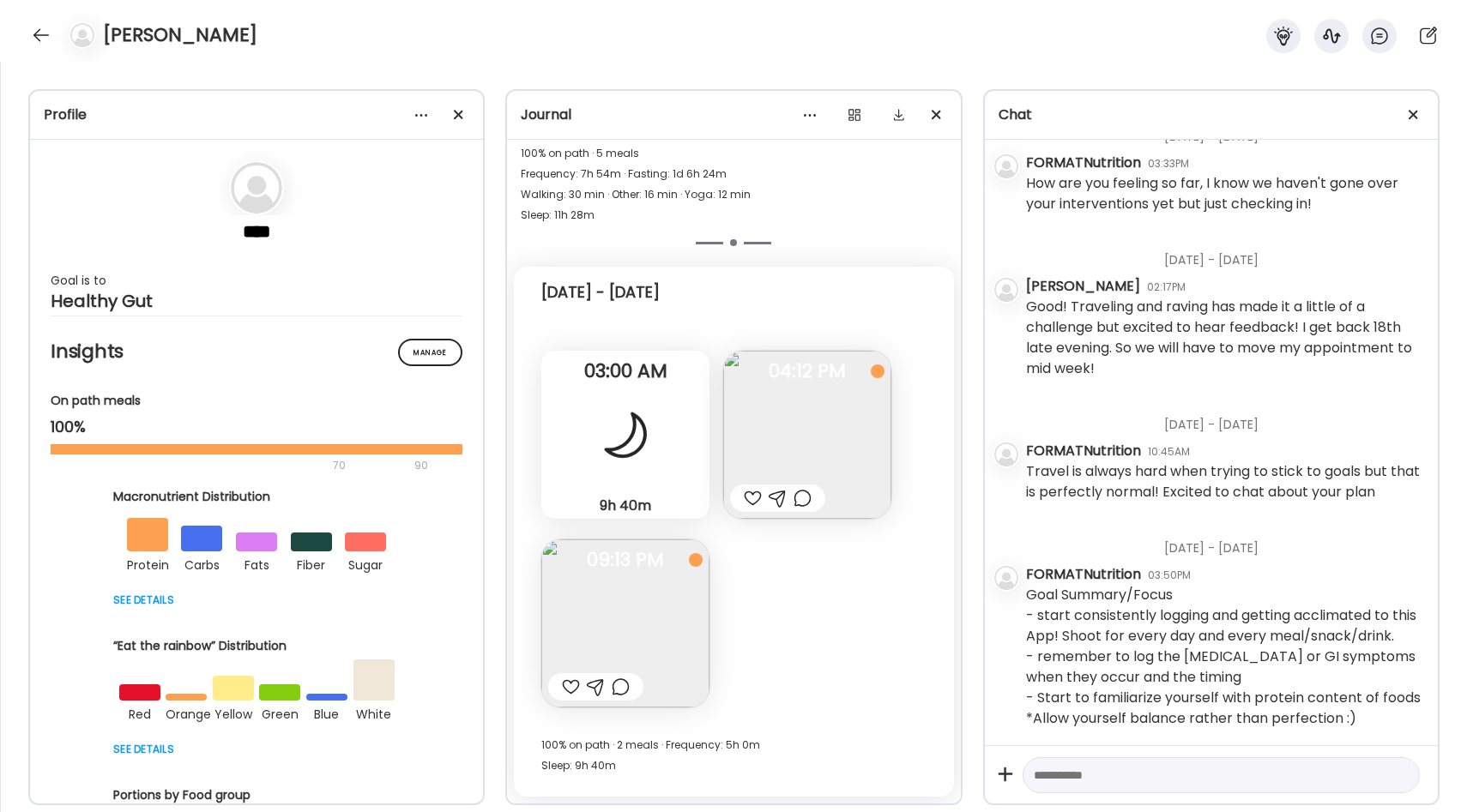
click at [668, 588] on img at bounding box center [625, 623] width 168 height 168
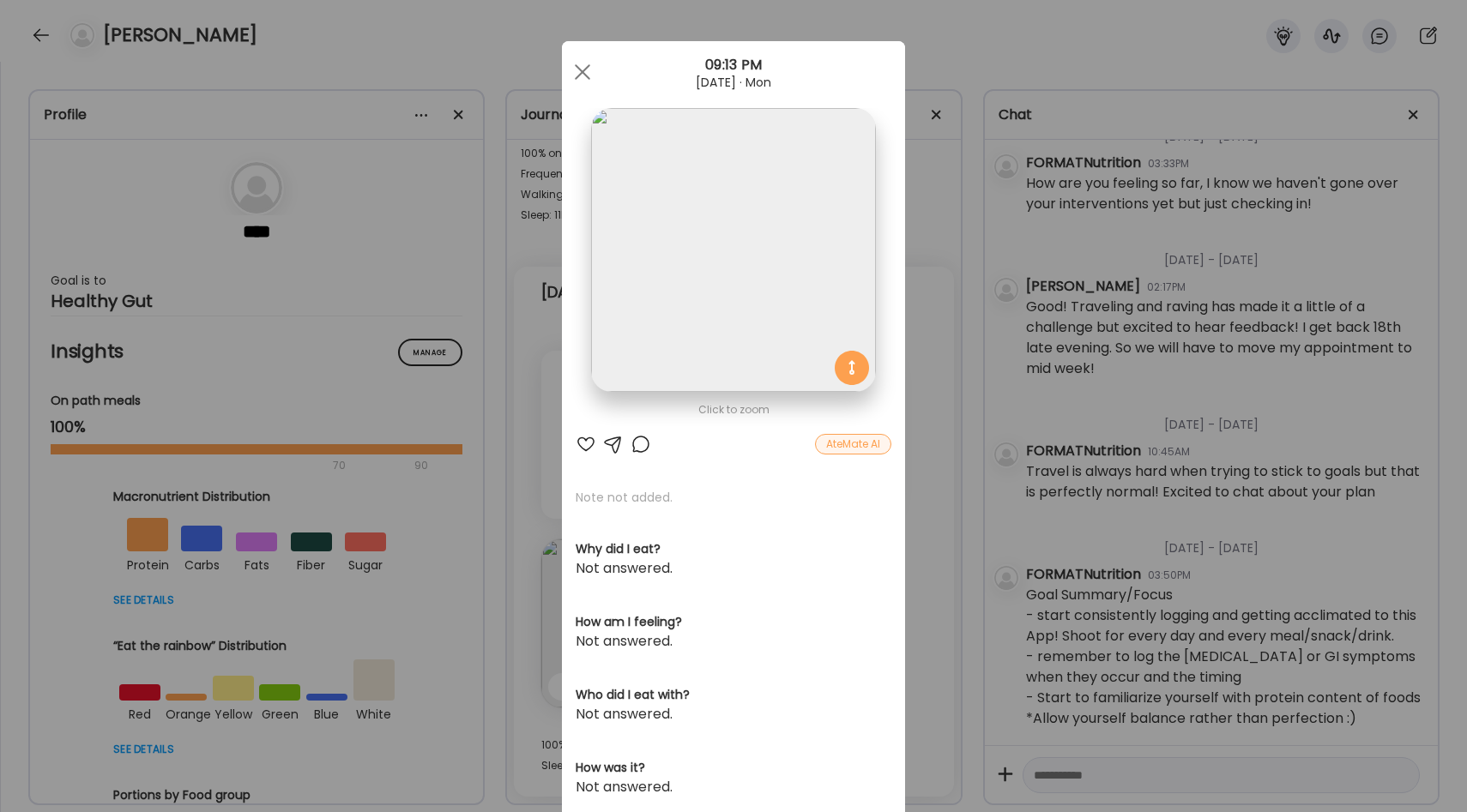
click at [926, 490] on div "Ate Coach Dashboard Wahoo! It’s official Take a moment to set up your Coach Pro…" at bounding box center [734, 406] width 1467 height 812
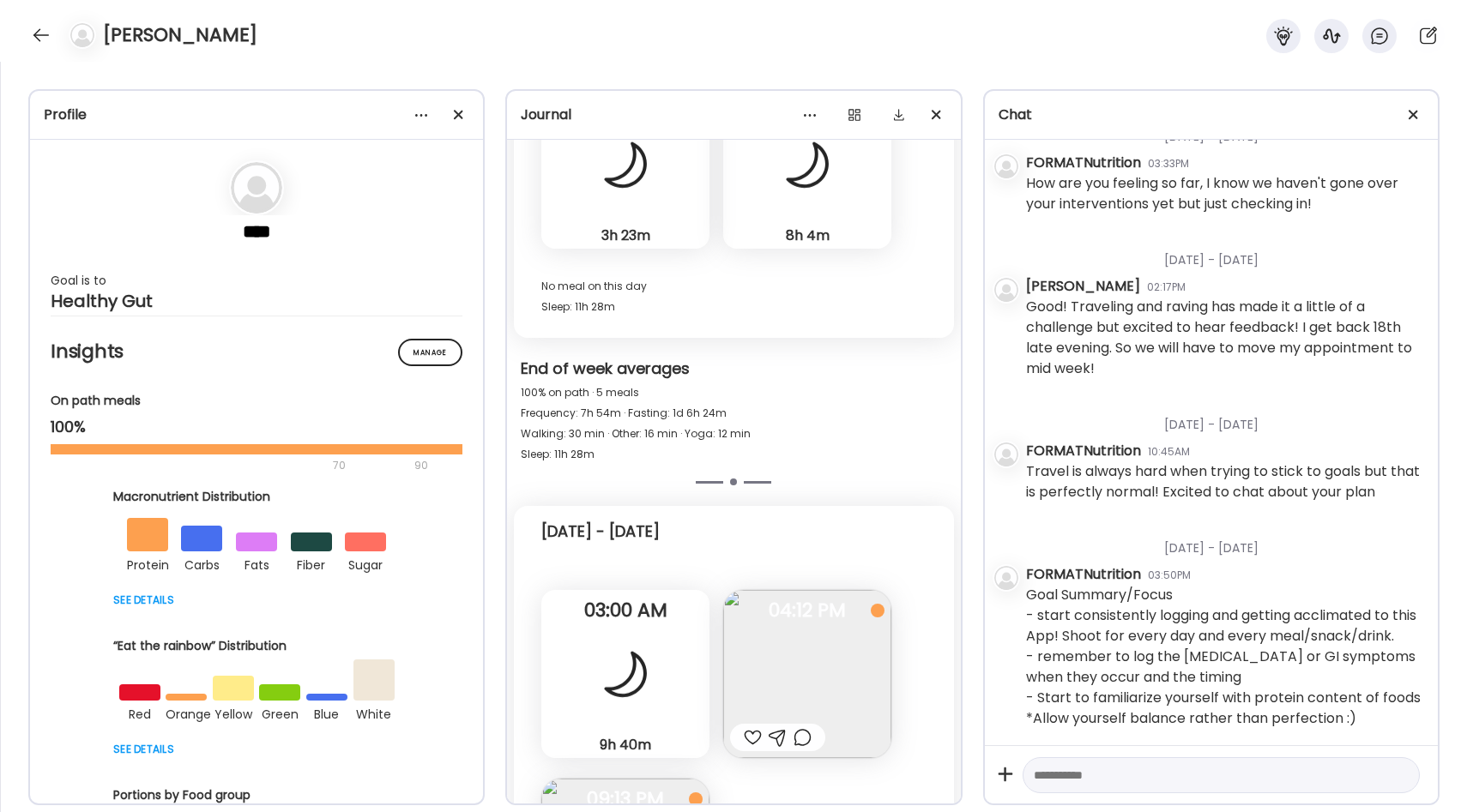
scroll to position [11326, 0]
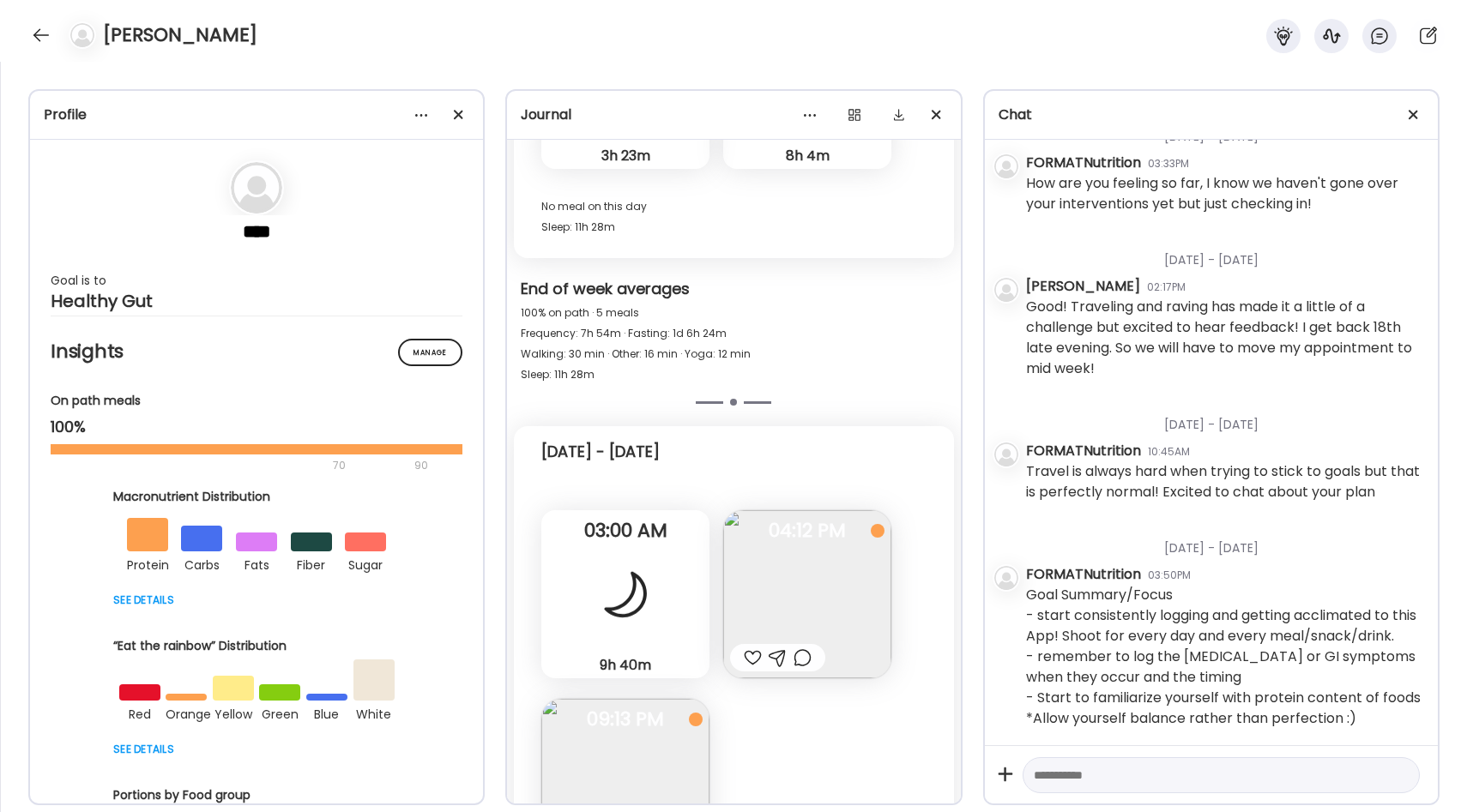
click at [631, 740] on img at bounding box center [625, 782] width 168 height 168
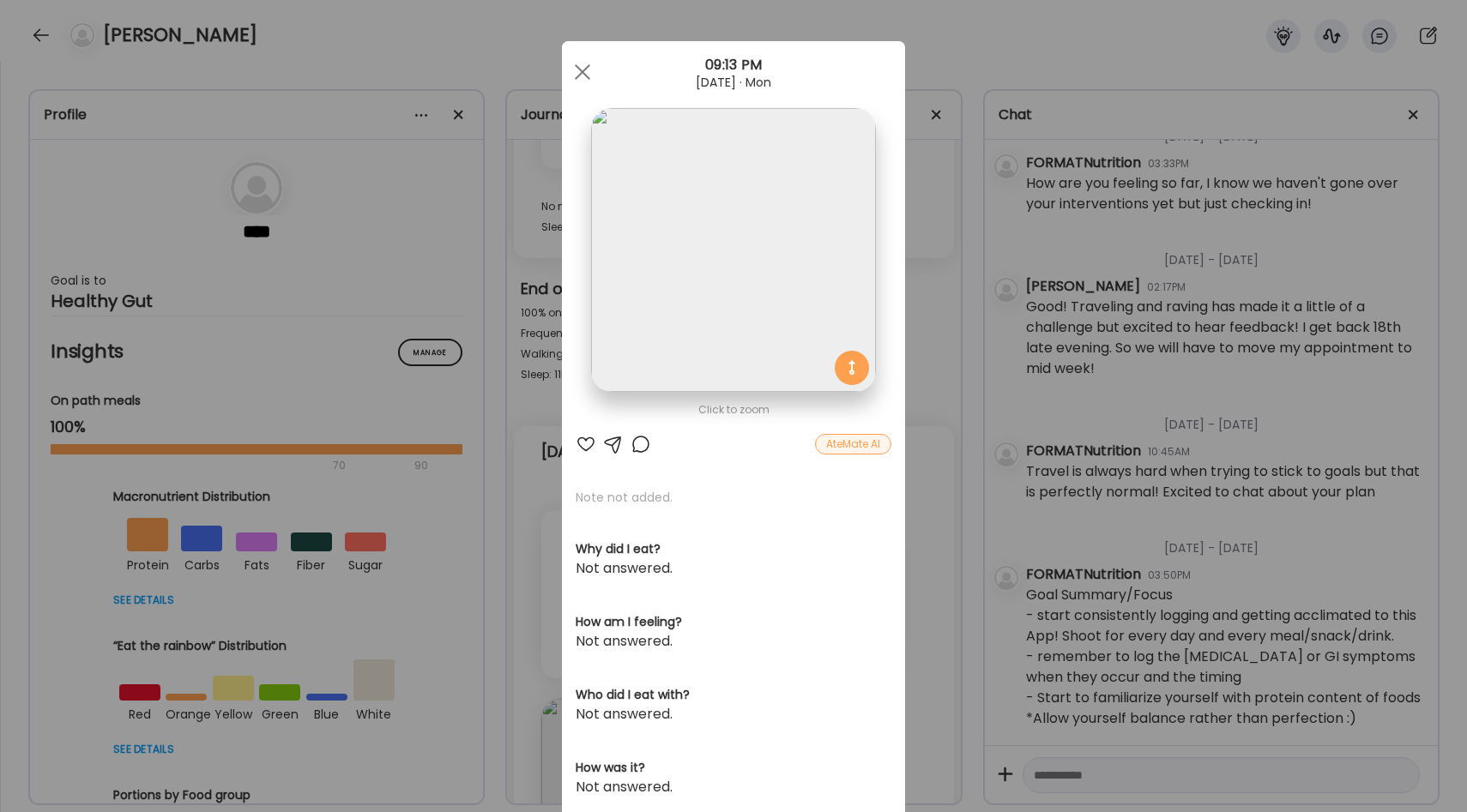
click at [940, 554] on div "Ate Coach Dashboard Wahoo! It’s official Take a moment to set up your Coach Pro…" at bounding box center [734, 406] width 1467 height 812
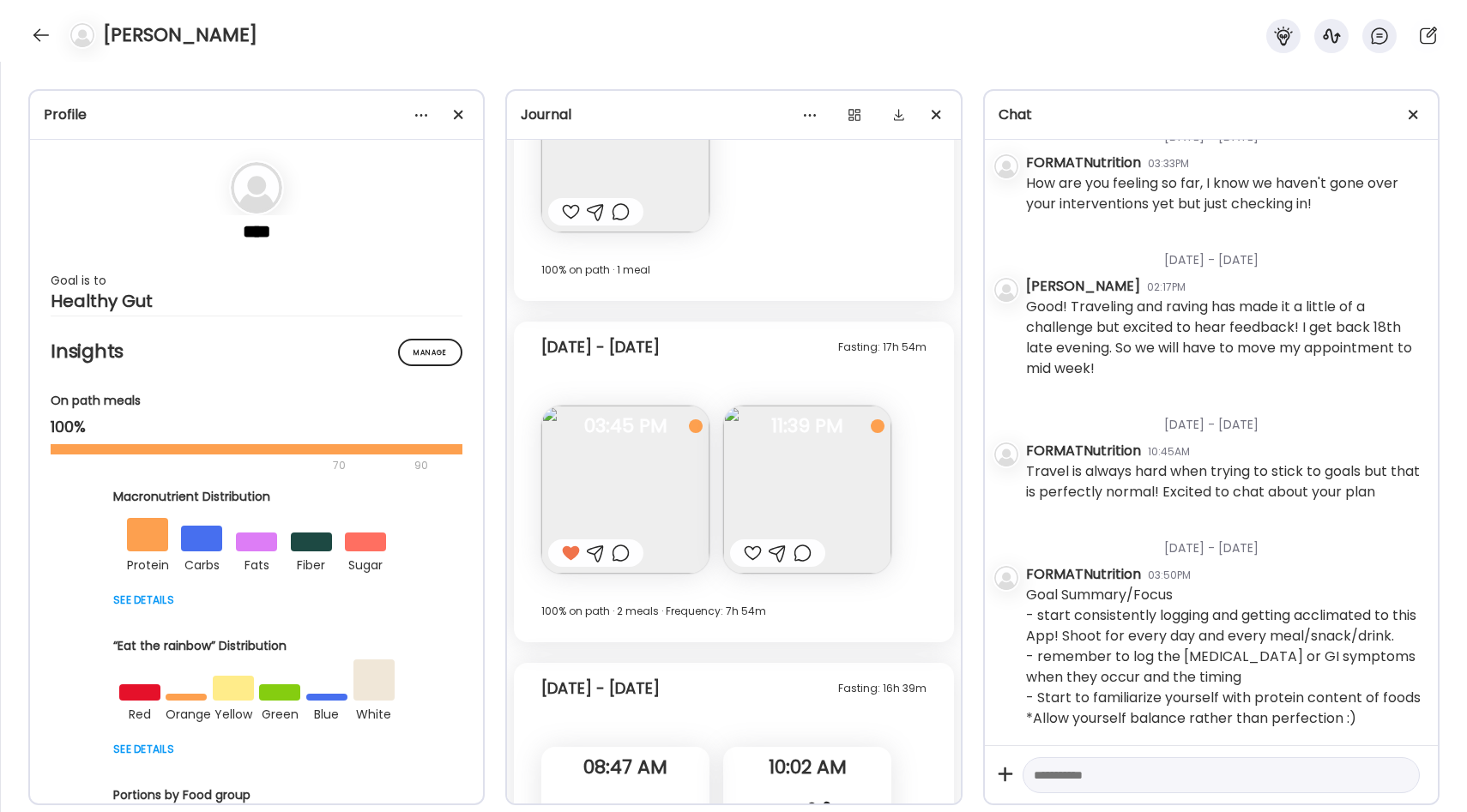
scroll to position [10014, 0]
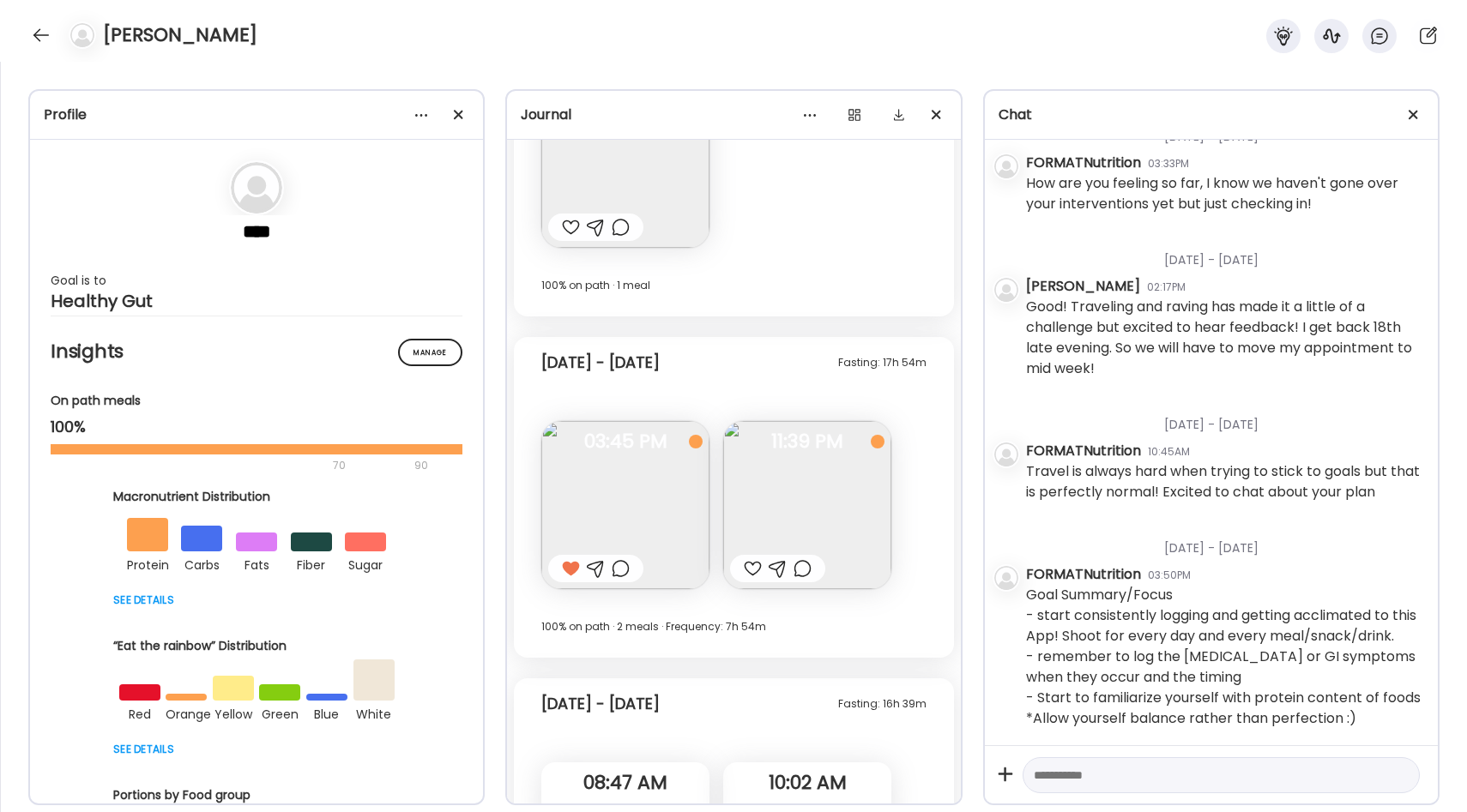
click at [638, 505] on img at bounding box center [625, 504] width 168 height 168
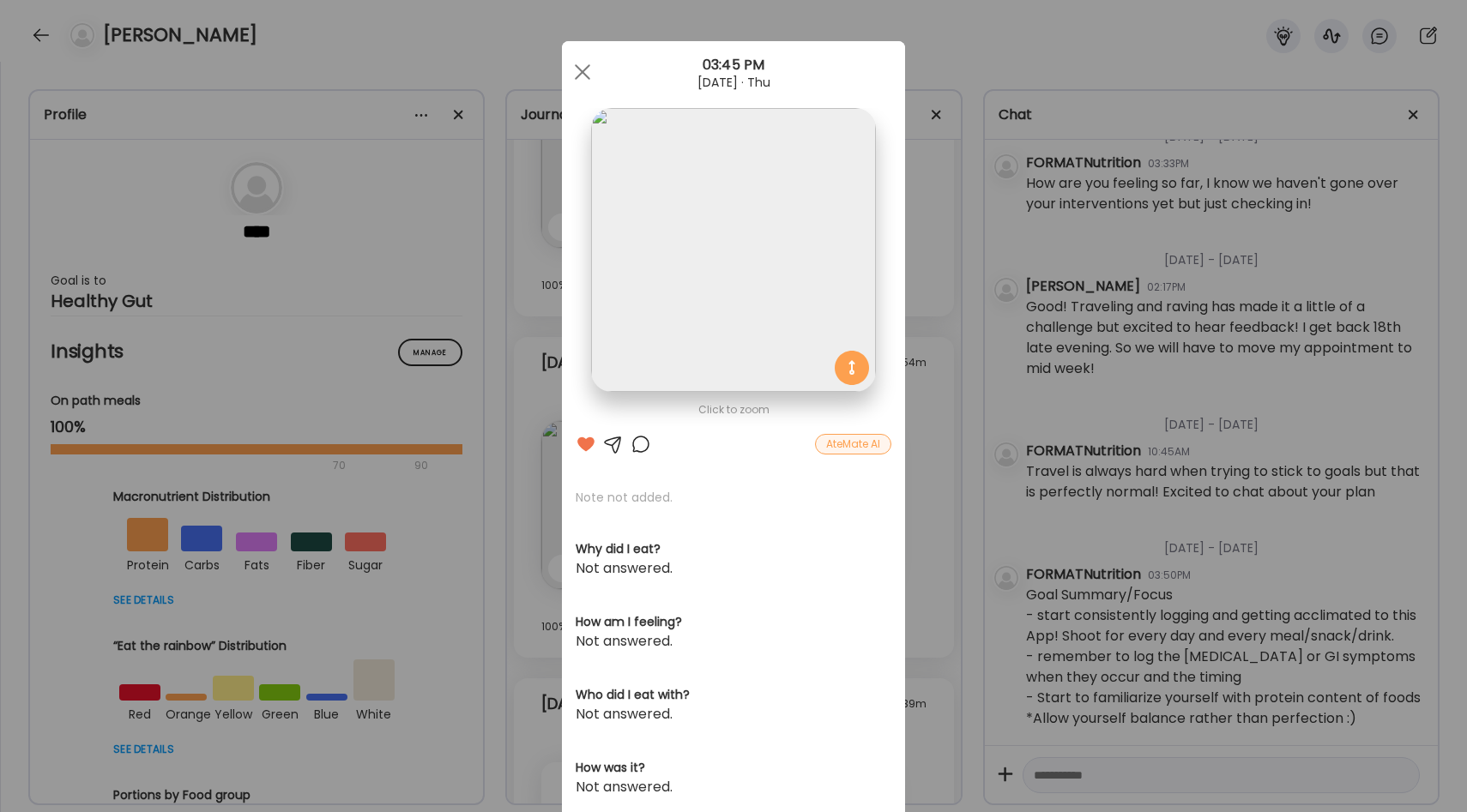
click at [914, 480] on div "Ate Coach Dashboard Wahoo! It’s official Take a moment to set up your Coach Pro…" at bounding box center [734, 406] width 1467 height 812
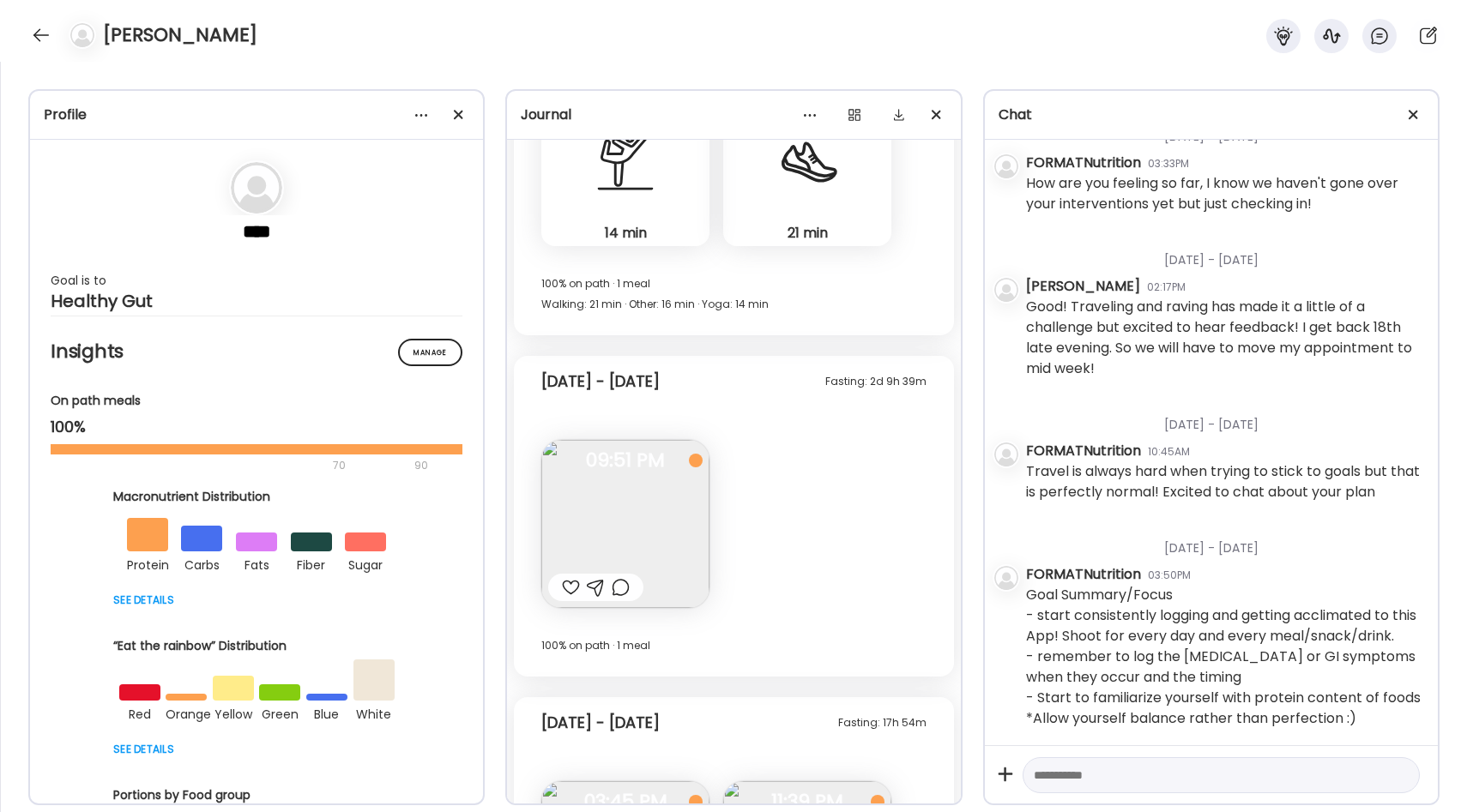
scroll to position [9634, 0]
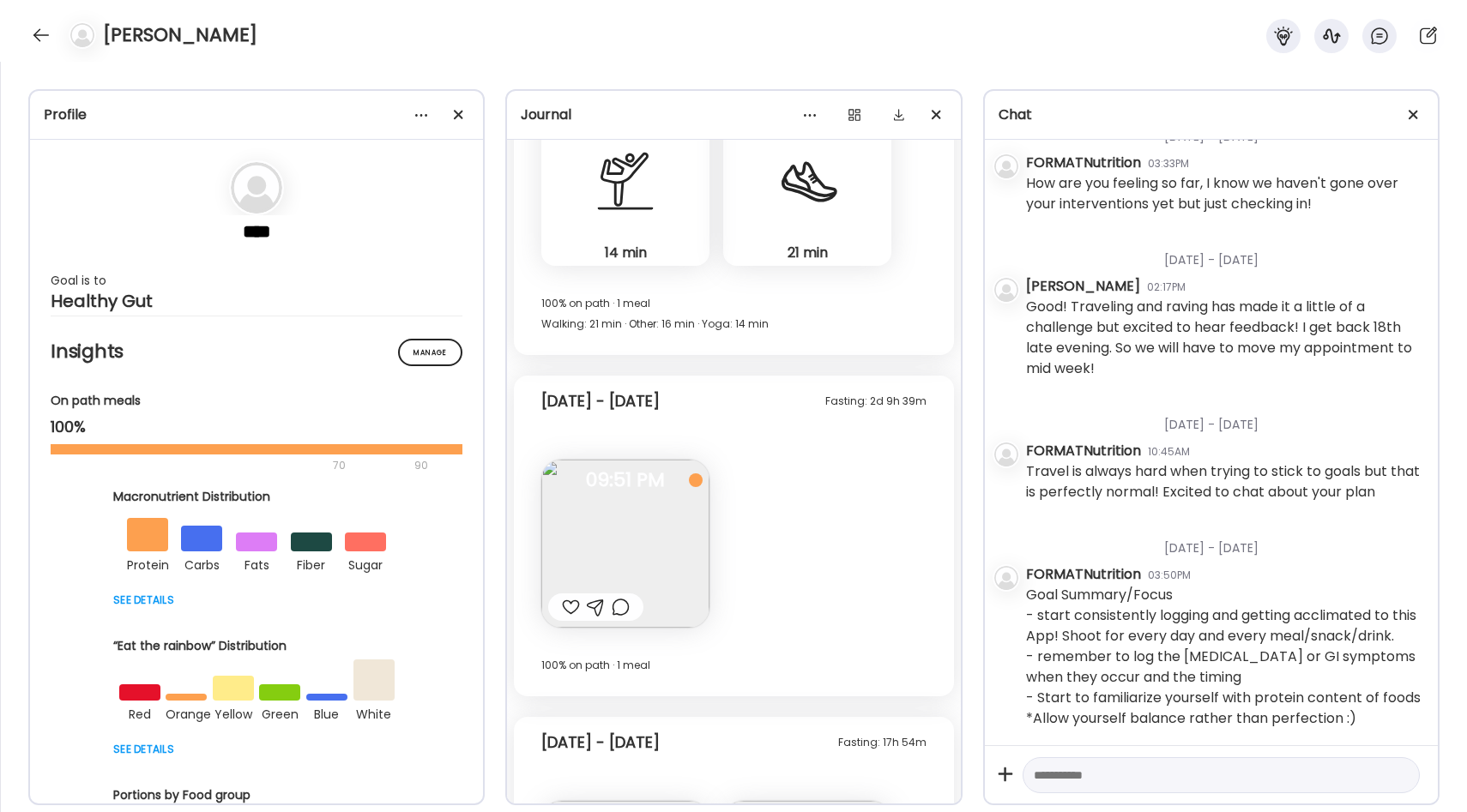
click at [632, 535] on img at bounding box center [625, 543] width 168 height 168
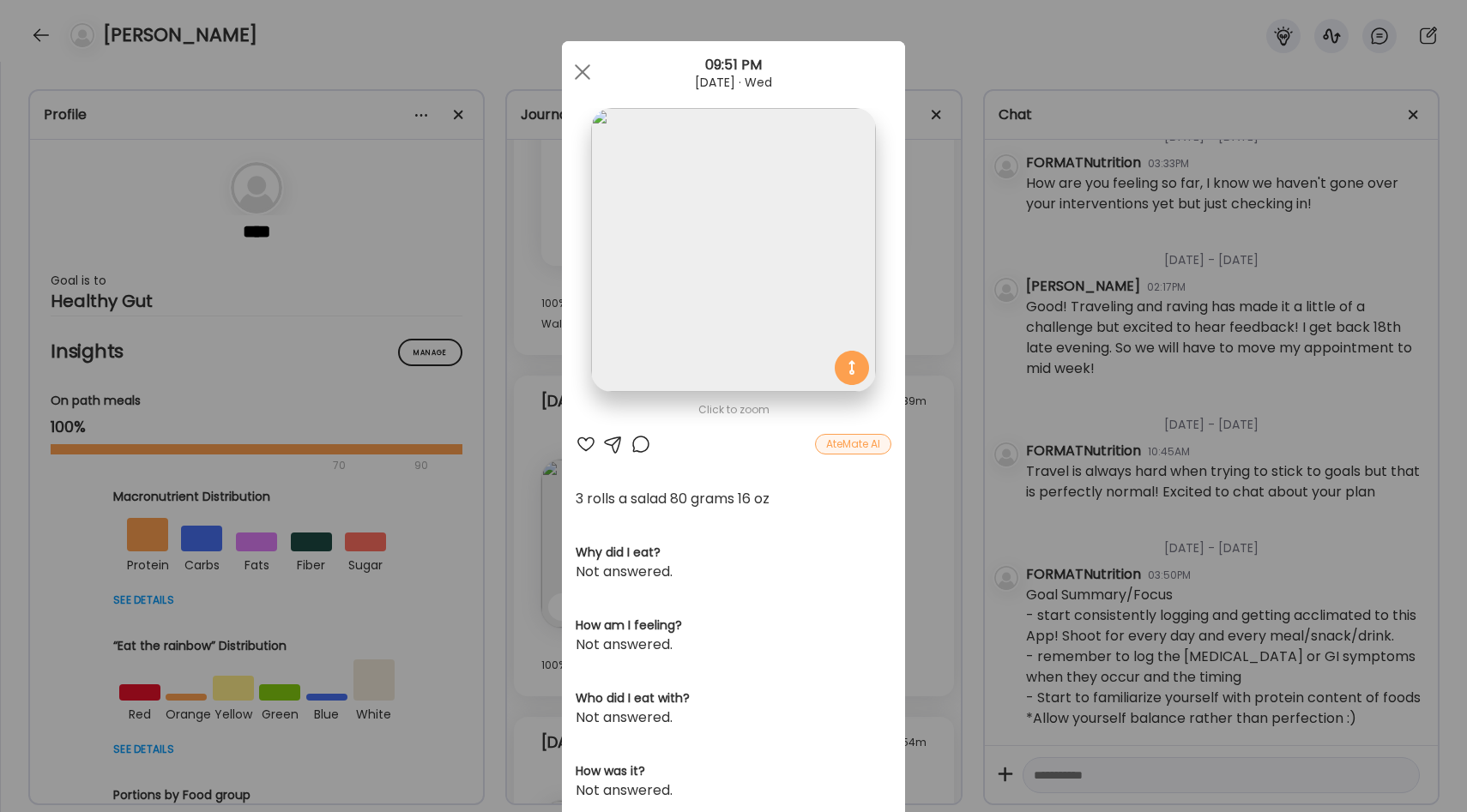
click at [946, 474] on div "Ate Coach Dashboard Wahoo! It’s official Take a moment to set up your Coach Pro…" at bounding box center [734, 406] width 1467 height 812
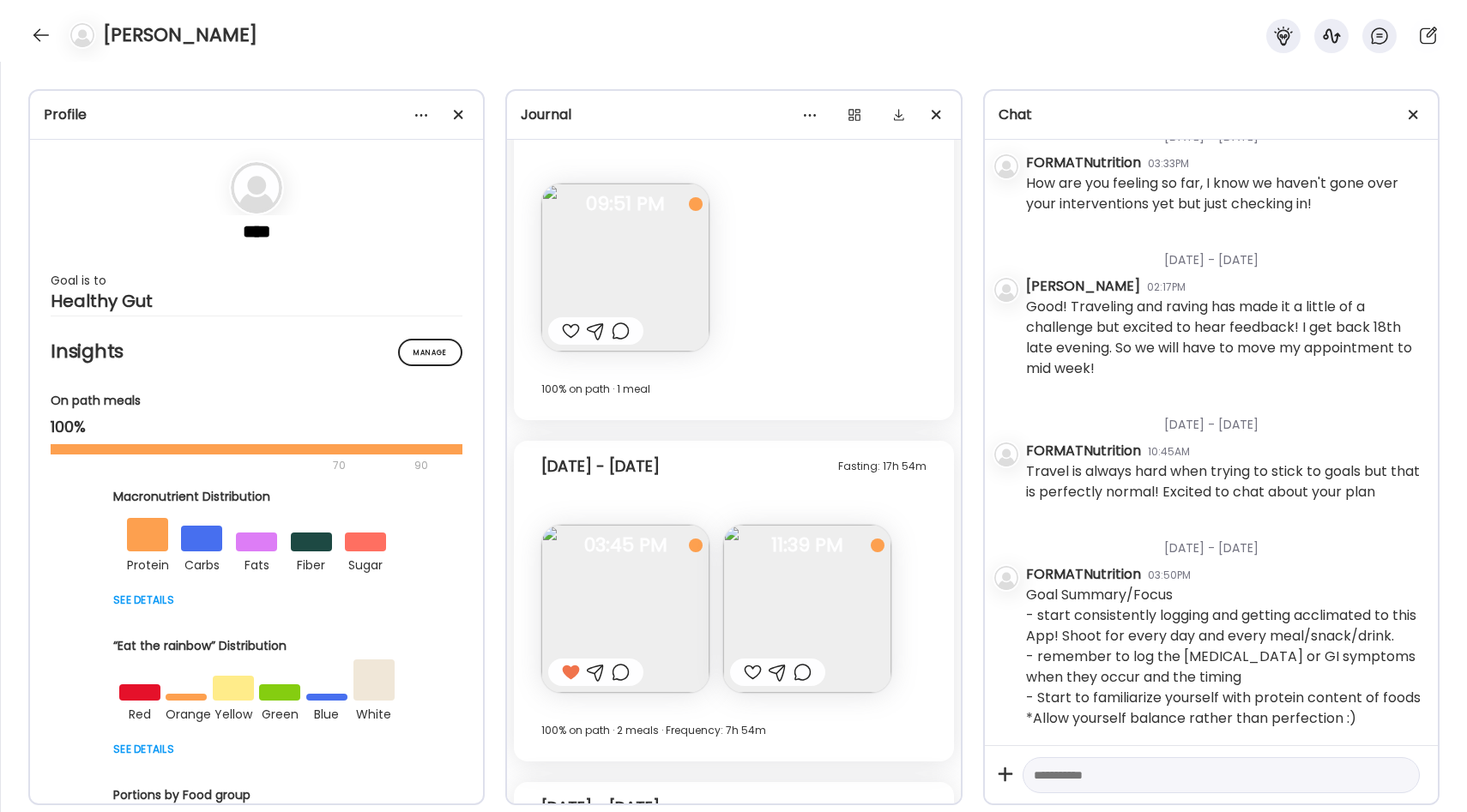
scroll to position [9825, 0]
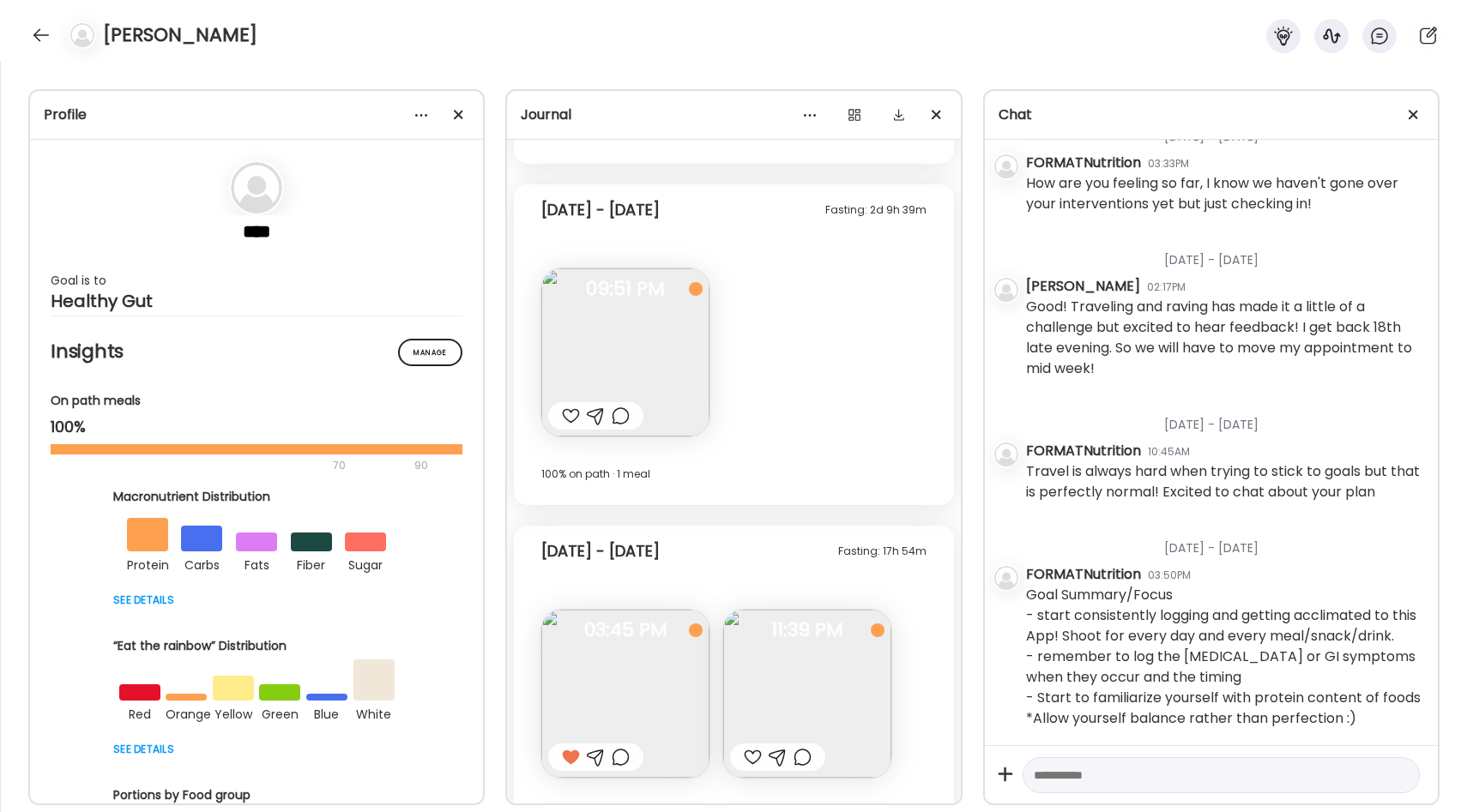
click at [675, 358] on img at bounding box center [625, 352] width 168 height 168
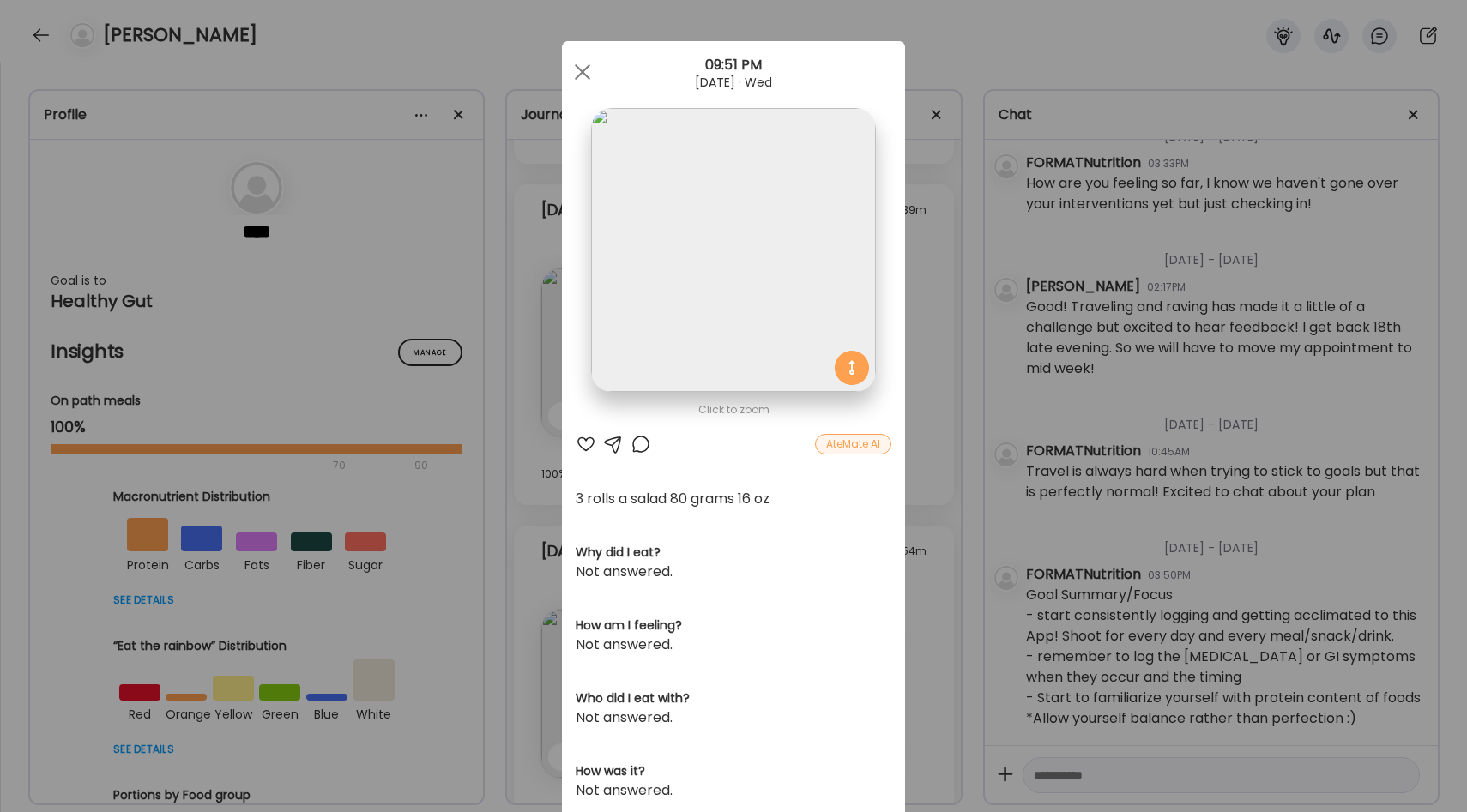
click at [928, 321] on div "Ate Coach Dashboard Wahoo! It’s official Take a moment to set up your Coach Pro…" at bounding box center [734, 406] width 1467 height 812
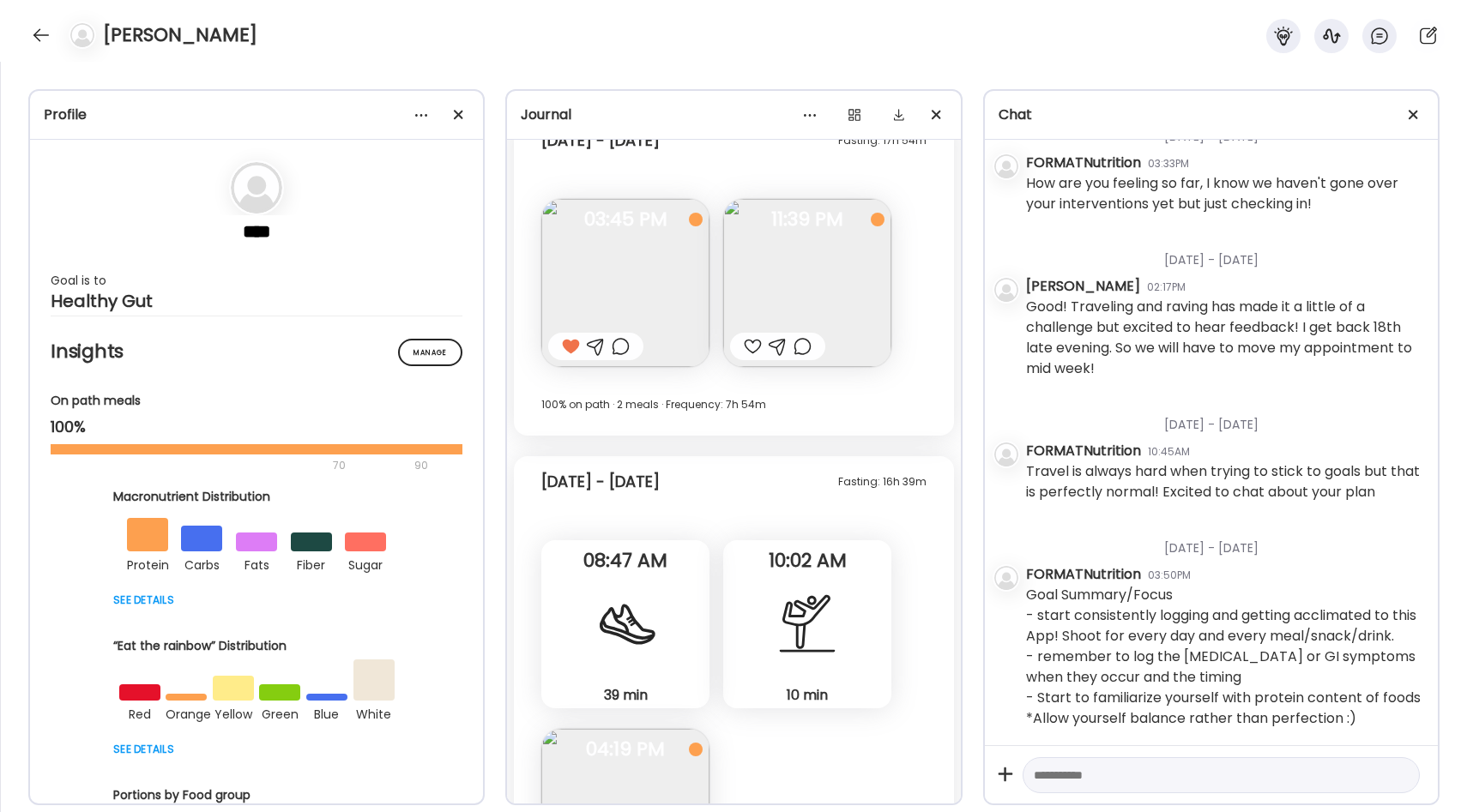
scroll to position [10257, 0]
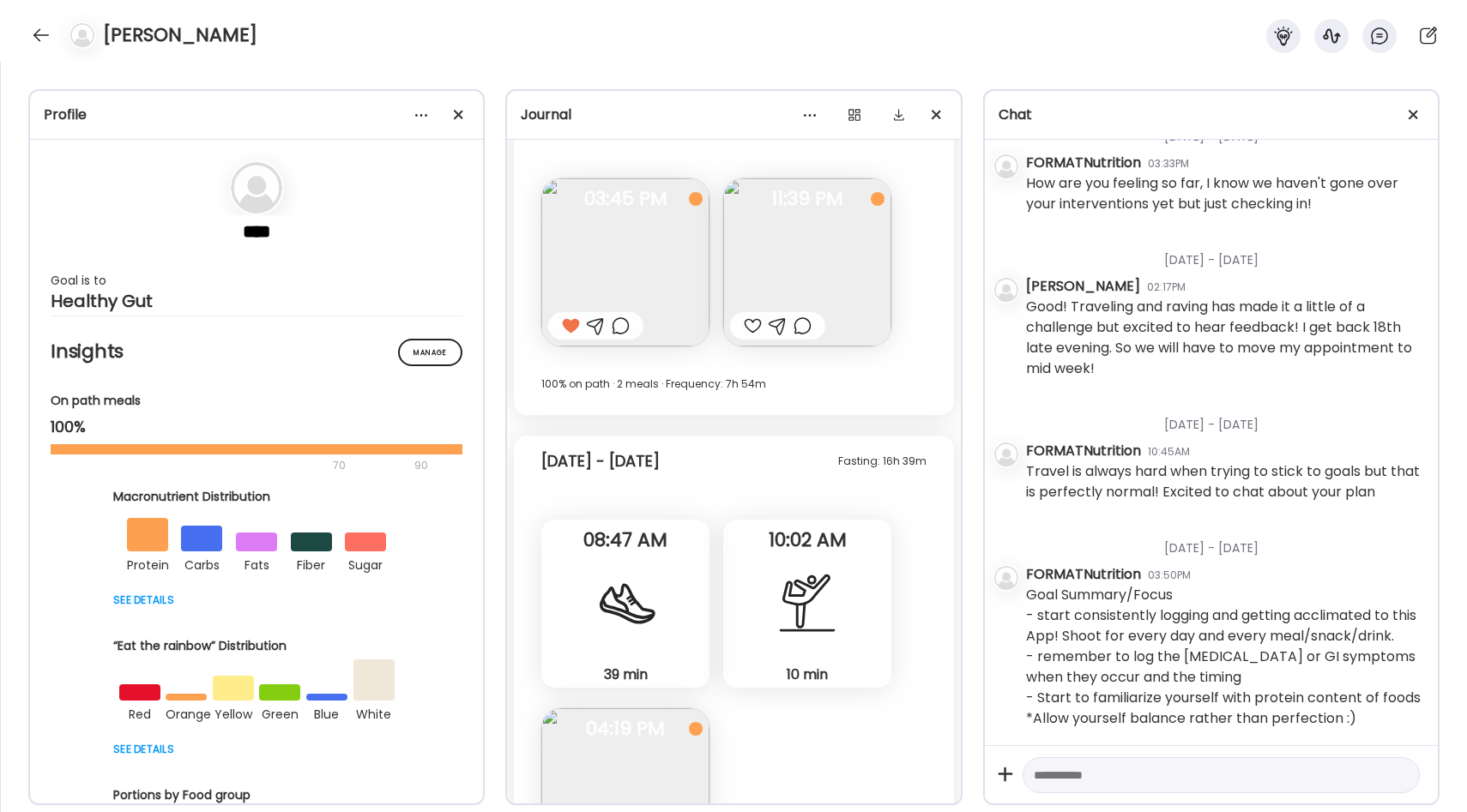
click at [657, 251] on img at bounding box center [625, 261] width 168 height 168
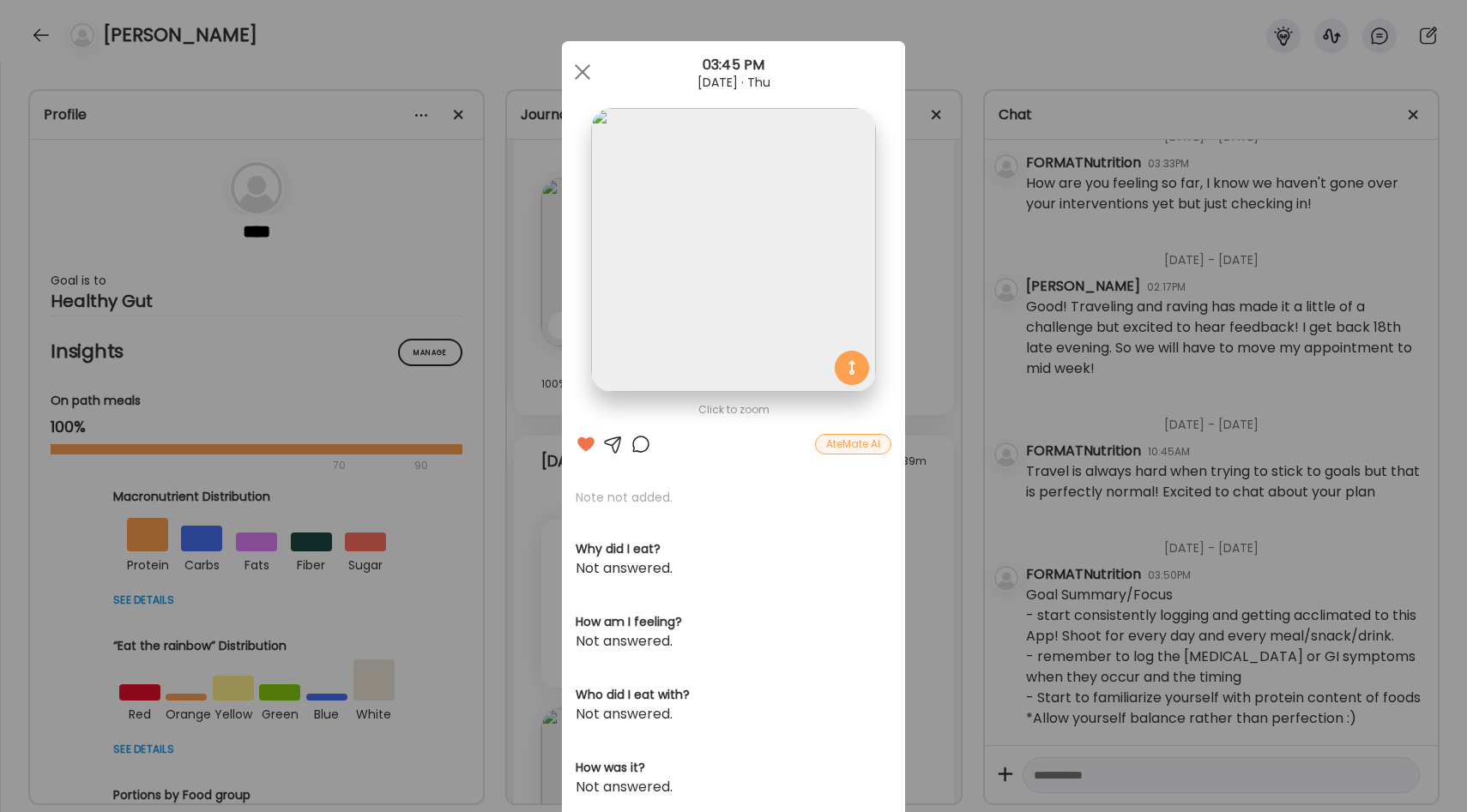
click at [967, 372] on div "Ate Coach Dashboard Wahoo! It’s official Take a moment to set up your Coach Pro…" at bounding box center [734, 406] width 1467 height 812
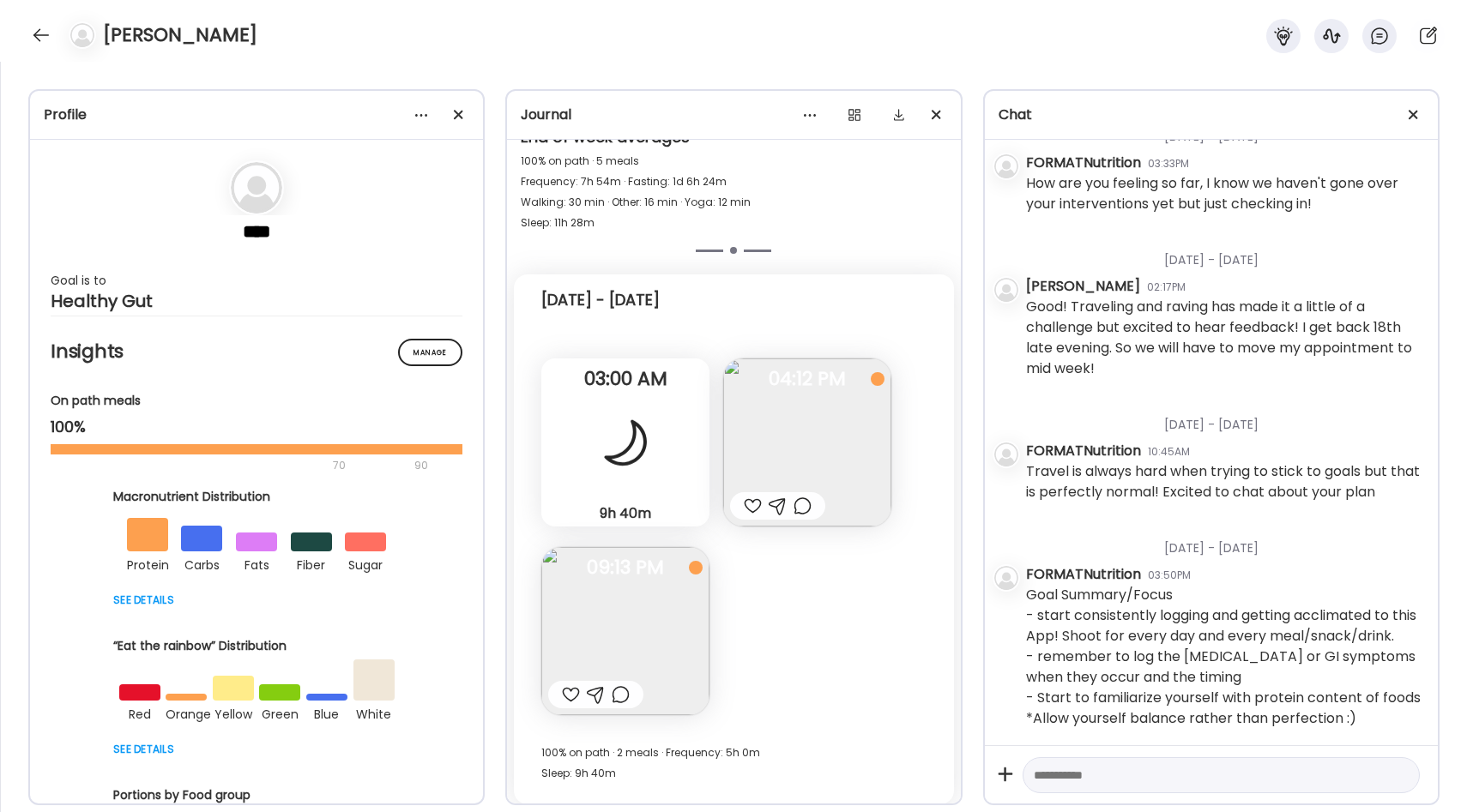
scroll to position [11486, 0]
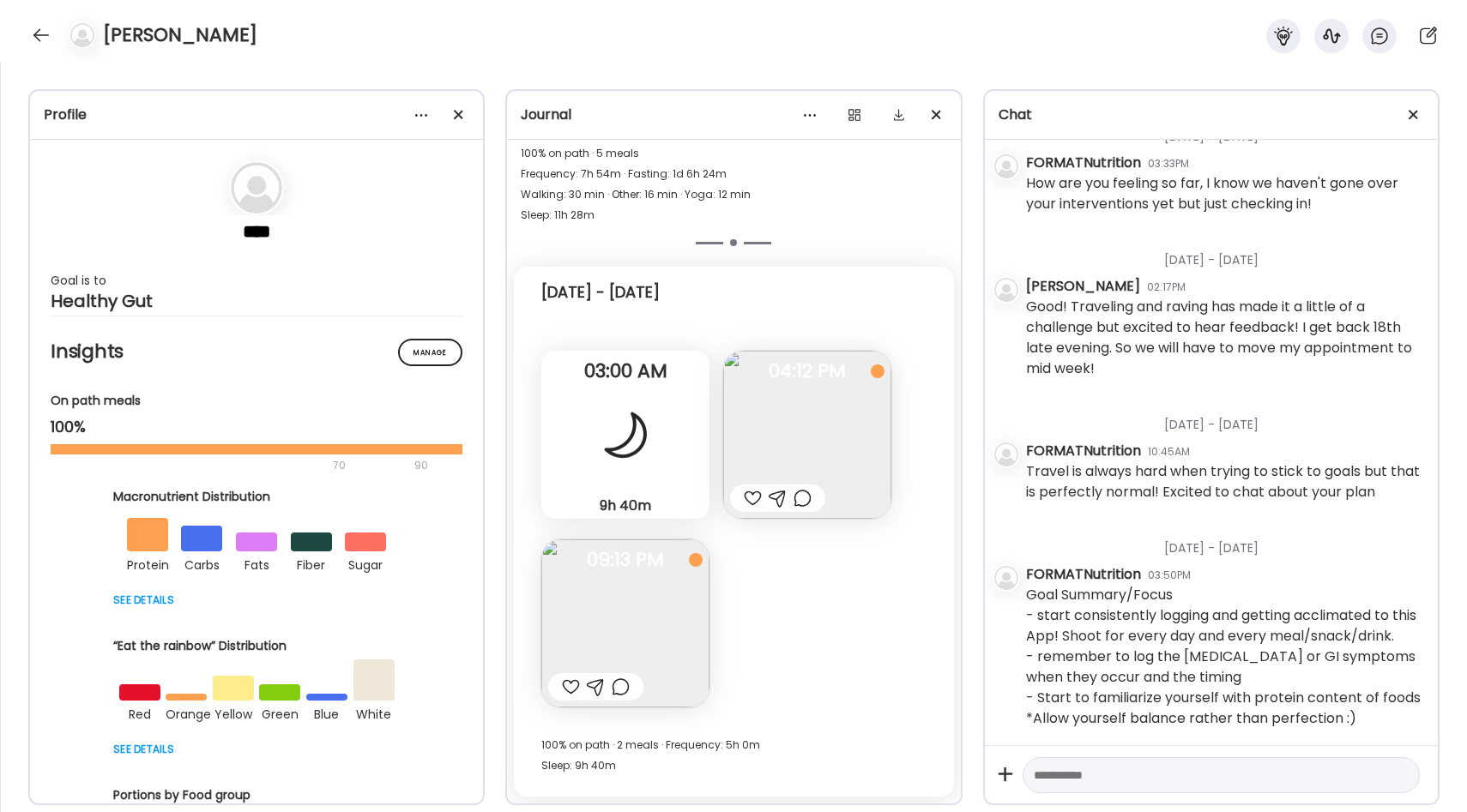
click at [658, 604] on img at bounding box center [625, 623] width 168 height 168
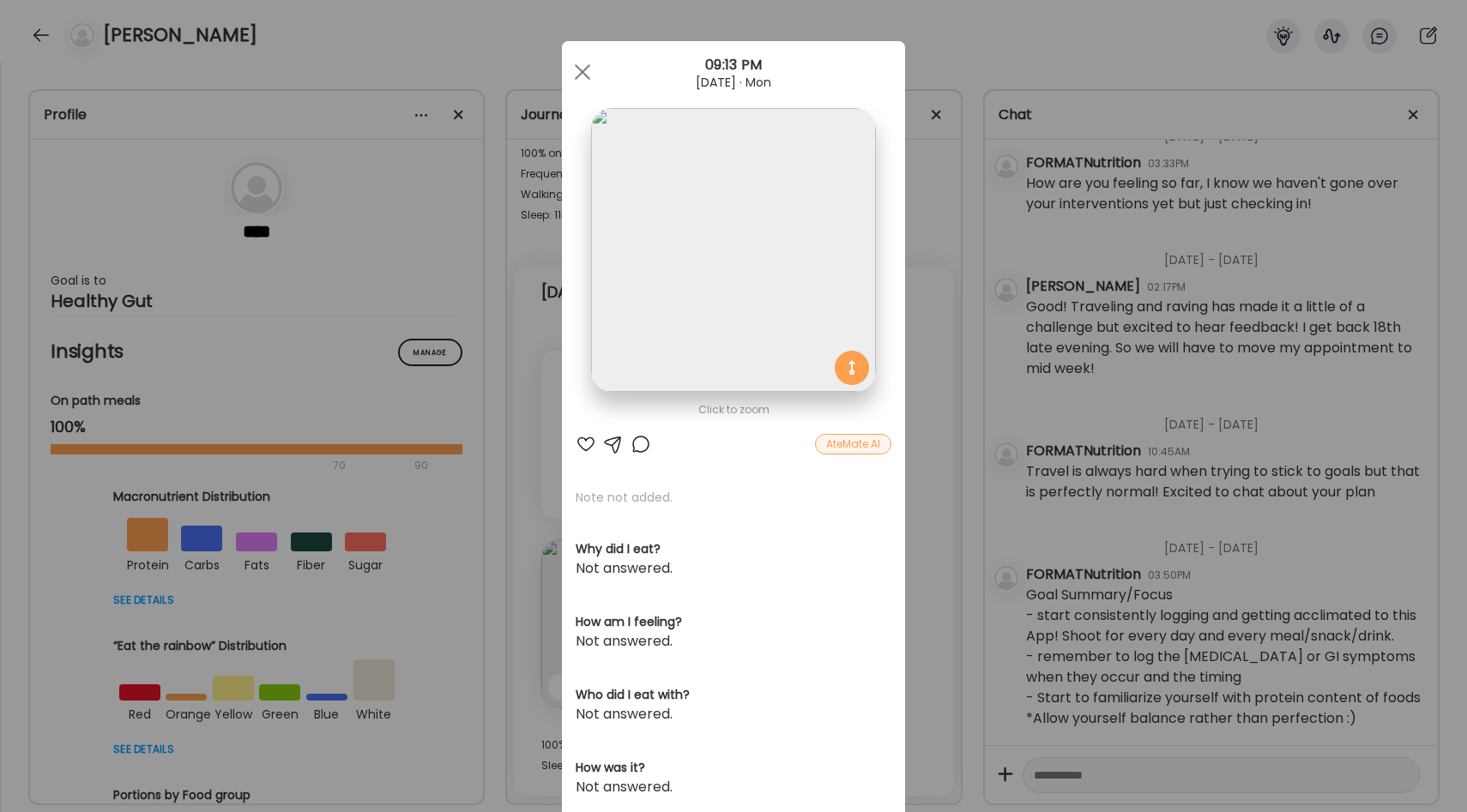
click at [936, 524] on div "Ate Coach Dashboard Wahoo! It’s official Take a moment to set up your Coach Pro…" at bounding box center [734, 406] width 1467 height 812
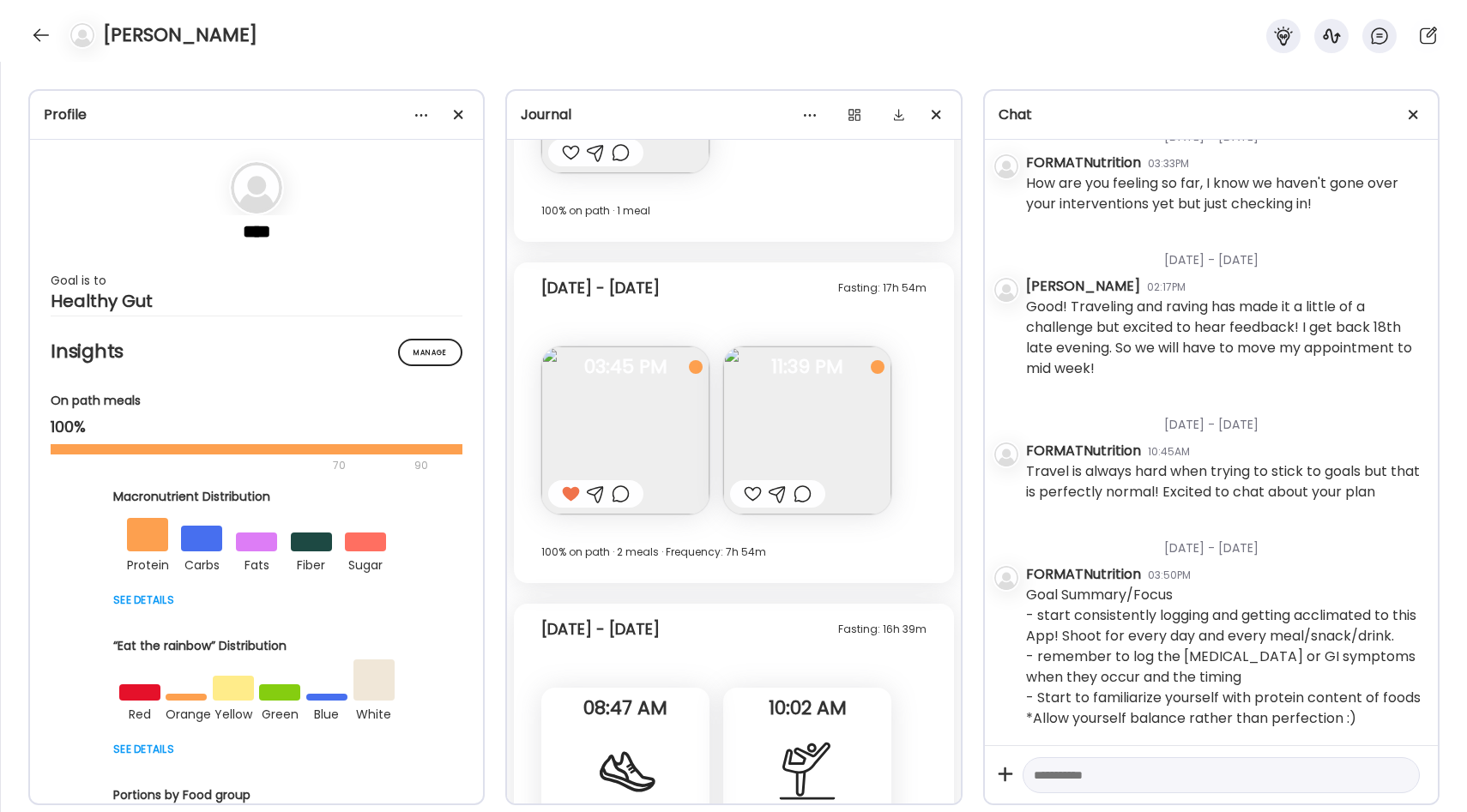
scroll to position [10090, 0]
click at [579, 431] on img at bounding box center [625, 428] width 168 height 168
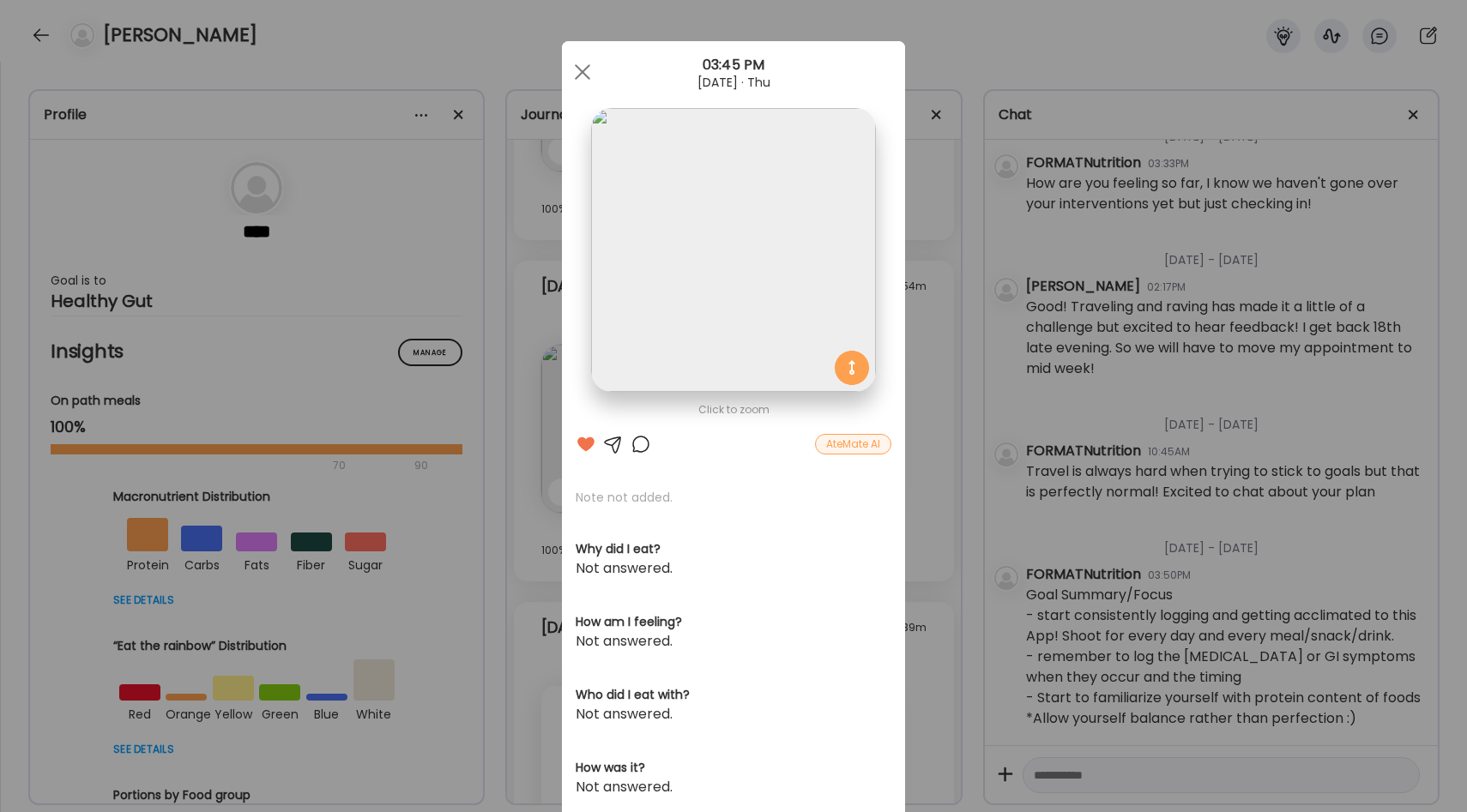
click at [932, 287] on div "Ate Coach Dashboard Wahoo! It’s official Take a moment to set up your Coach Pro…" at bounding box center [734, 406] width 1467 height 812
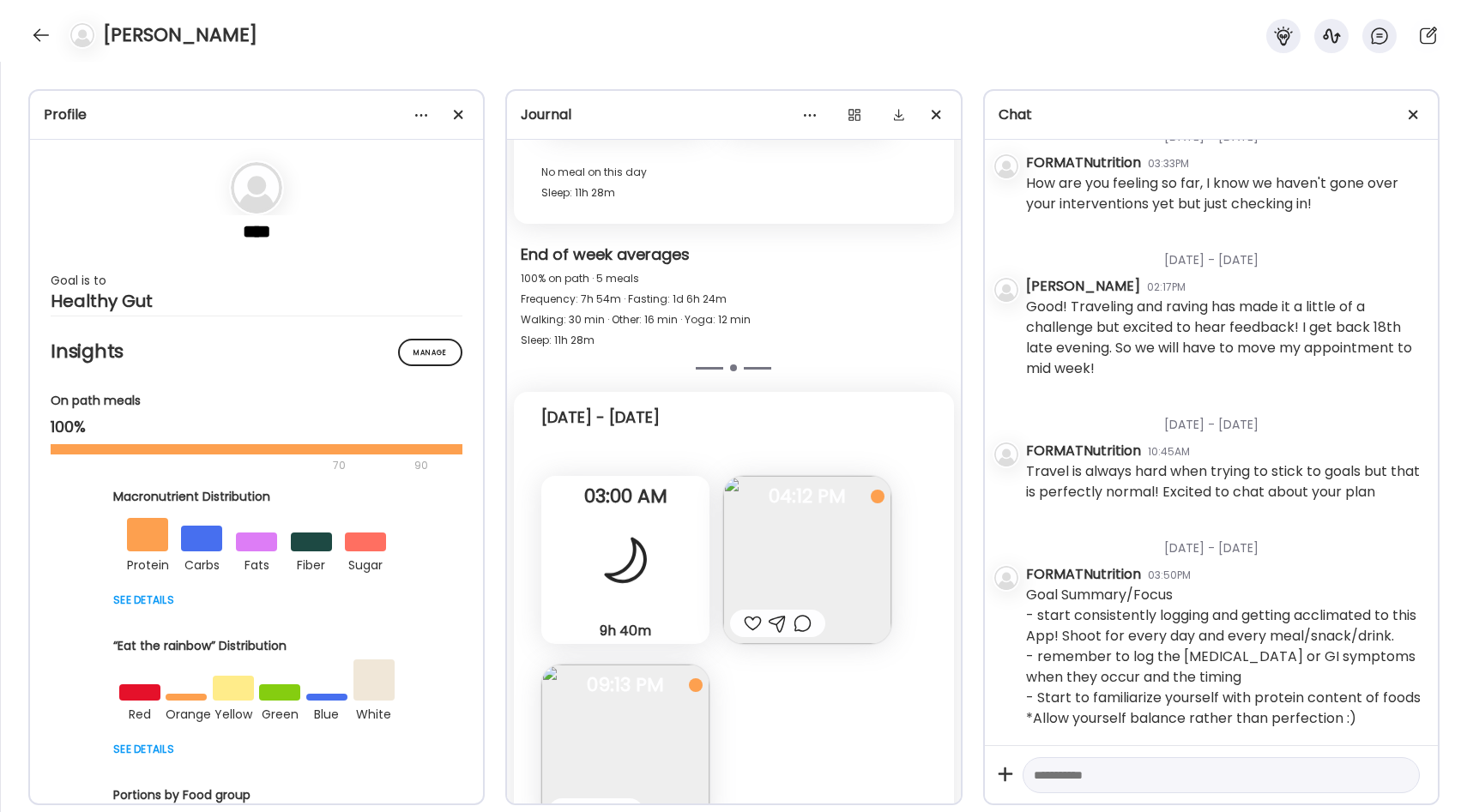
scroll to position [11486, 0]
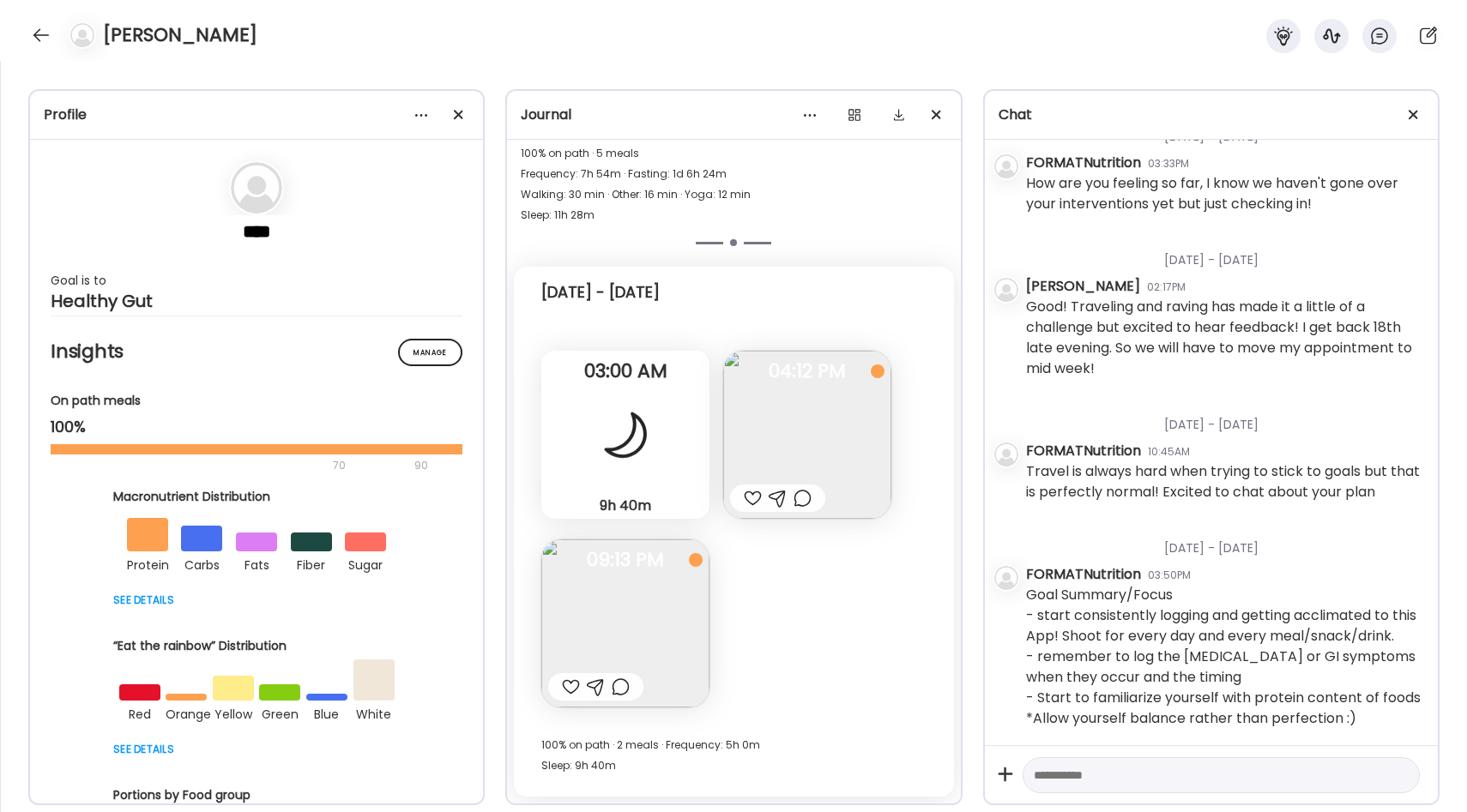
click at [678, 580] on img at bounding box center [625, 623] width 168 height 168
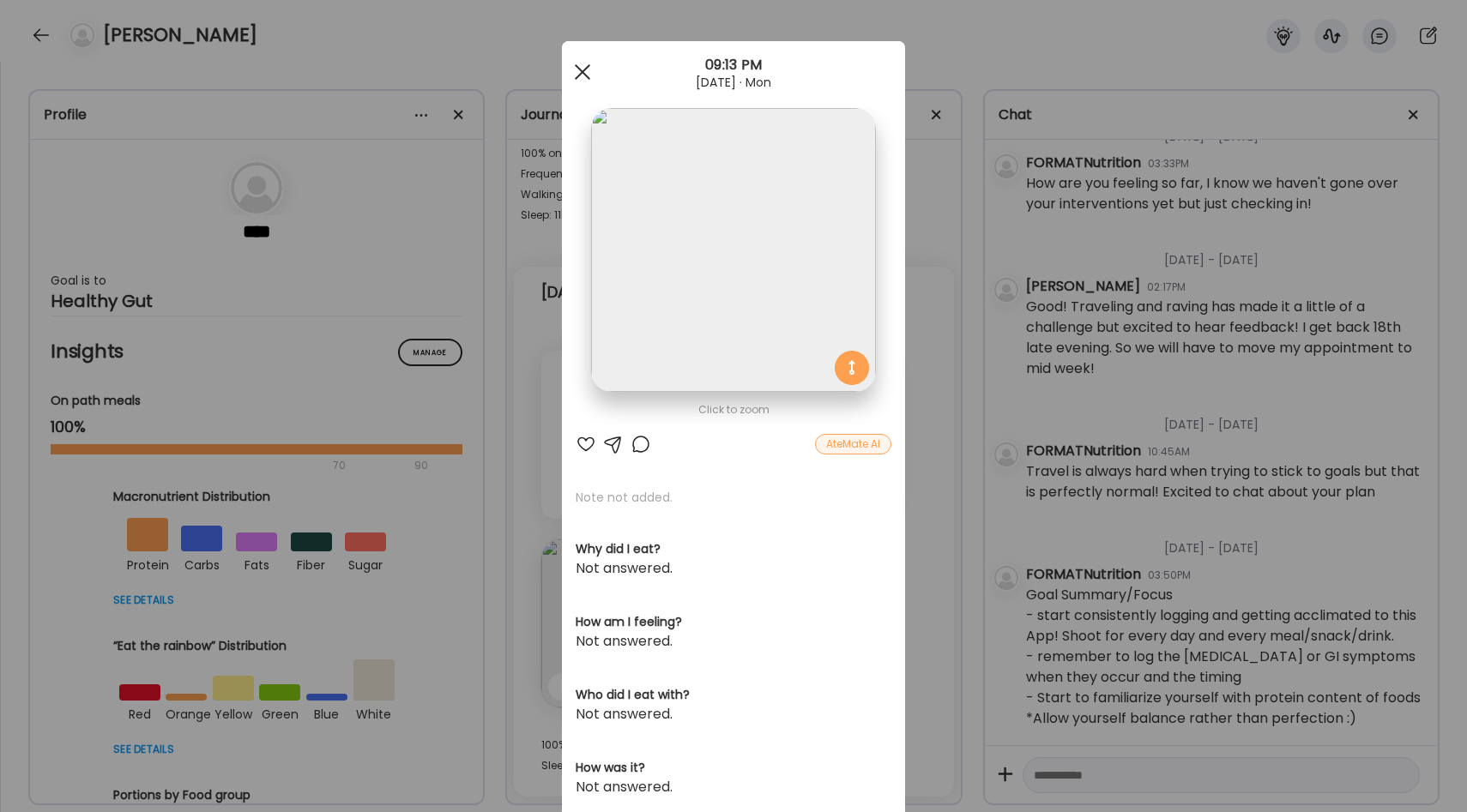
click at [574, 72] on div at bounding box center [582, 71] width 34 height 34
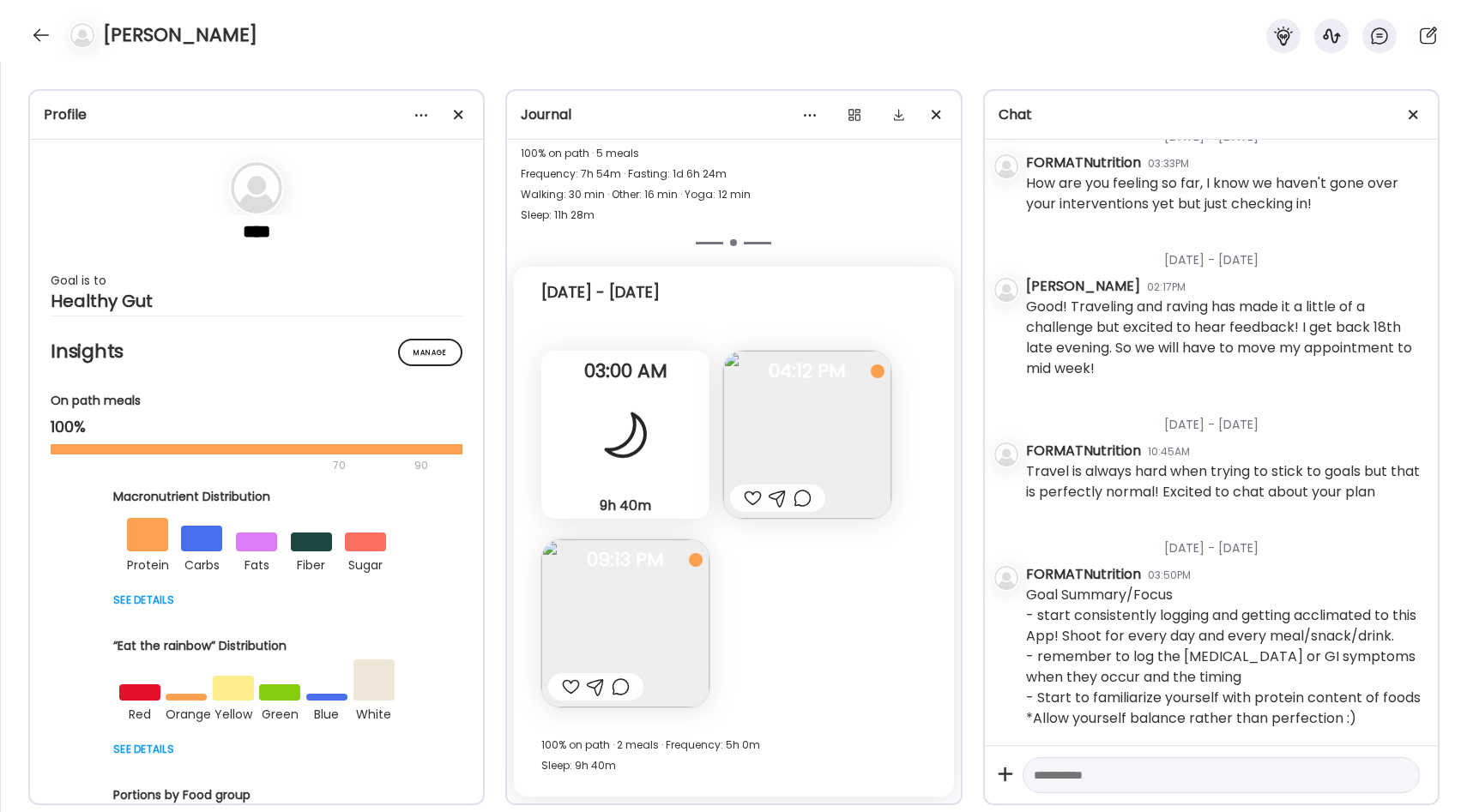
click at [653, 588] on img at bounding box center [625, 623] width 168 height 168
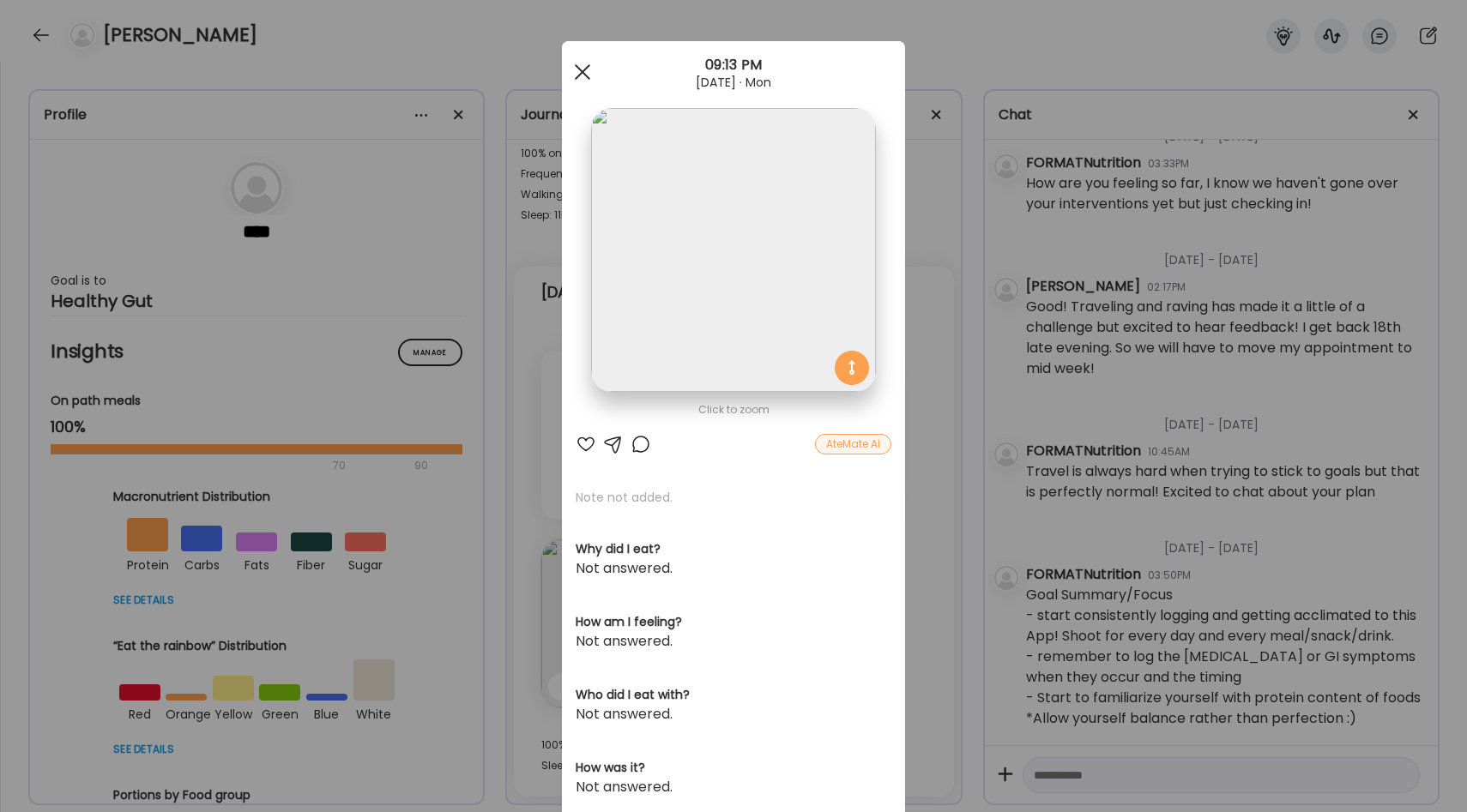
click at [583, 80] on div at bounding box center [582, 71] width 34 height 34
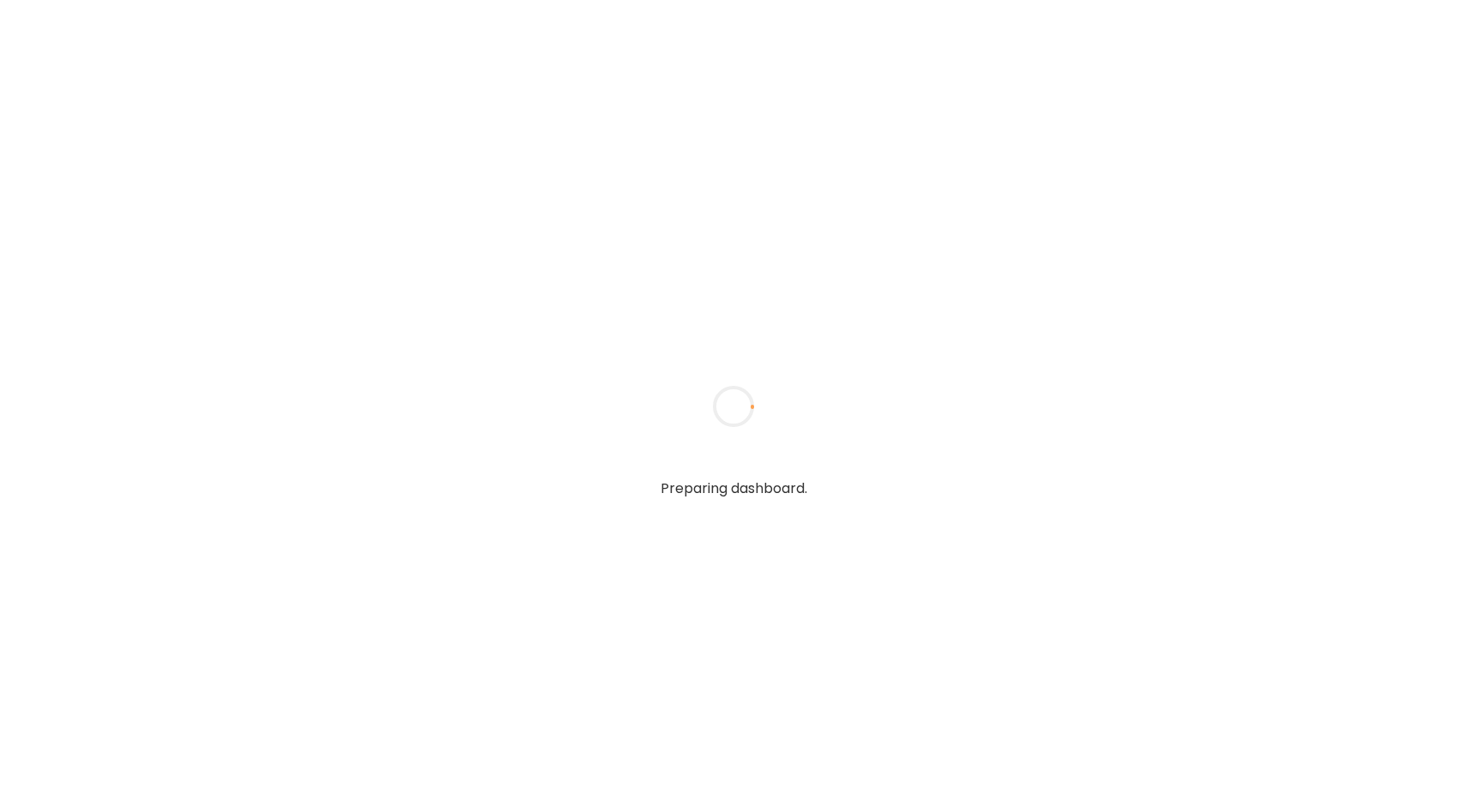
type input "**********"
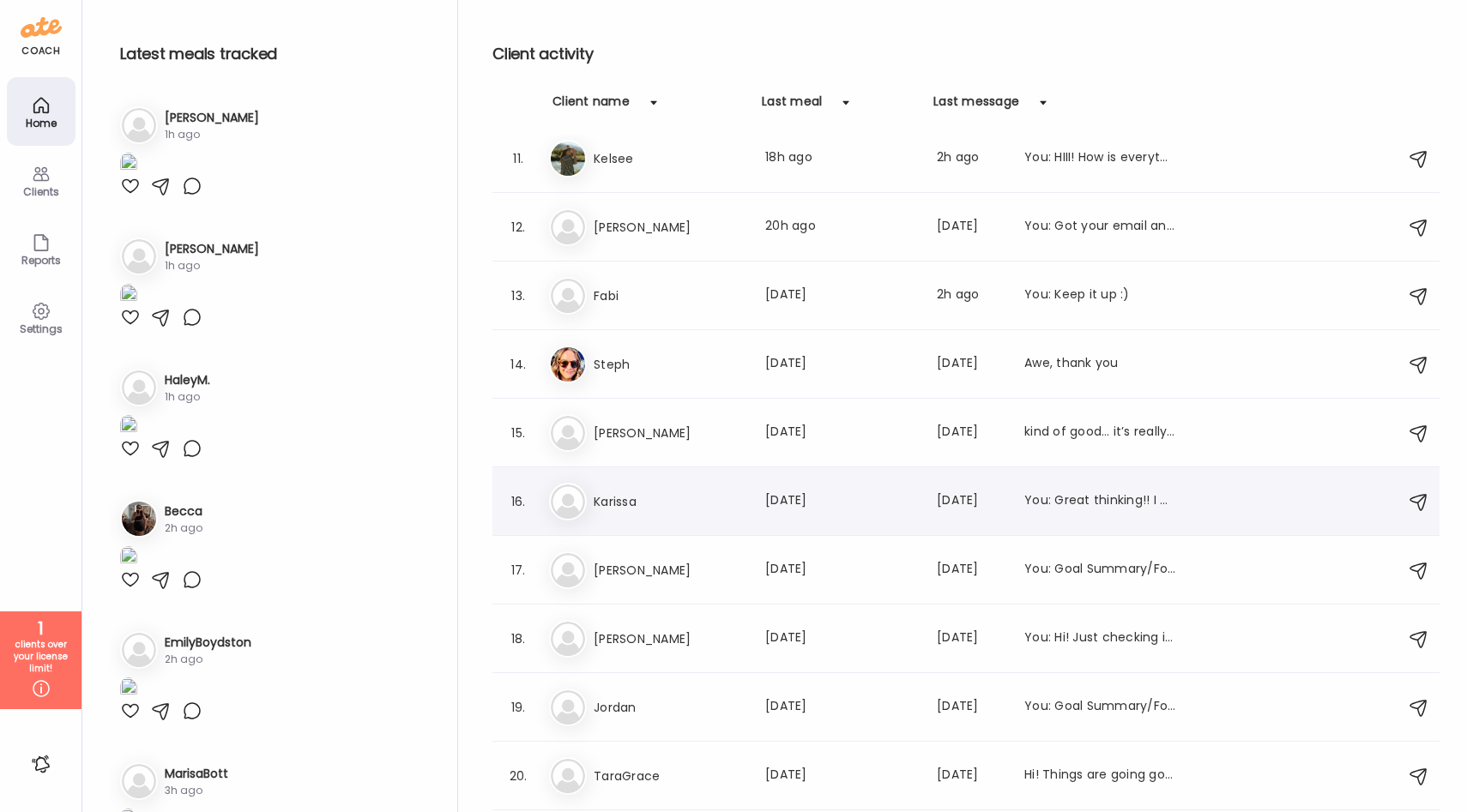
scroll to position [755, 0]
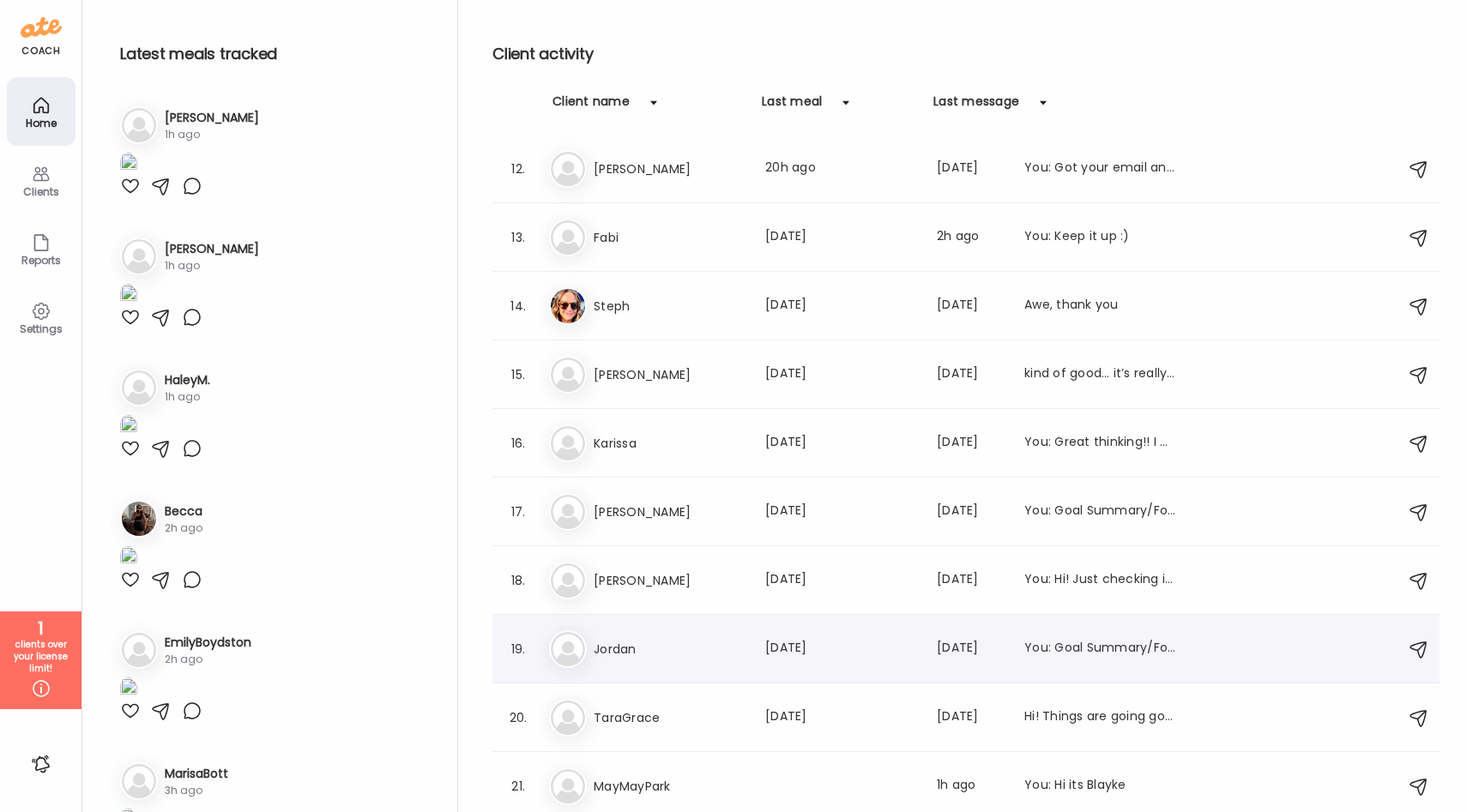
click at [616, 643] on h3 "Jordan" at bounding box center [669, 649] width 151 height 20
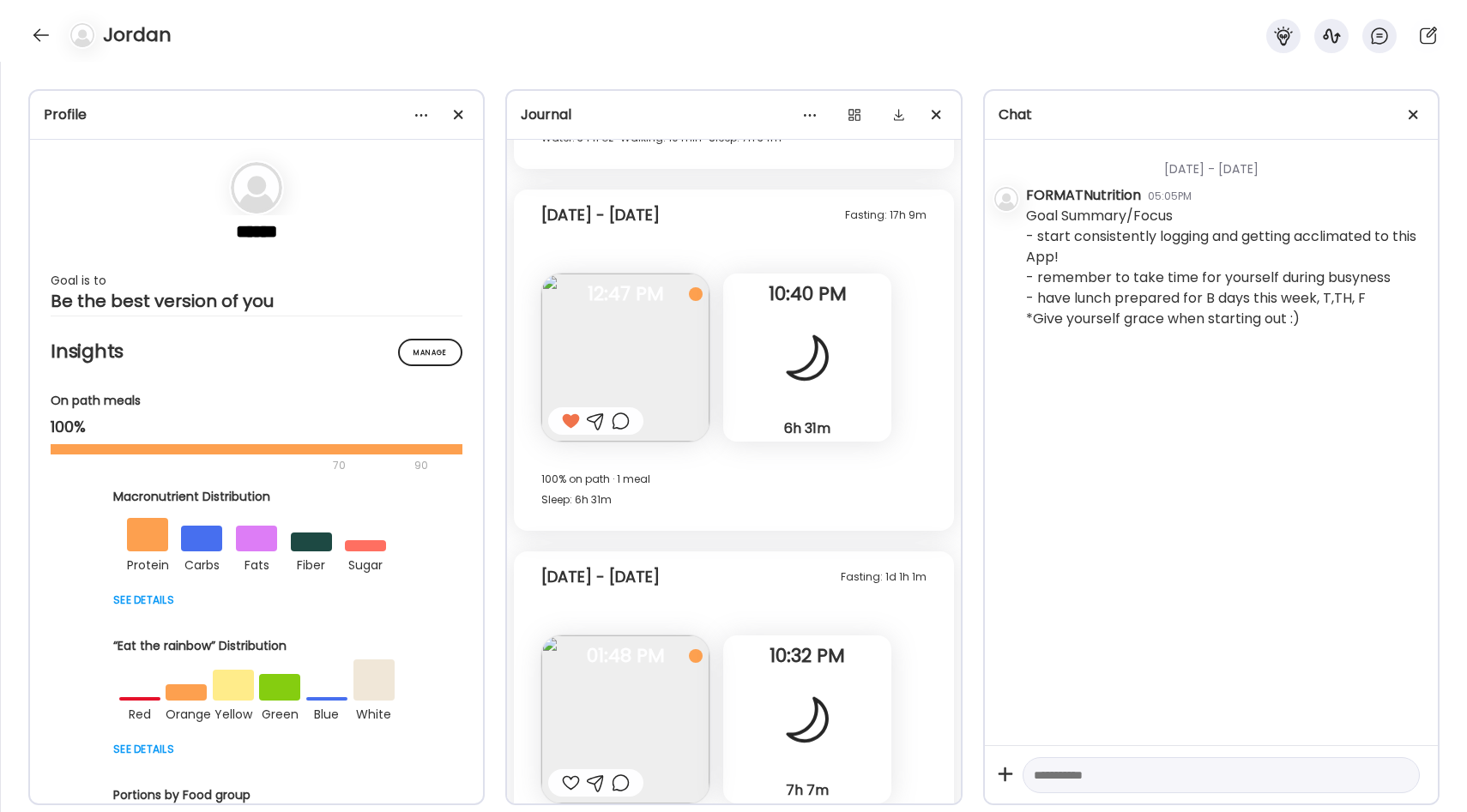
scroll to position [3263, 0]
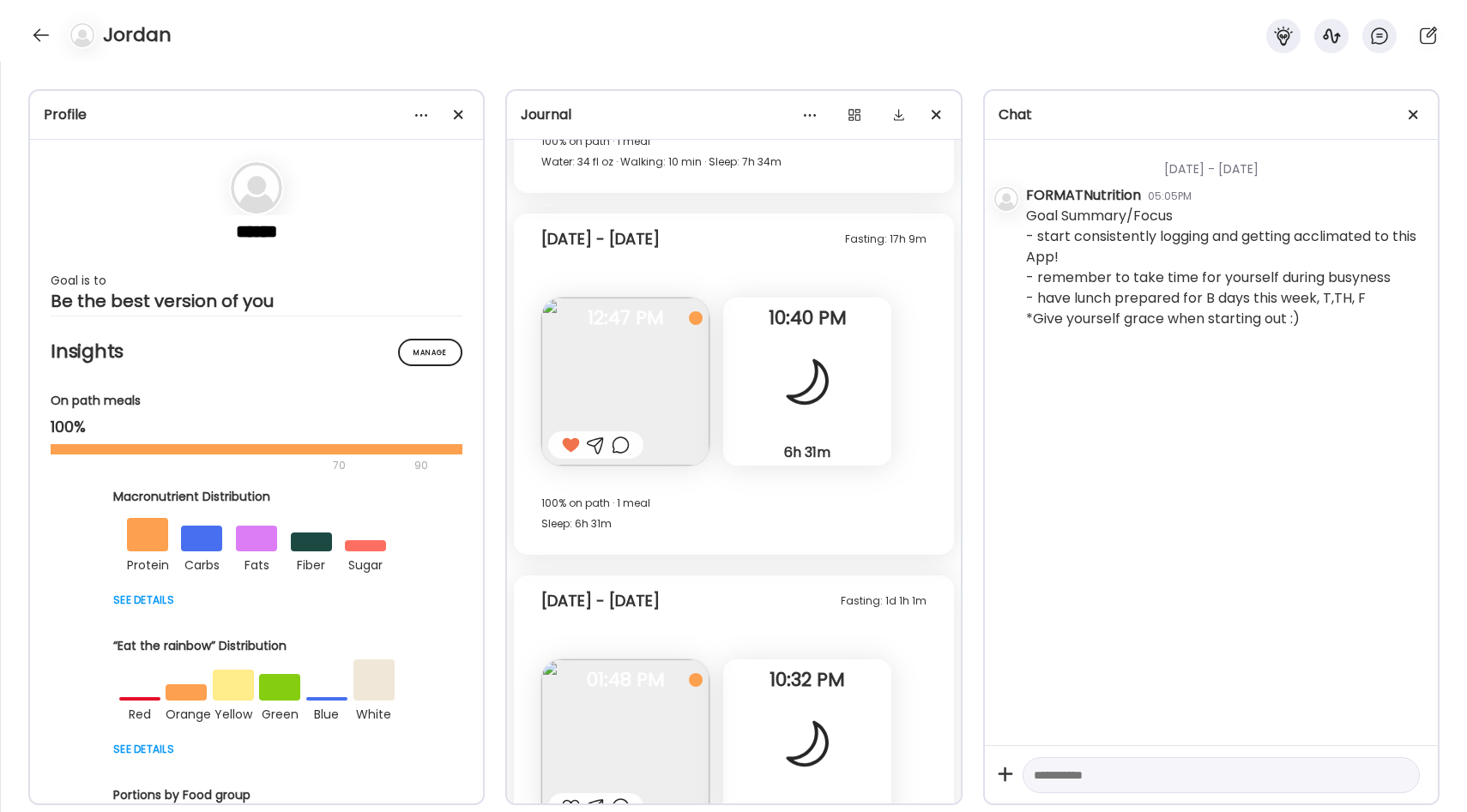
click at [660, 354] on img at bounding box center [625, 381] width 168 height 168
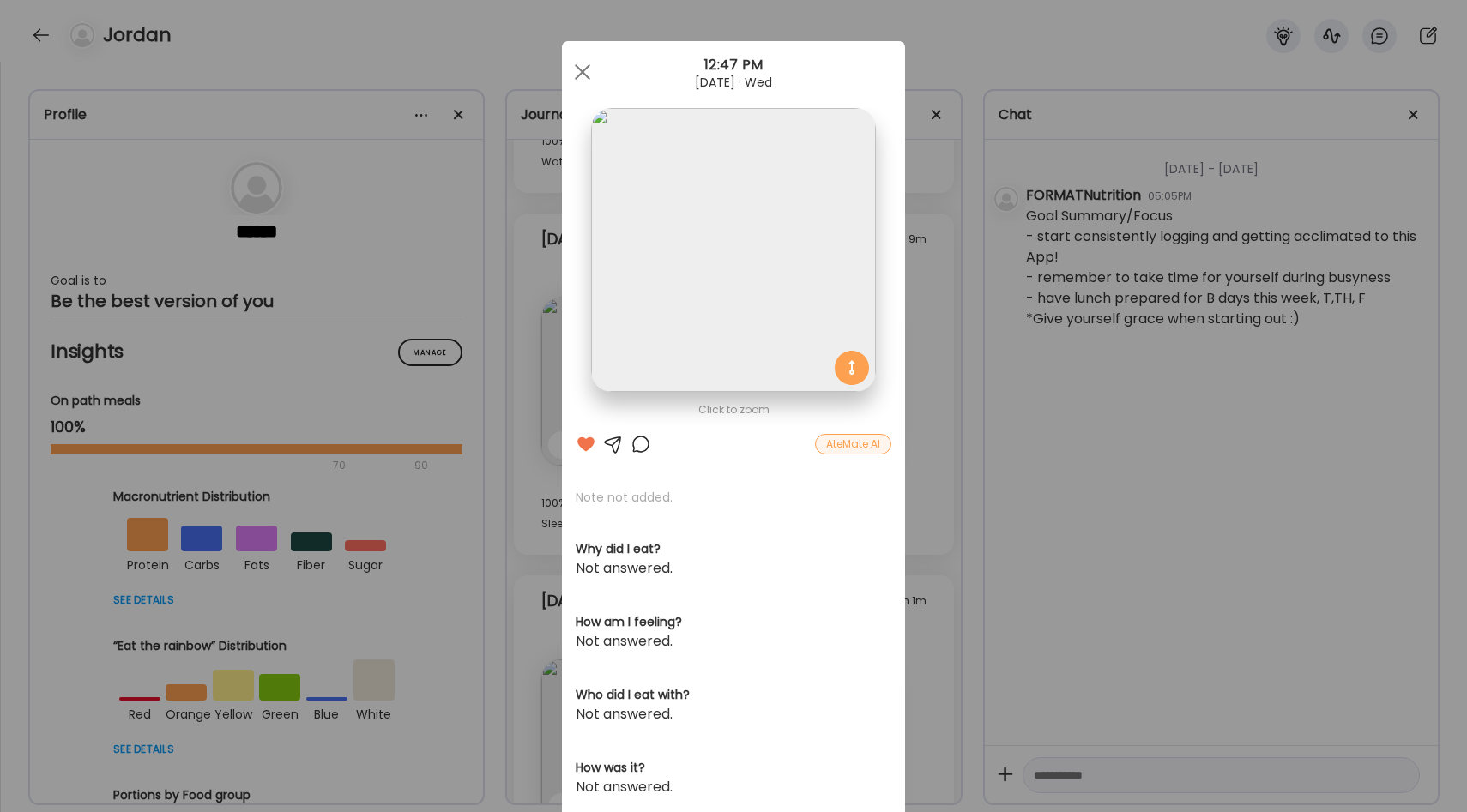
click at [918, 410] on div "Ate Coach Dashboard Wahoo! It’s official Take a moment to set up your Coach Pro…" at bounding box center [734, 406] width 1467 height 812
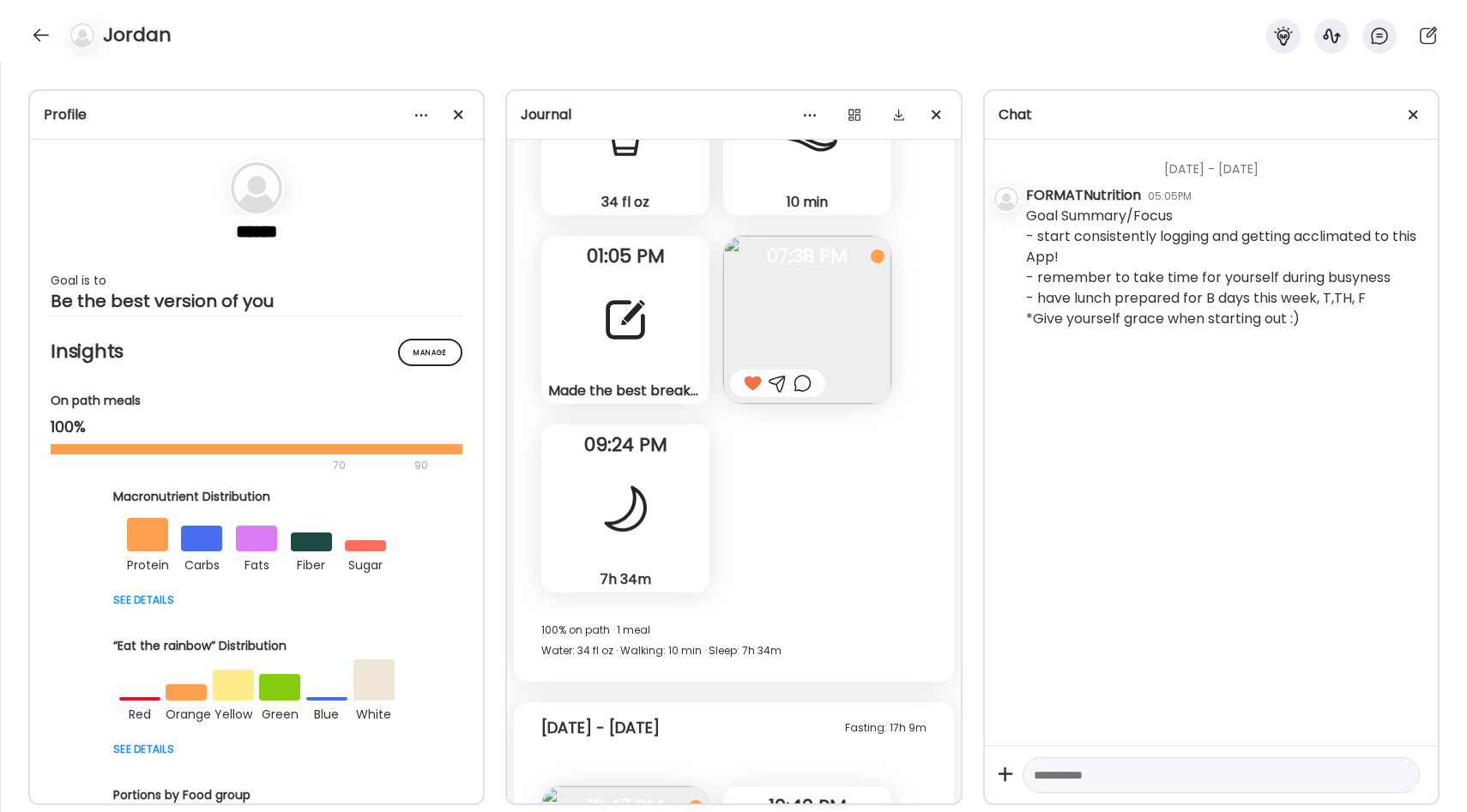
scroll to position [2720, 0]
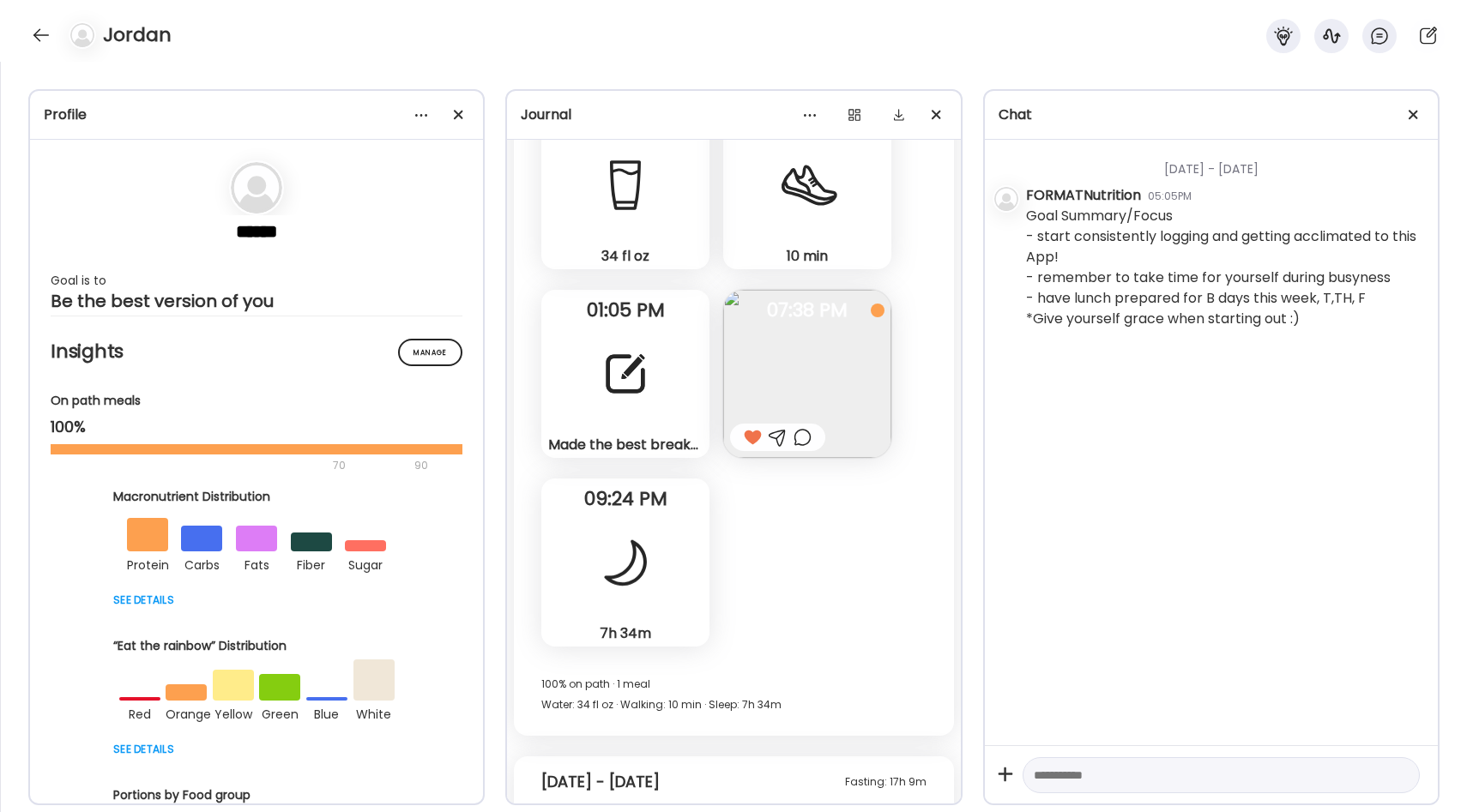
click at [834, 340] on img at bounding box center [807, 374] width 168 height 168
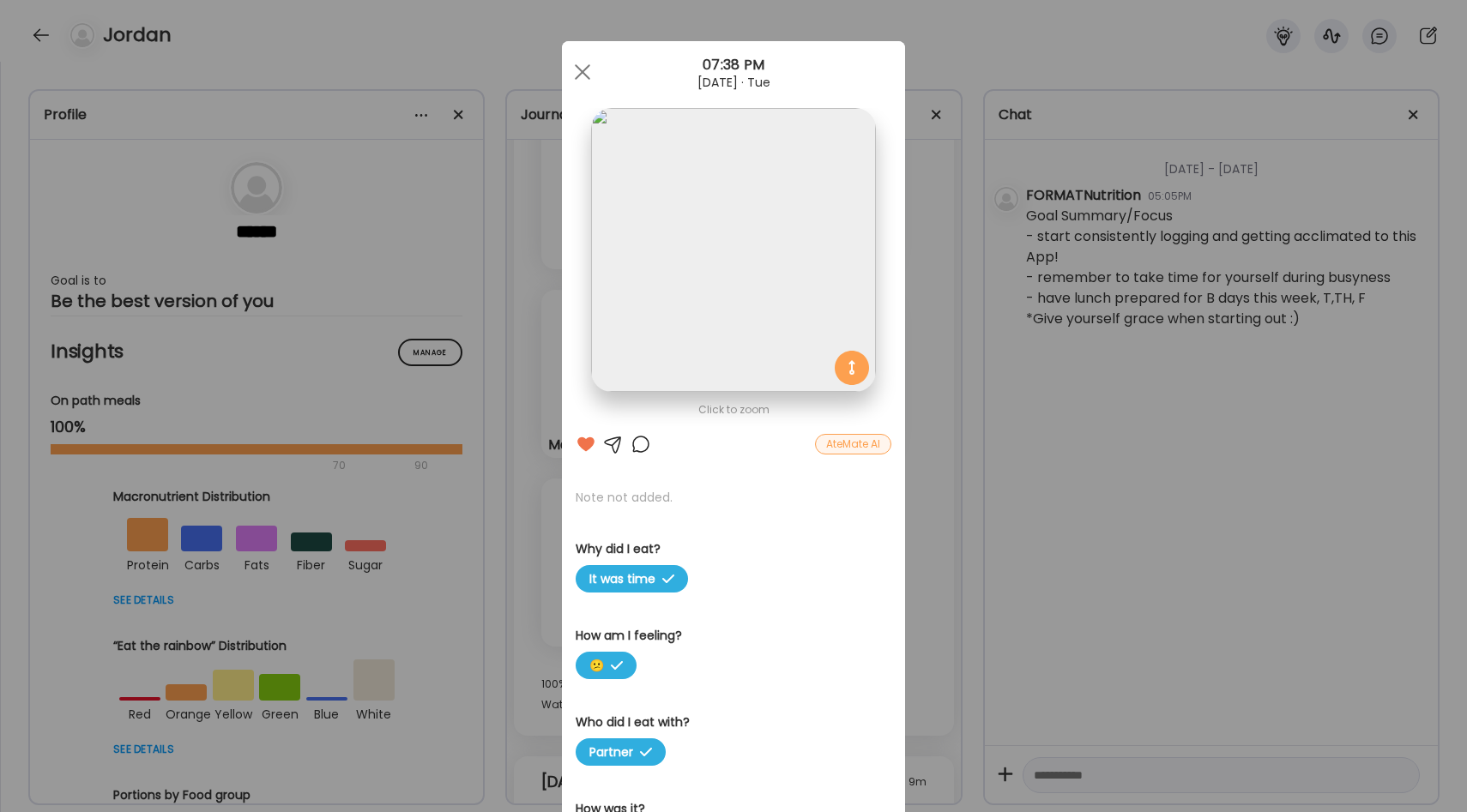
click at [905, 353] on div "Ate Coach Dashboard Wahoo! It’s official Take a moment to set up your Coach Pro…" at bounding box center [734, 406] width 1467 height 812
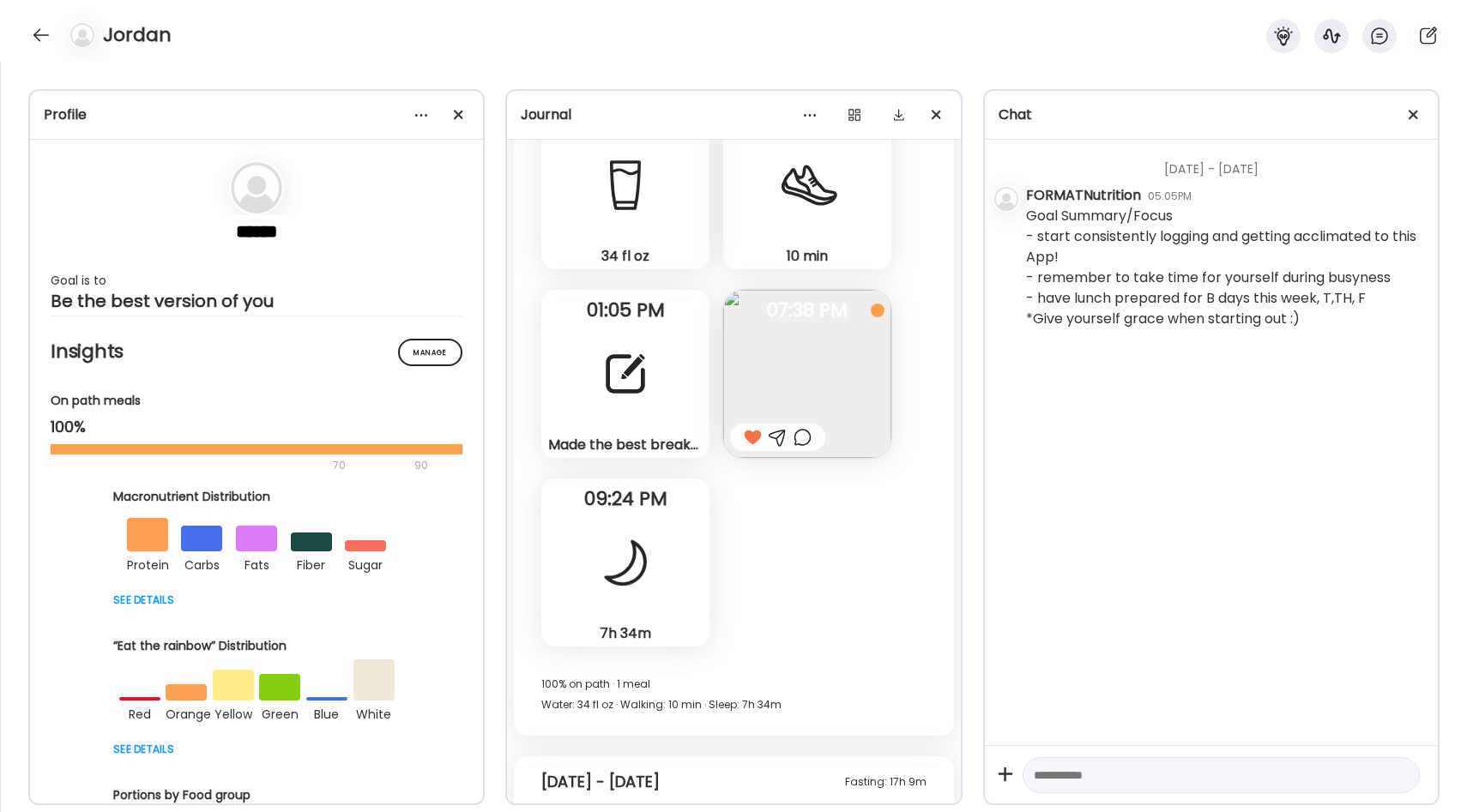
click at [1084, 773] on textarea at bounding box center [1205, 775] width 344 height 20
type textarea "**"
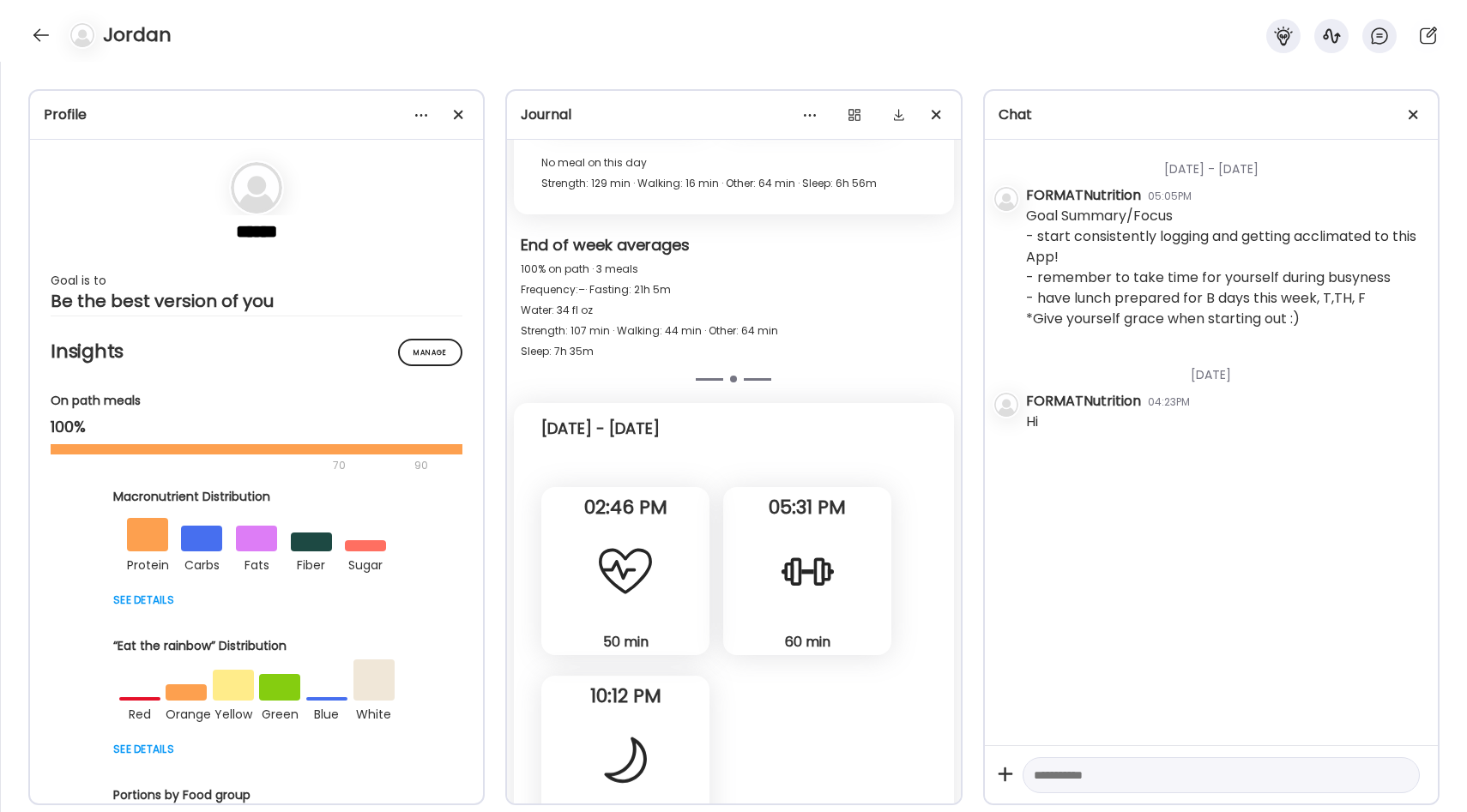
scroll to position [5914, 0]
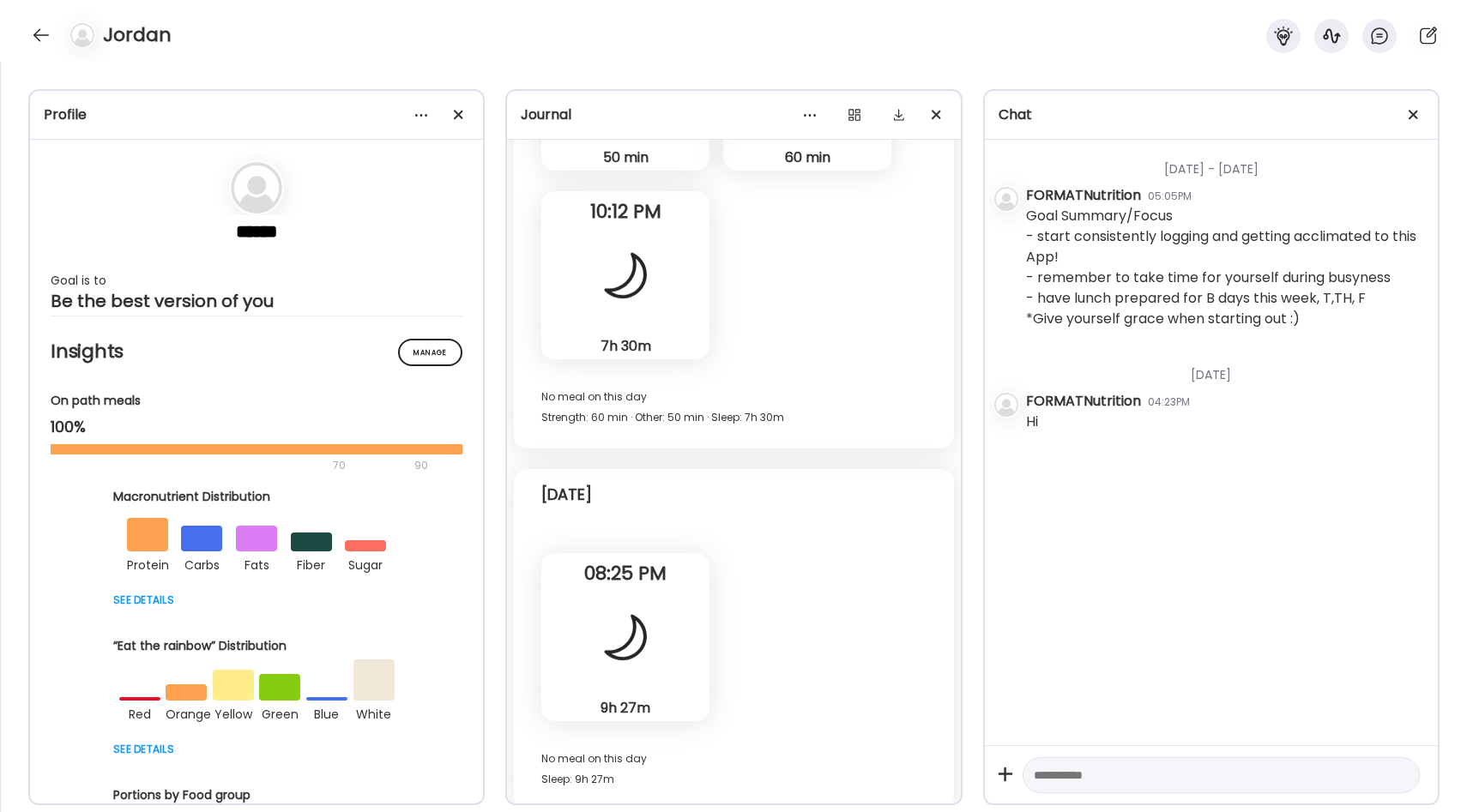
click at [1046, 780] on textarea at bounding box center [1205, 775] width 344 height 20
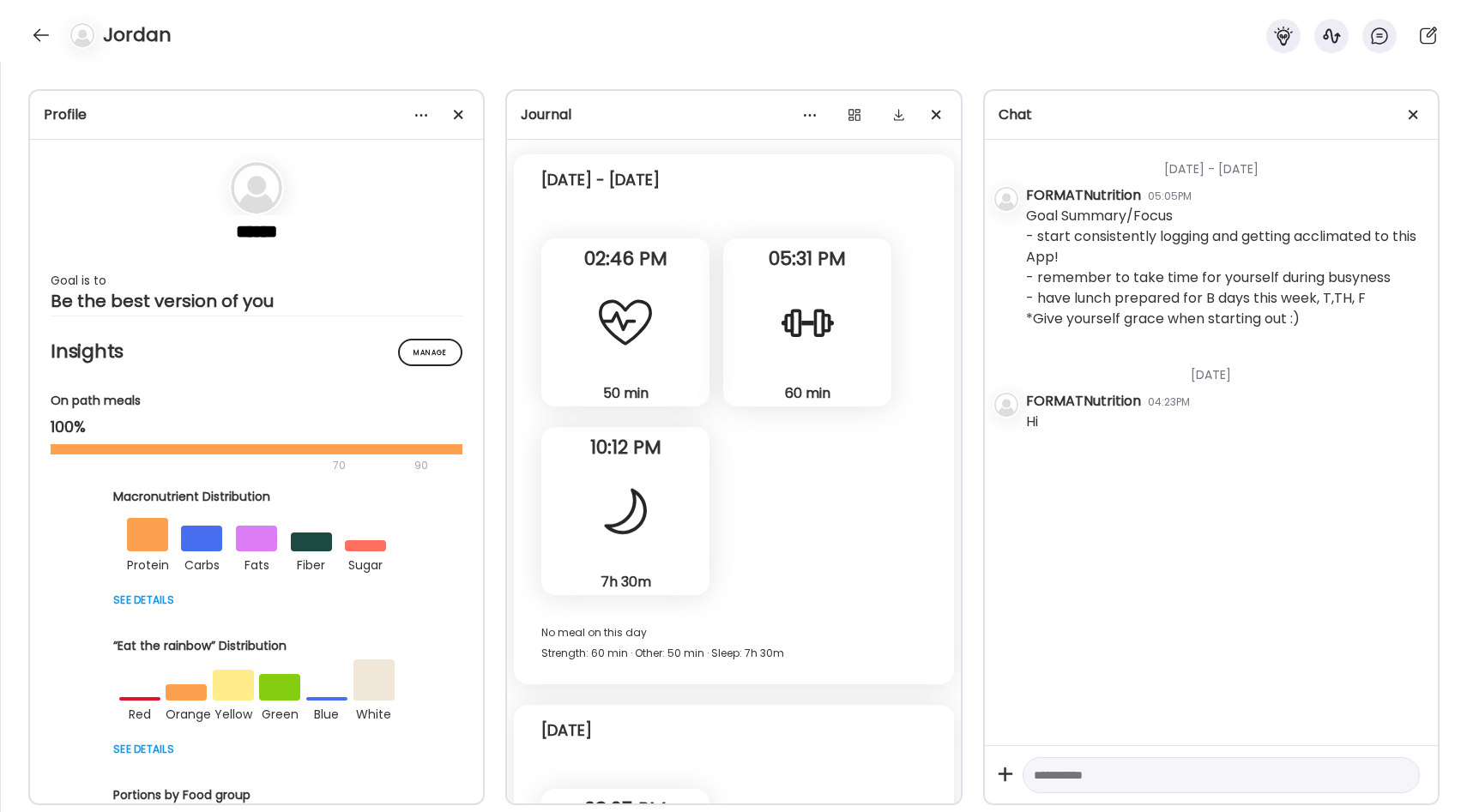
scroll to position [6275, 0]
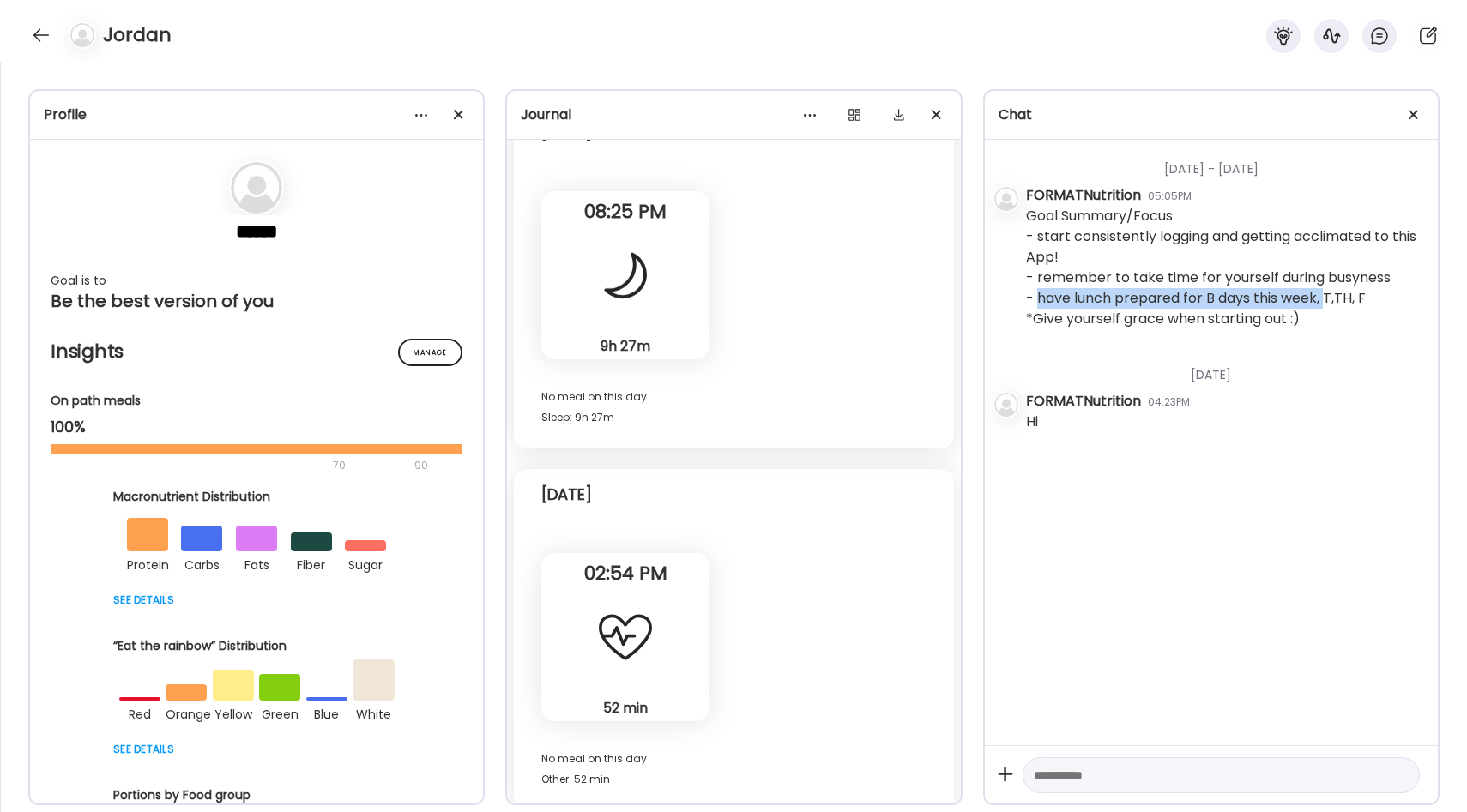
drag, startPoint x: 1040, startPoint y: 300, endPoint x: 1329, endPoint y: 298, distance: 289.0
click at [1329, 298] on div "Goal Summary/Focus - start consistently logging and getting acclimated to this …" at bounding box center [1225, 267] width 398 height 123
click at [1329, 298] on div "Goal Summary/Focus - start consistently logging and getting acclimated to this …" at bounding box center [1225, 267] width 398 height 123
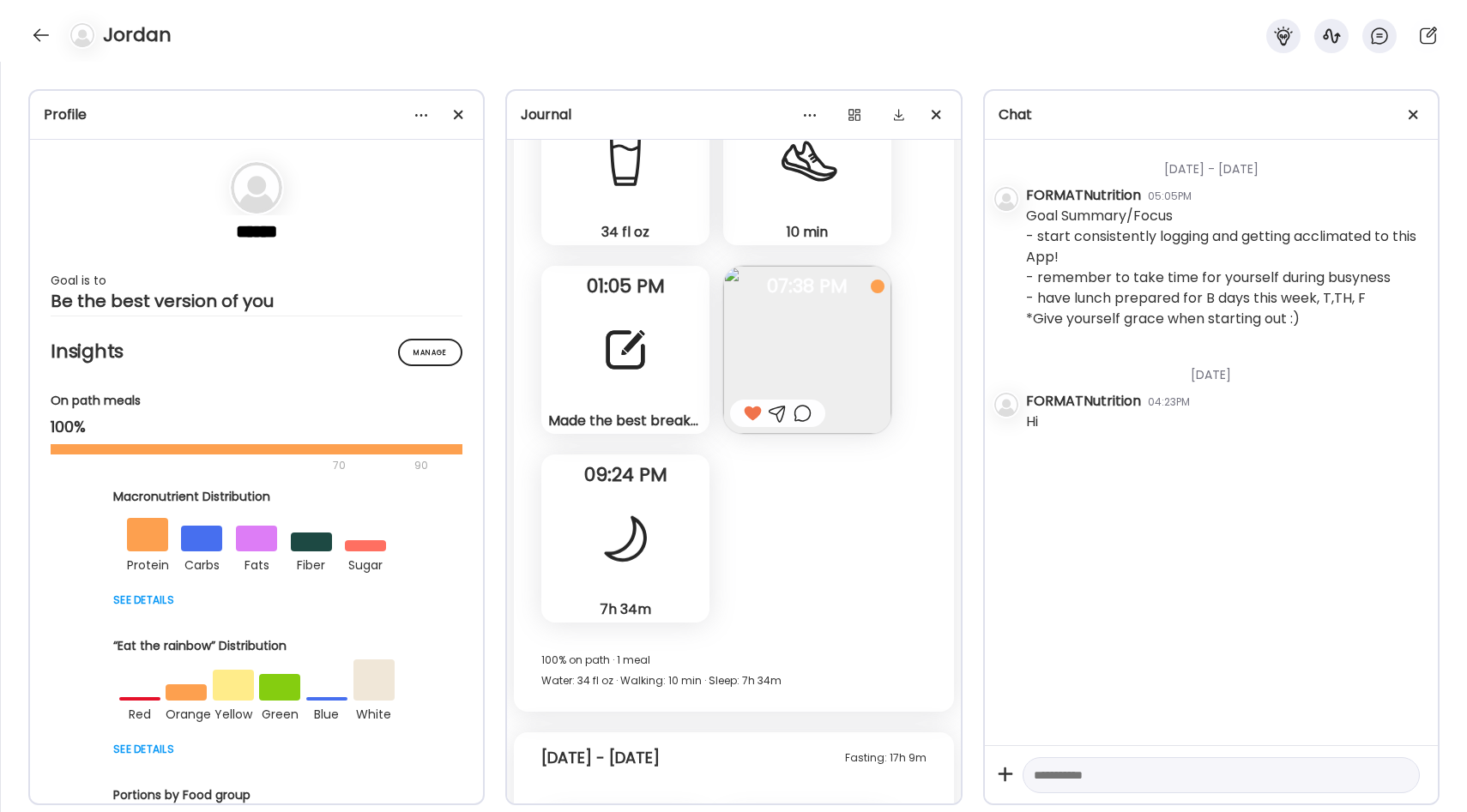
scroll to position [2722, 0]
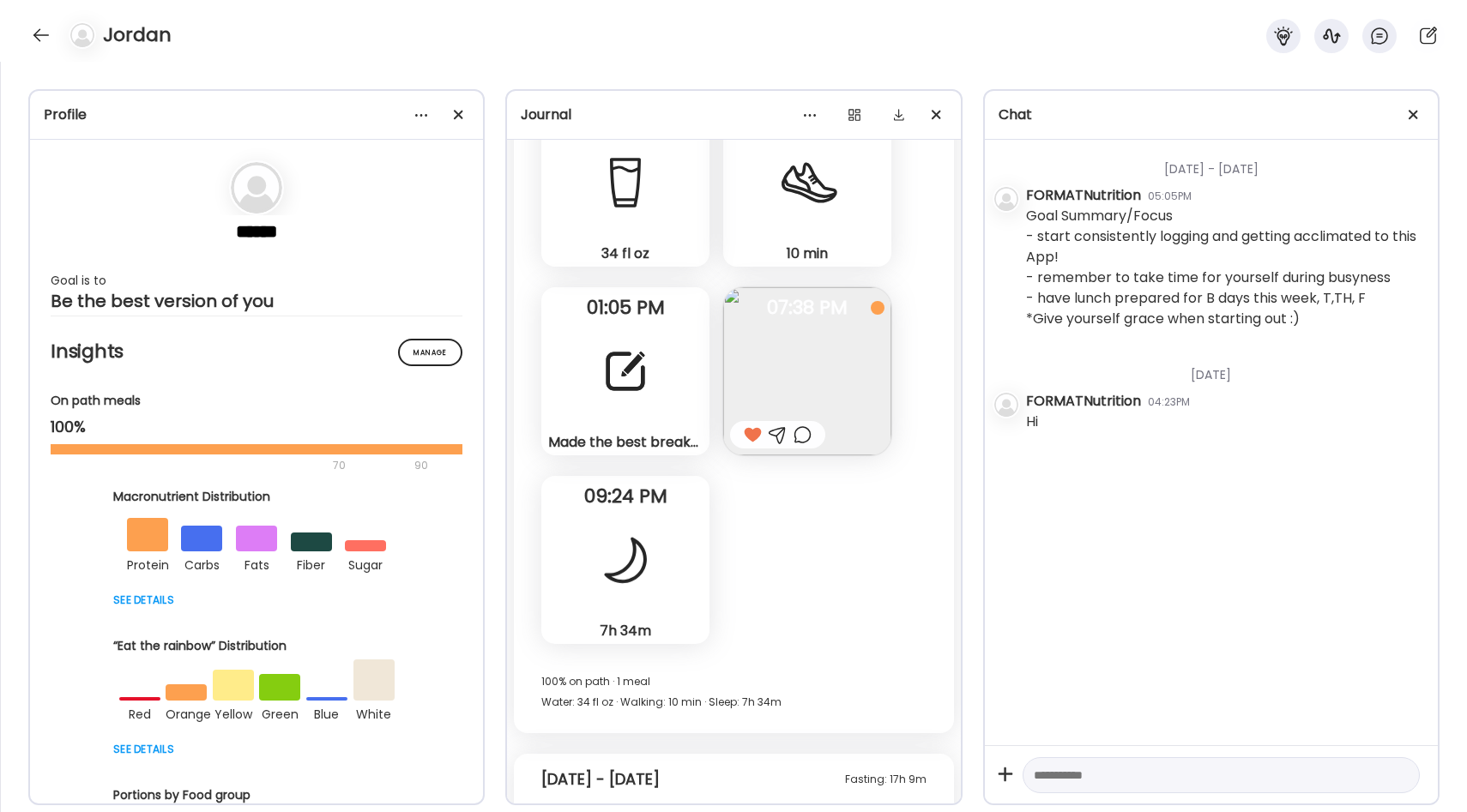
click at [772, 361] on img at bounding box center [807, 371] width 168 height 168
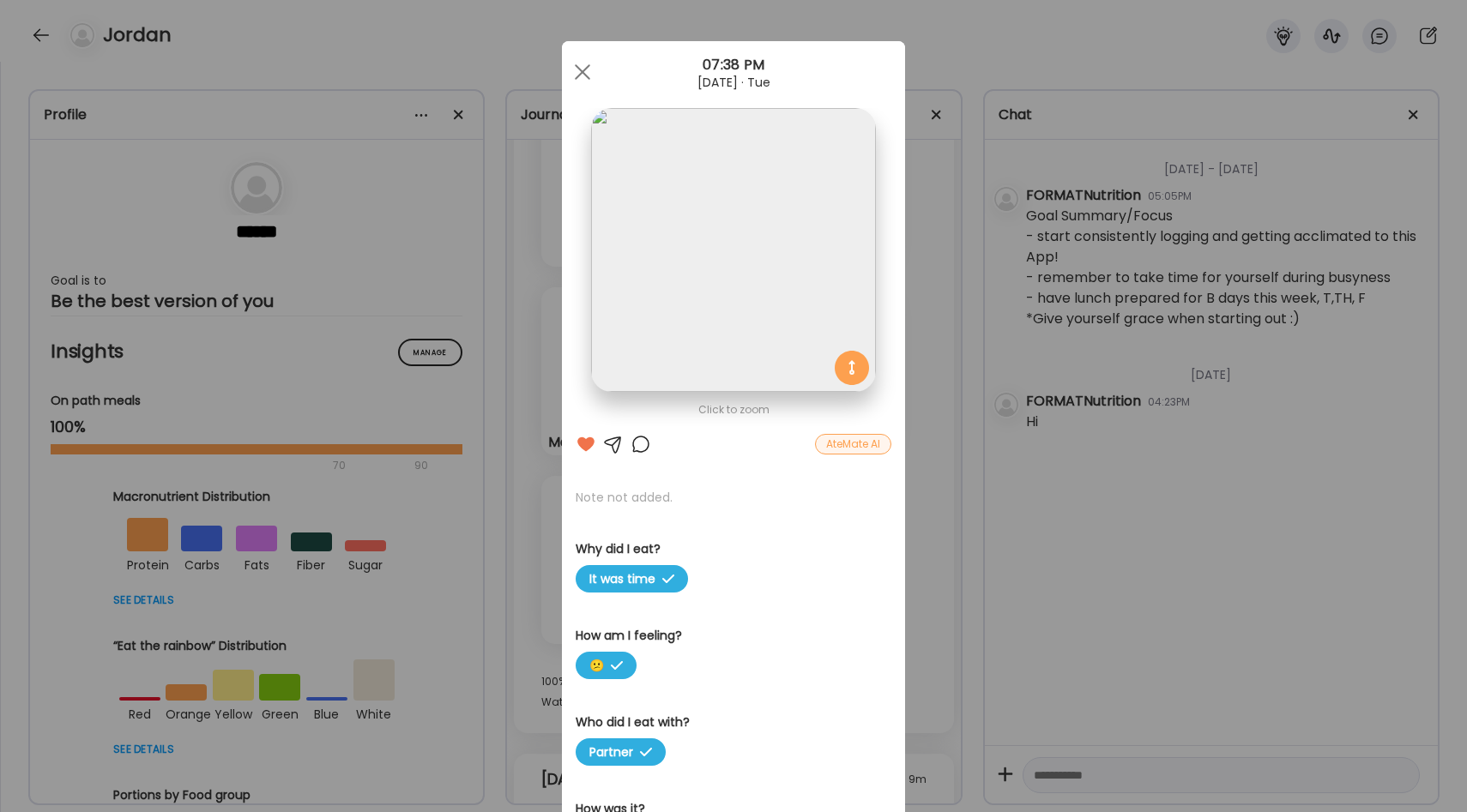
click at [638, 438] on div at bounding box center [641, 444] width 20 height 20
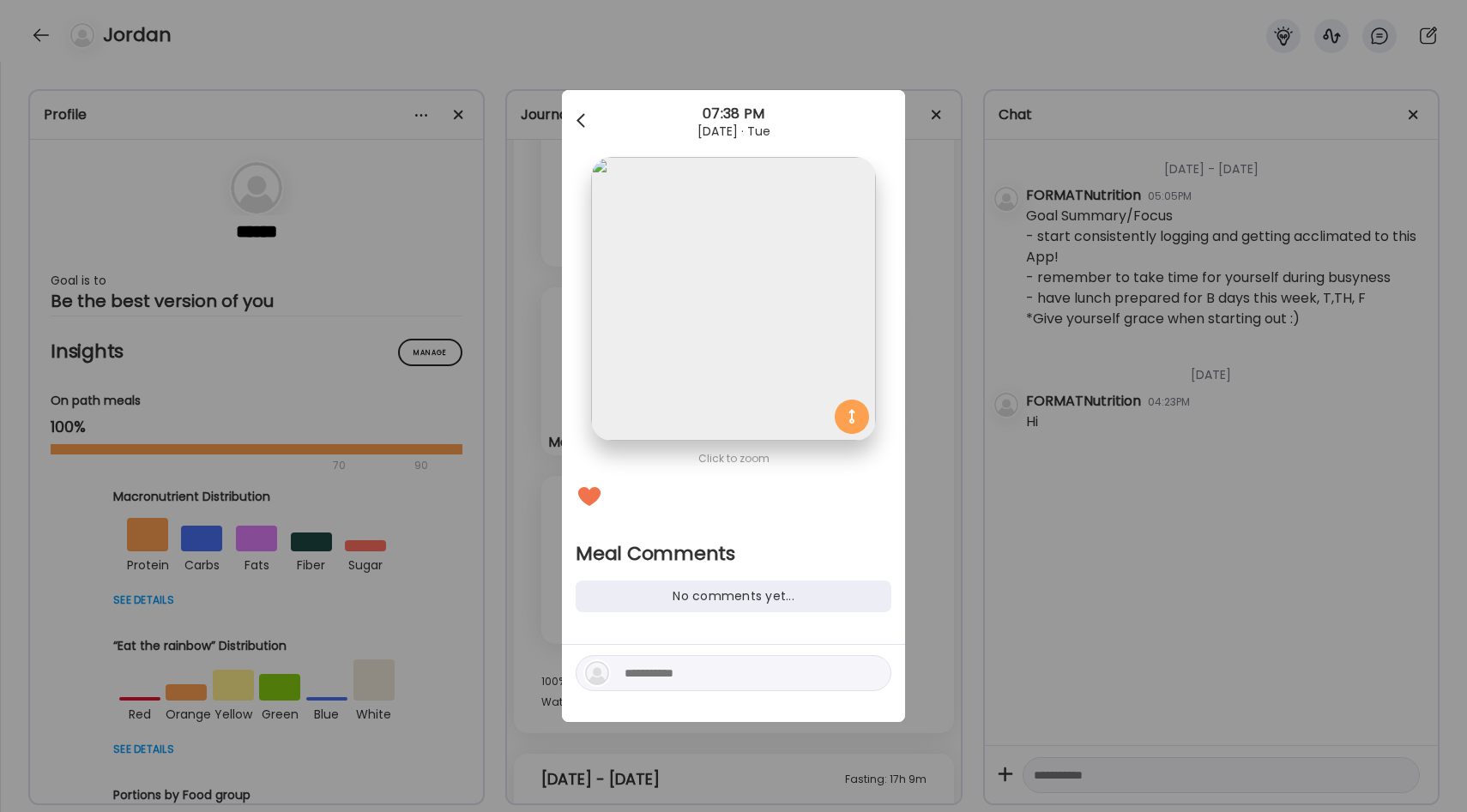
click at [580, 109] on div at bounding box center [582, 121] width 34 height 34
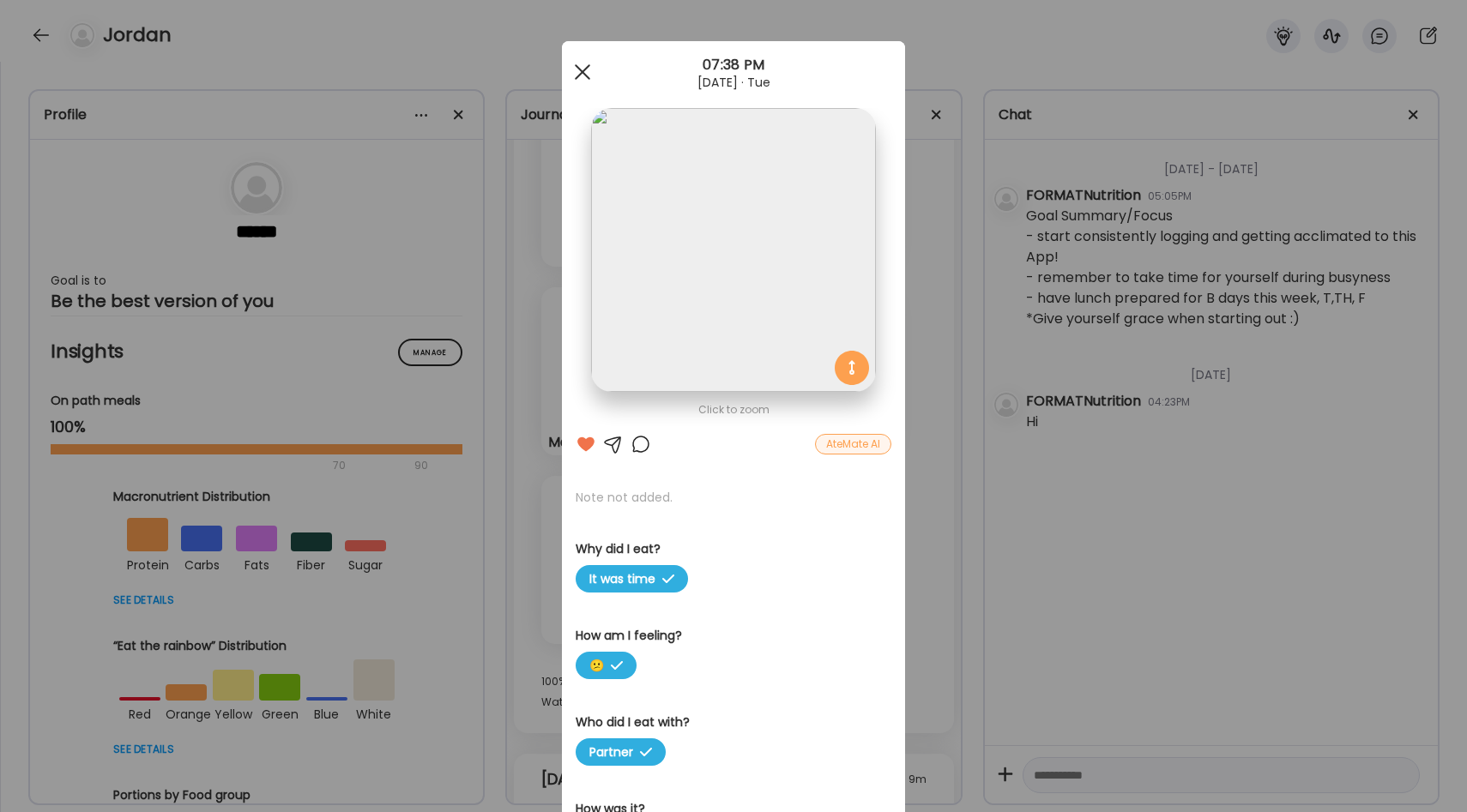
click at [582, 78] on div at bounding box center [582, 71] width 34 height 34
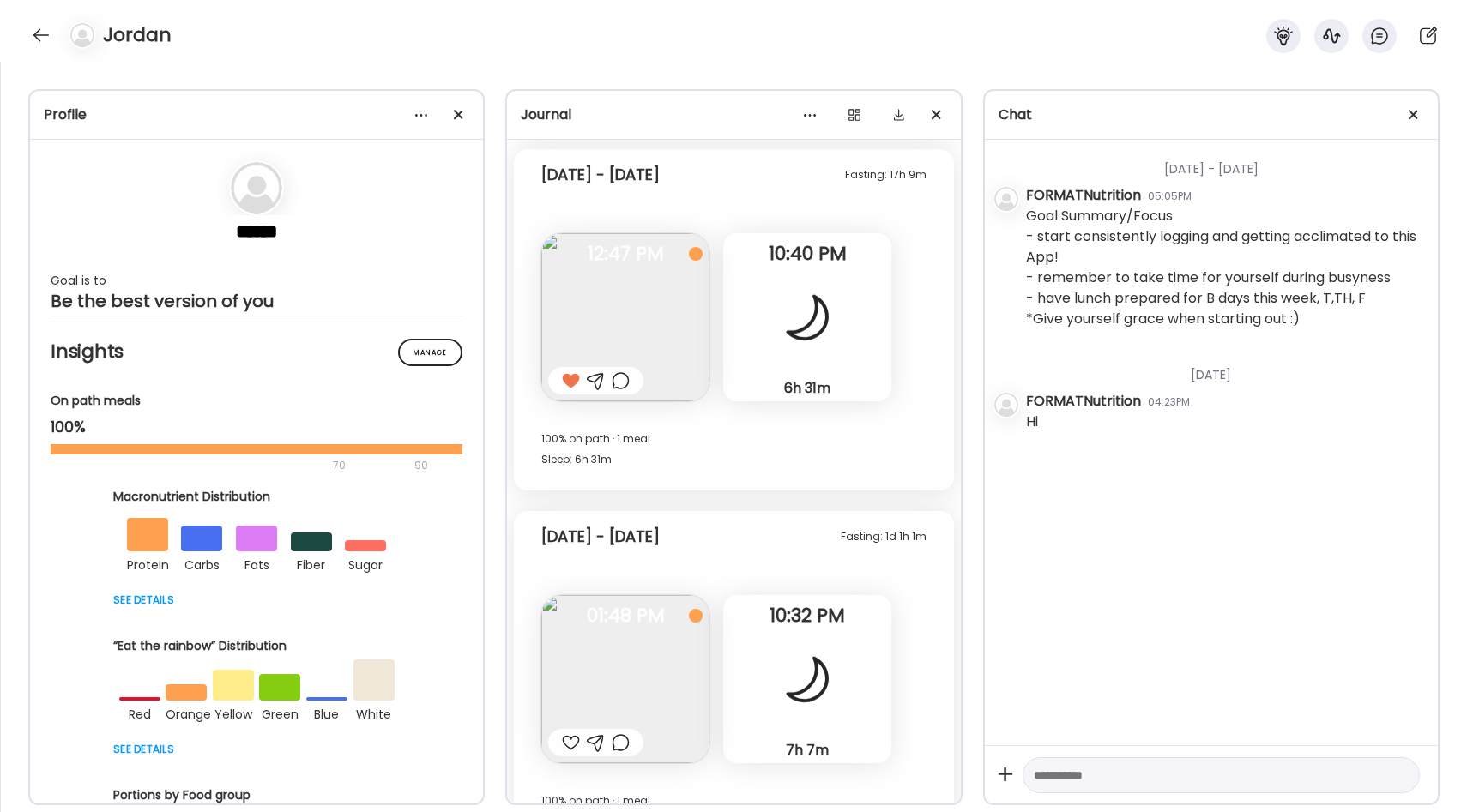
scroll to position [3316, 0]
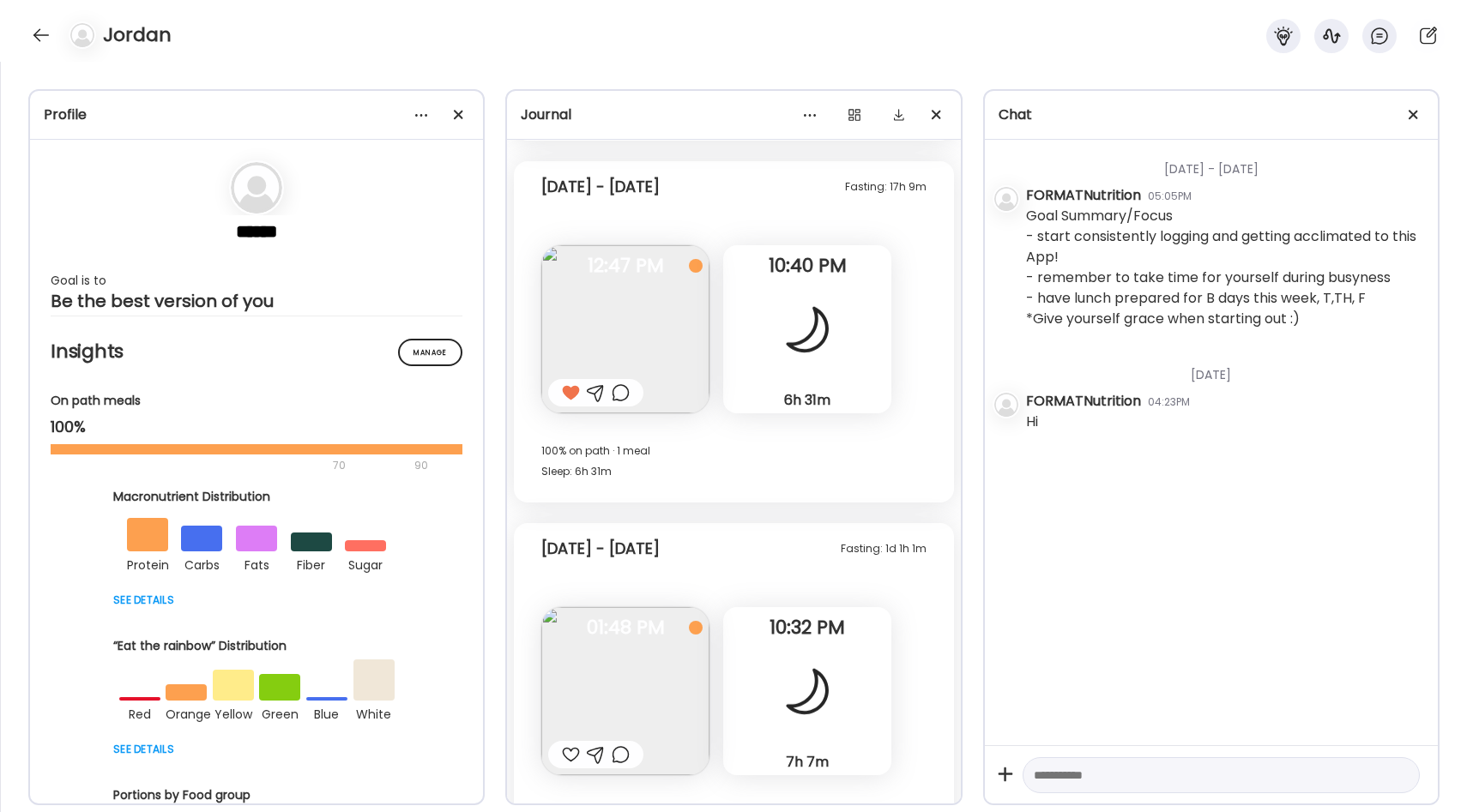
click at [644, 324] on img at bounding box center [625, 329] width 168 height 168
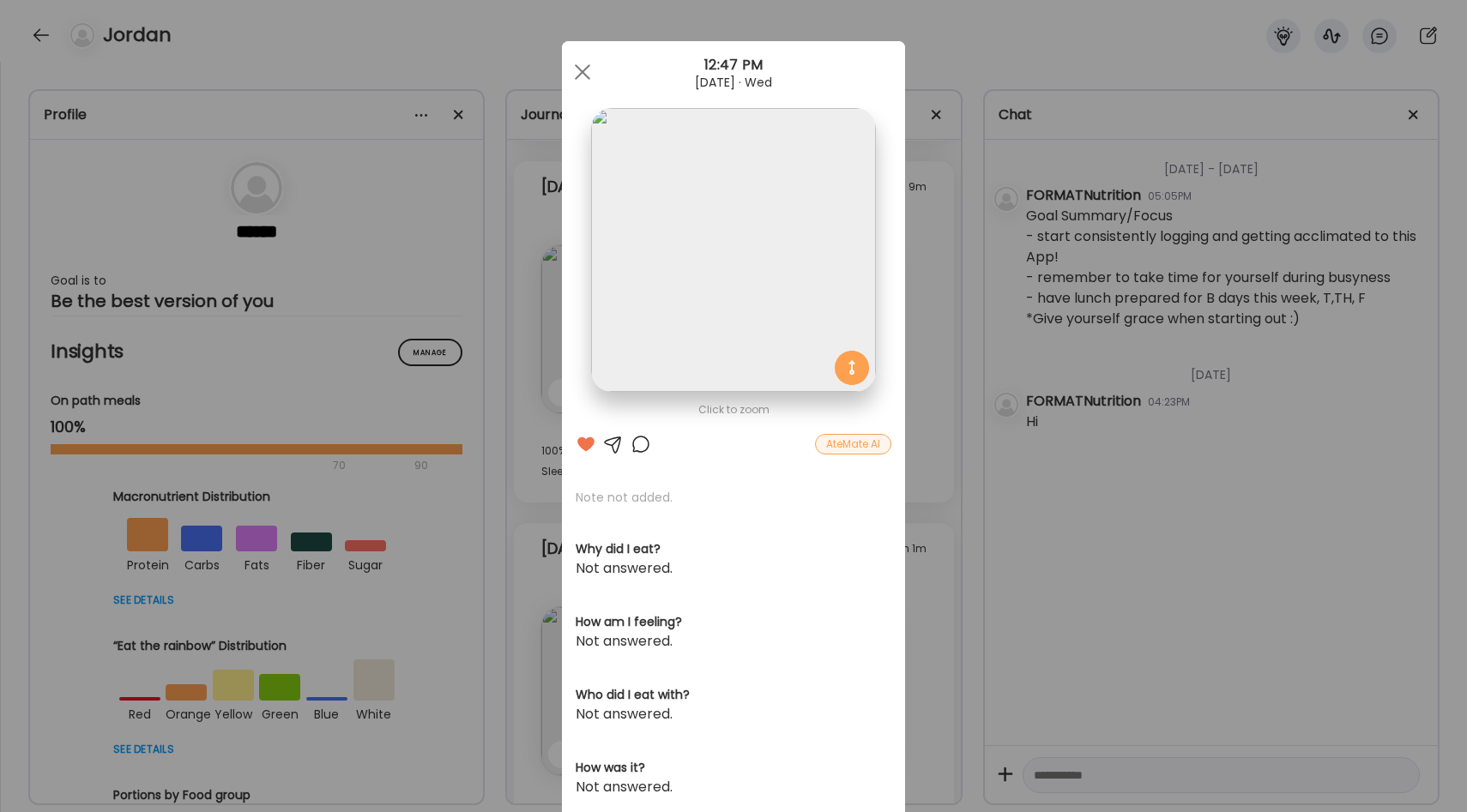
click at [921, 386] on div "Ate Coach Dashboard Wahoo! It’s official Take a moment to set up your Coach Pro…" at bounding box center [734, 406] width 1467 height 812
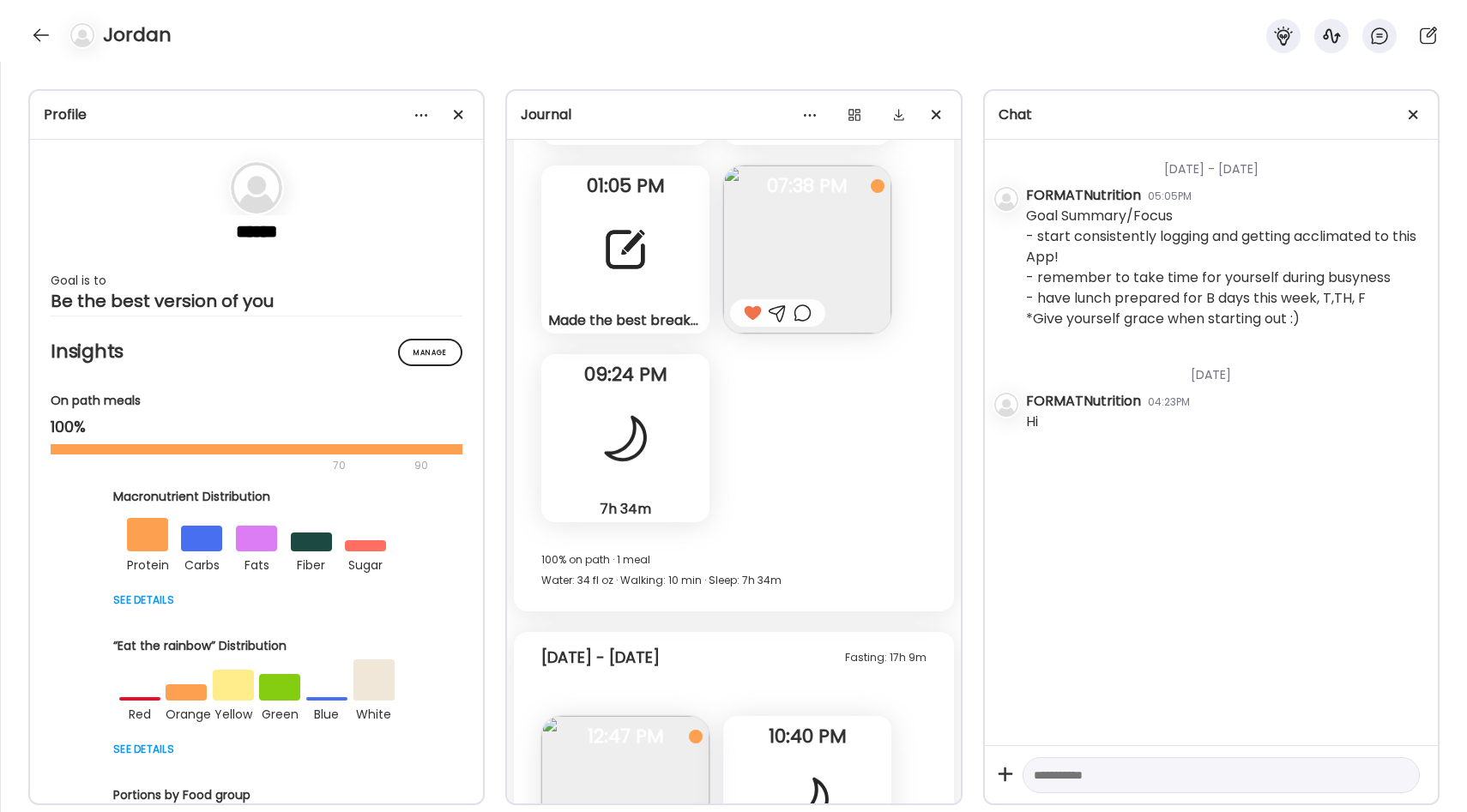
scroll to position [2759, 0]
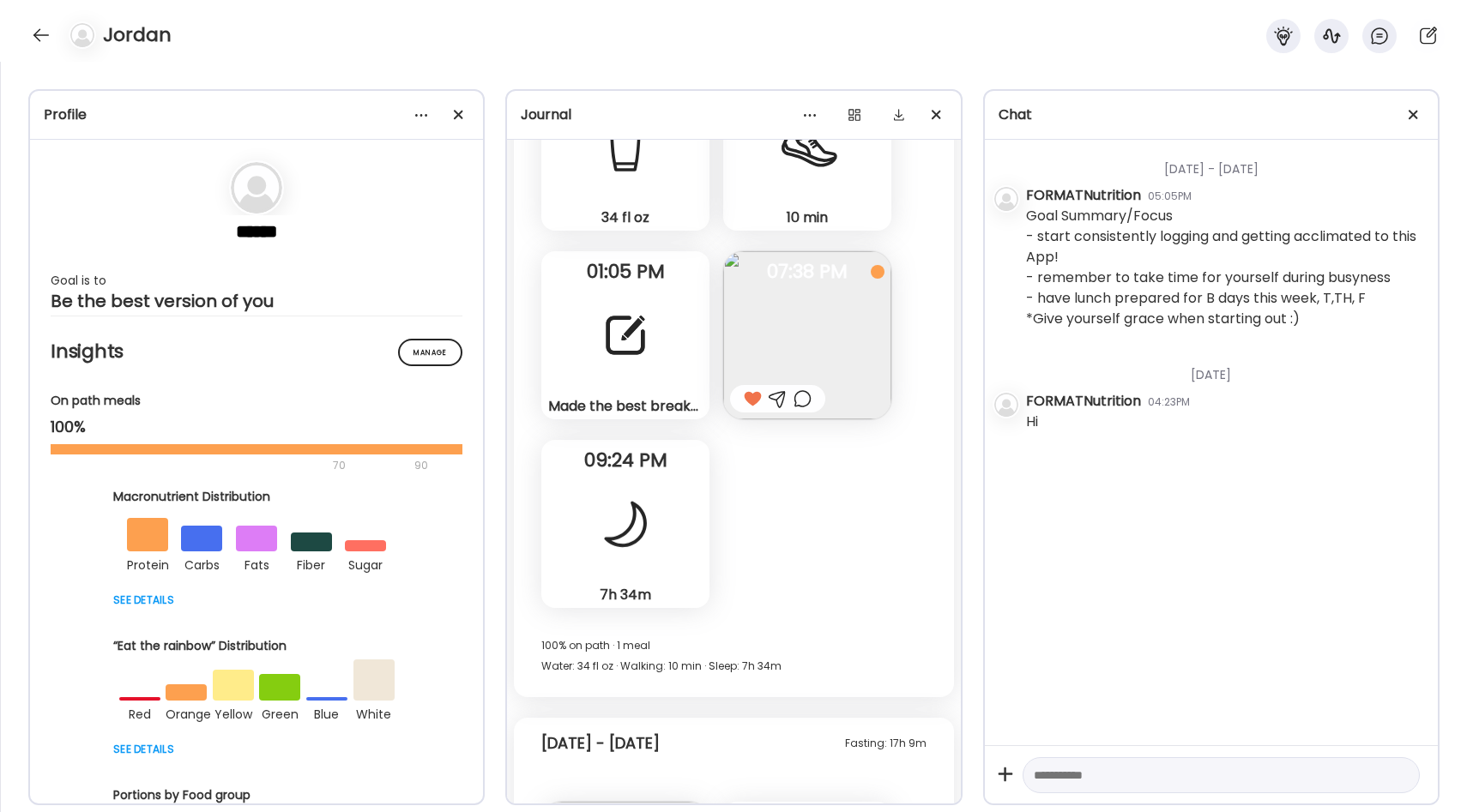
click at [796, 327] on img at bounding box center [807, 335] width 168 height 168
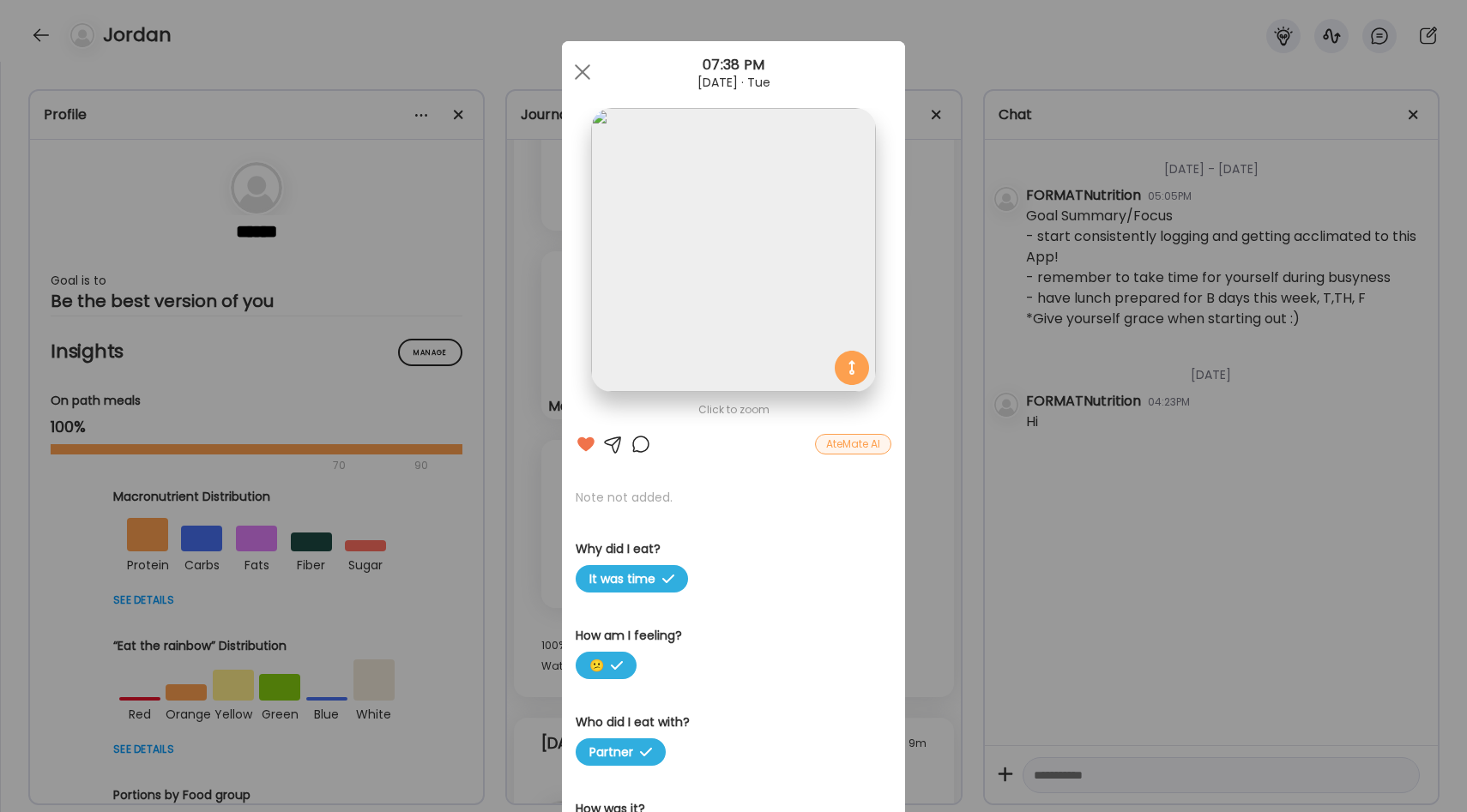
click at [923, 400] on div "Ate Coach Dashboard Wahoo! It’s official Take a moment to set up your Coach Pro…" at bounding box center [734, 406] width 1467 height 812
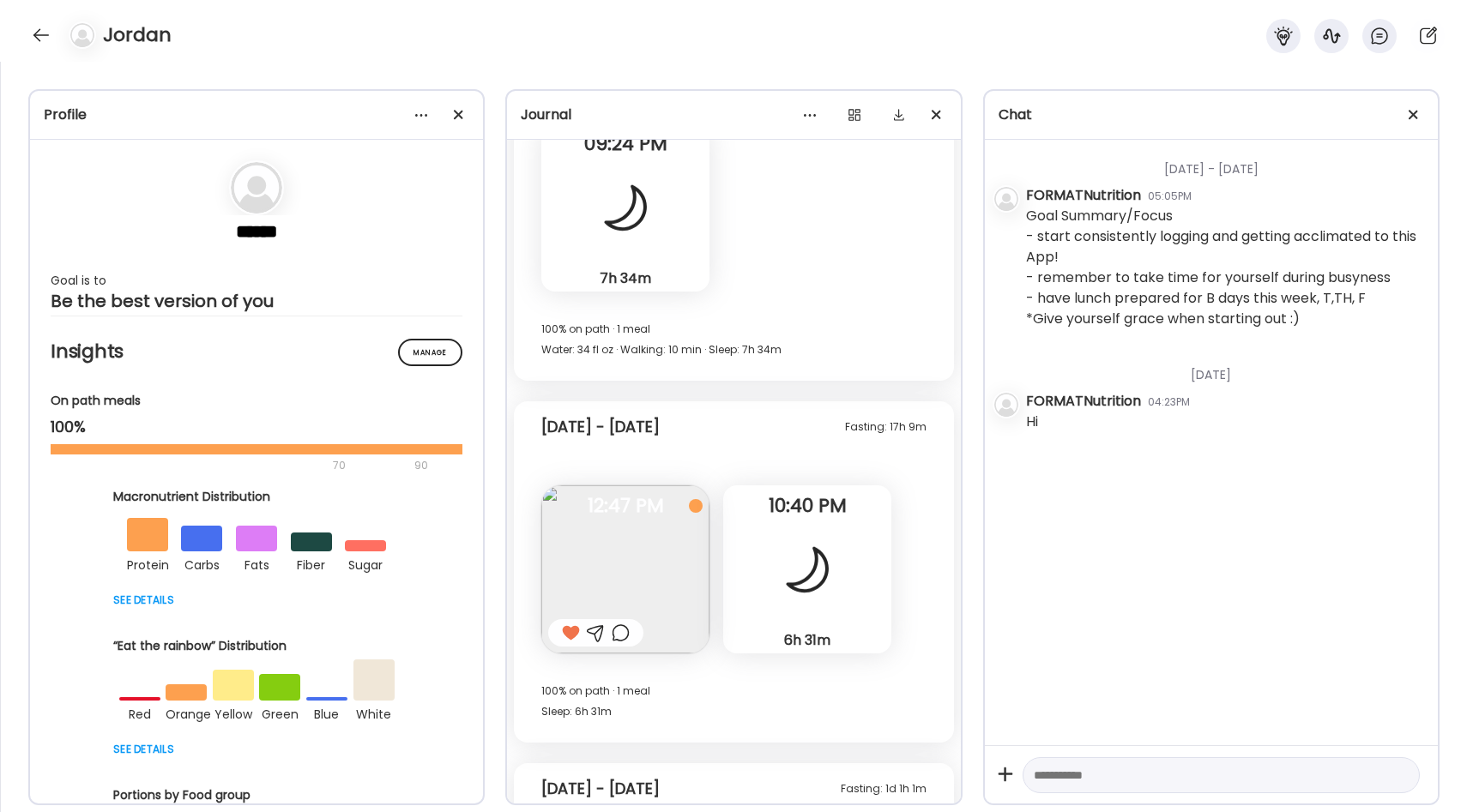
scroll to position [3213, 0]
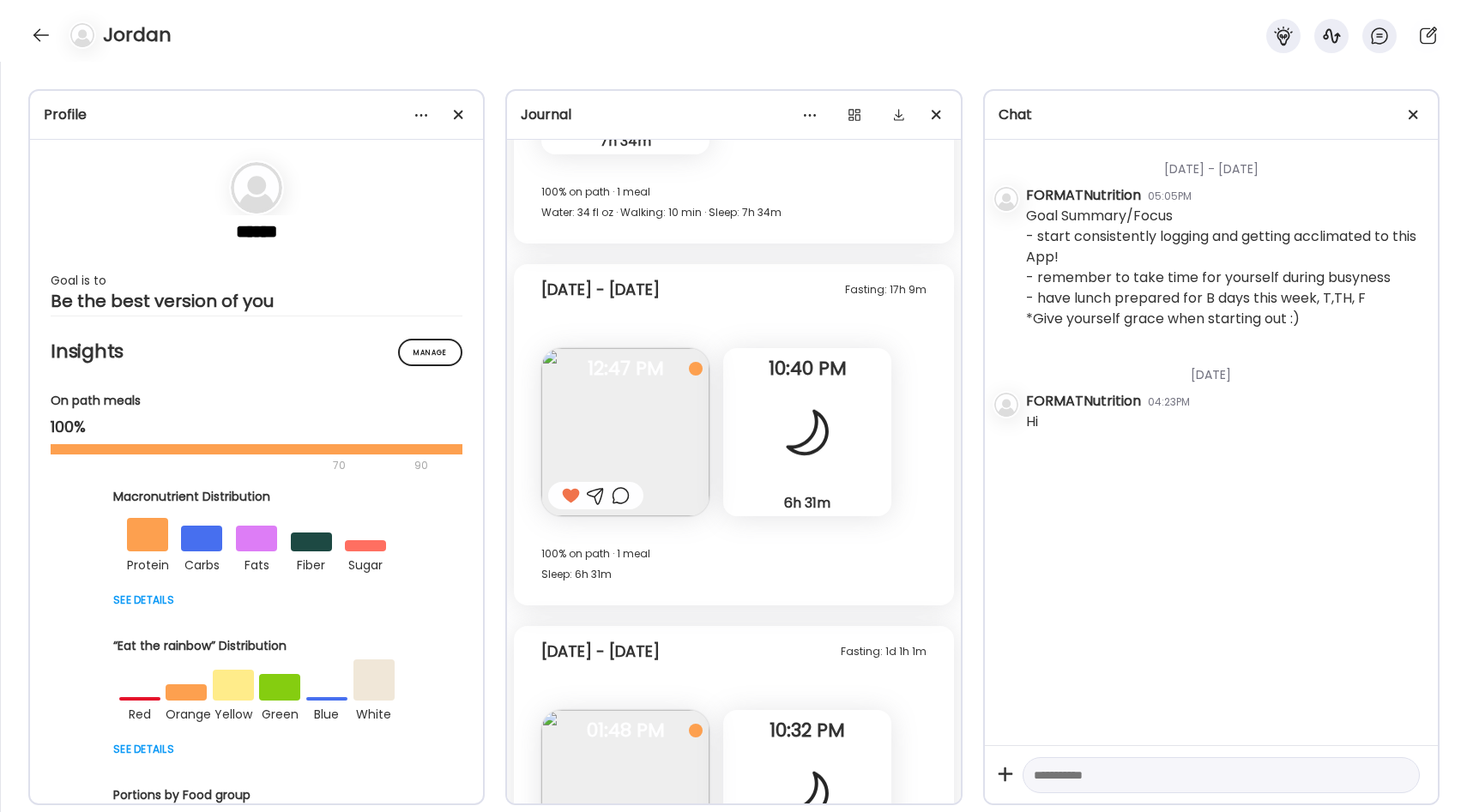
click at [582, 411] on img at bounding box center [625, 432] width 168 height 168
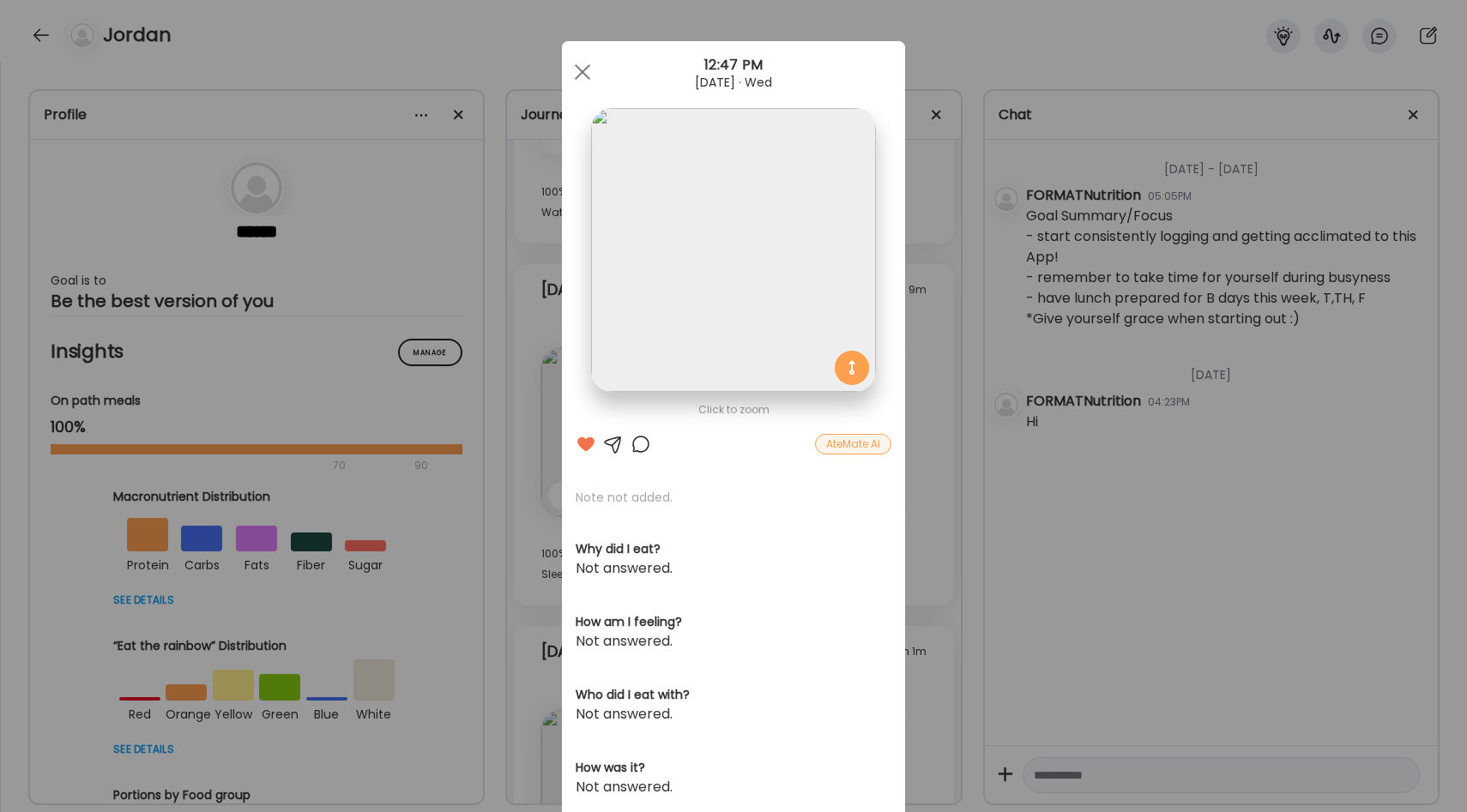
click at [952, 434] on div "Ate Coach Dashboard Wahoo! It’s official Take a moment to set up your Coach Pro…" at bounding box center [734, 406] width 1467 height 812
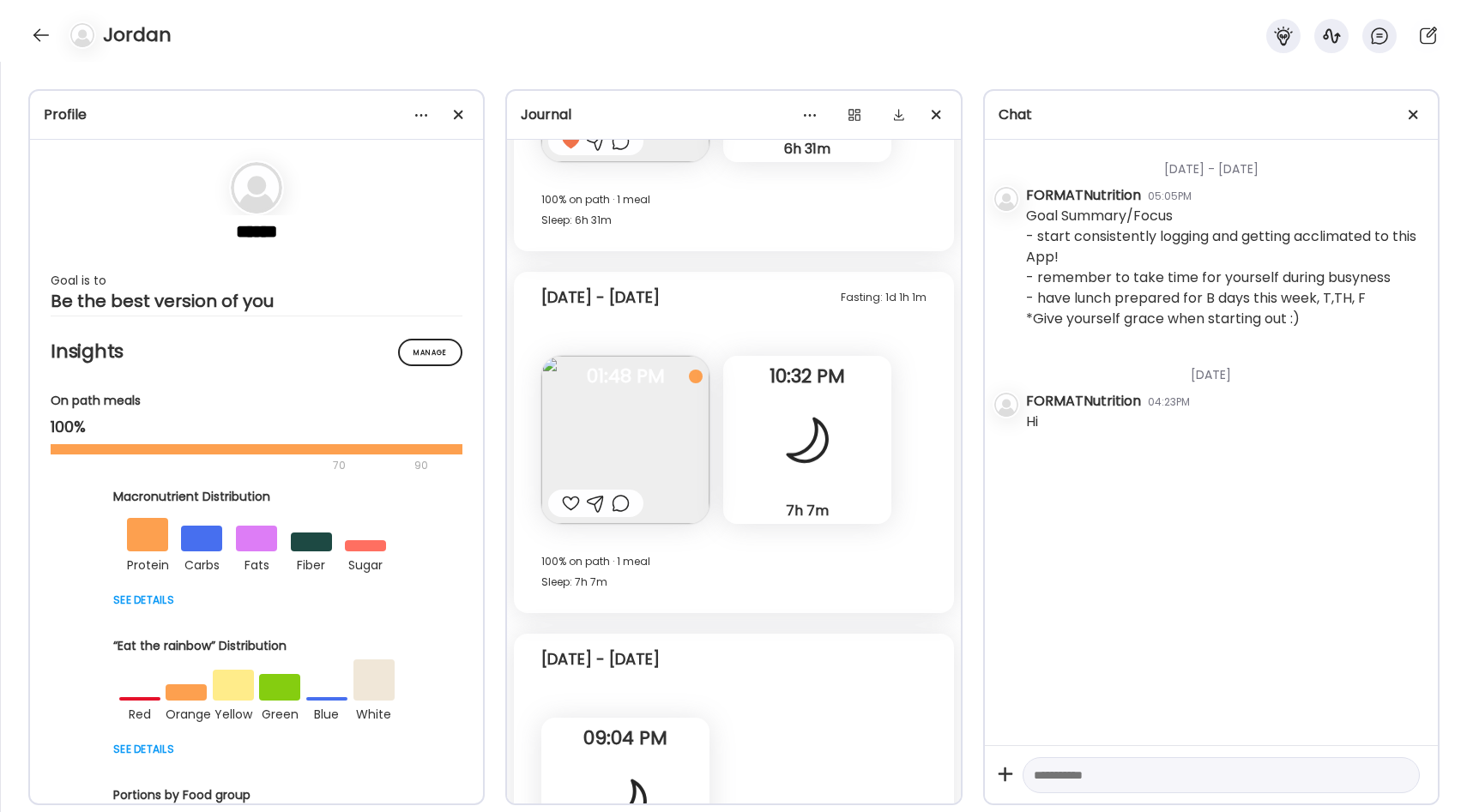
scroll to position [3572, 0]
click at [615, 444] on img at bounding box center [625, 434] width 168 height 168
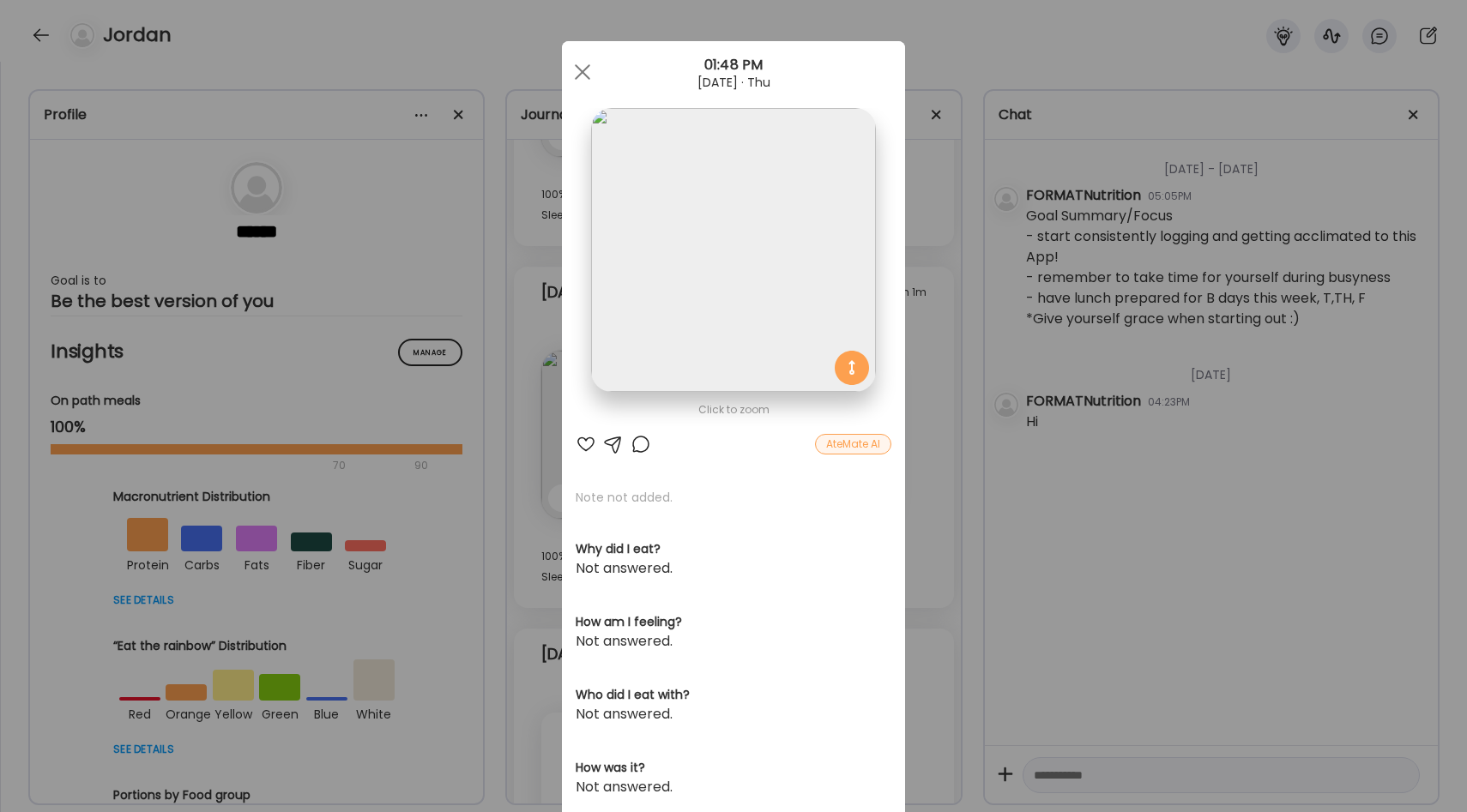
click at [939, 401] on div "Ate Coach Dashboard Wahoo! It’s official Take a moment to set up your Coach Pro…" at bounding box center [734, 406] width 1467 height 812
